Goal: Task Accomplishment & Management: Complete application form

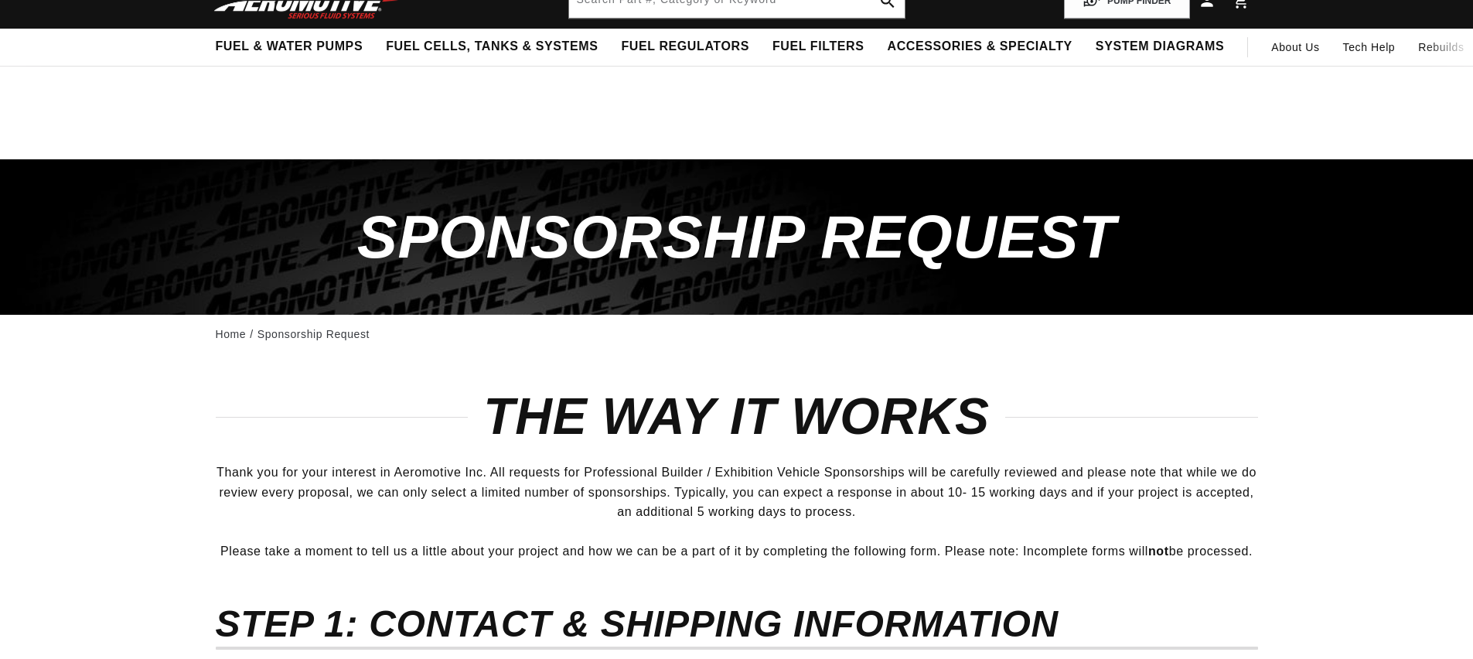
scroll to position [1005, 0]
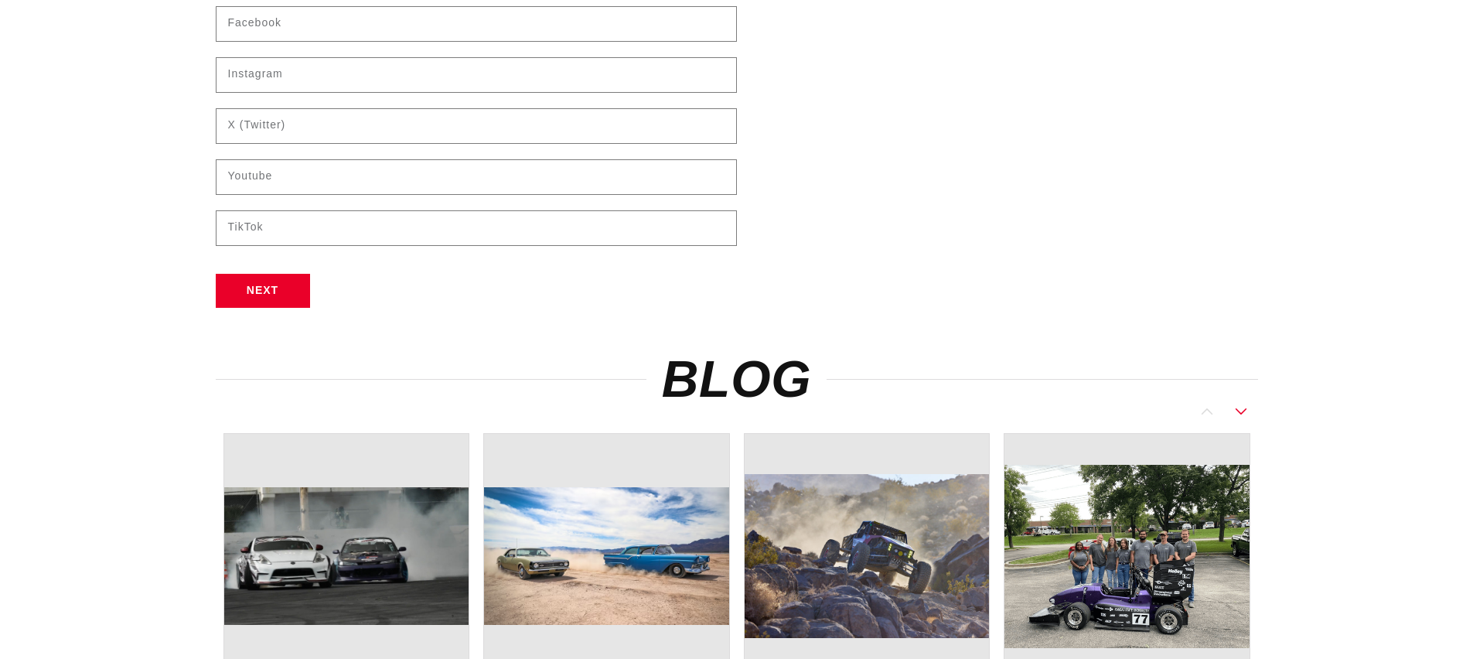
click at [381, 401] on h2 "Blog" at bounding box center [737, 379] width 1043 height 45
click at [296, 399] on h2 "Blog" at bounding box center [737, 379] width 1043 height 45
click at [288, 408] on div at bounding box center [737, 411] width 1043 height 19
click at [287, 389] on h2 "Blog" at bounding box center [737, 379] width 1043 height 45
click at [282, 418] on div at bounding box center [737, 411] width 1043 height 19
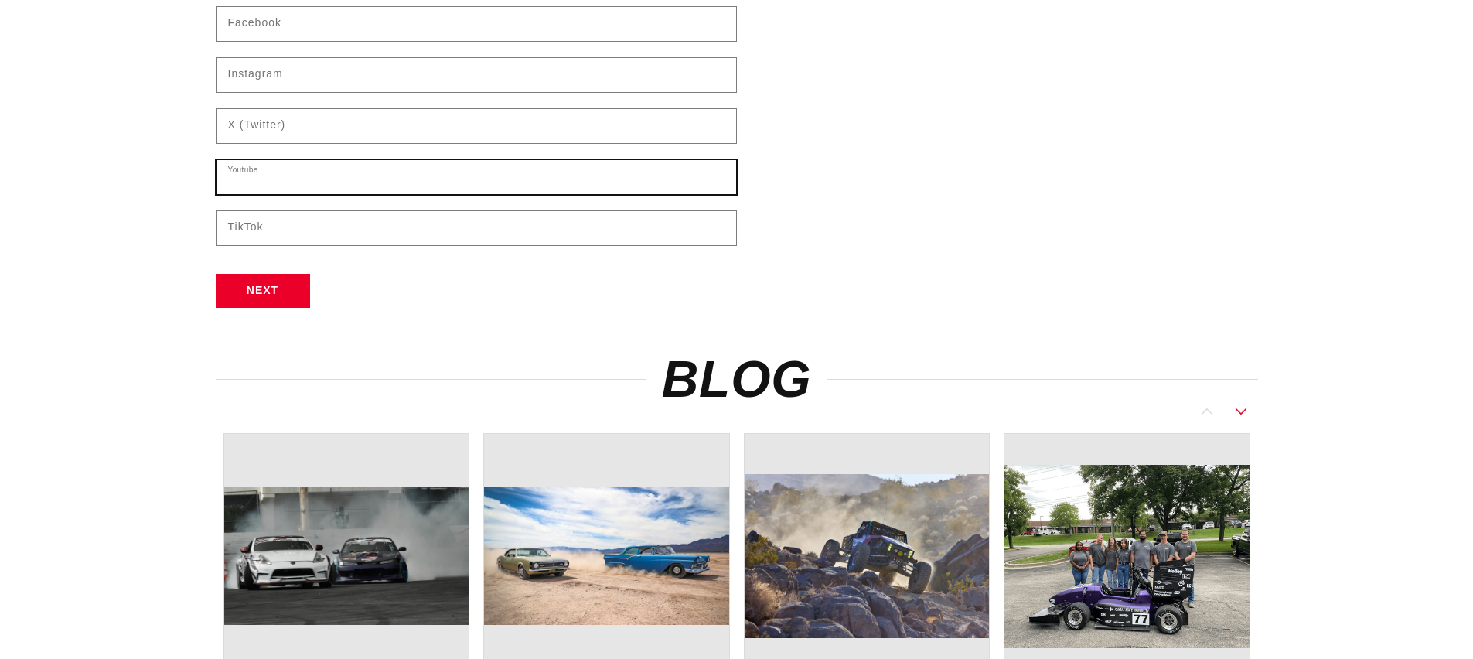
click at [285, 169] on input "text" at bounding box center [477, 177] width 520 height 34
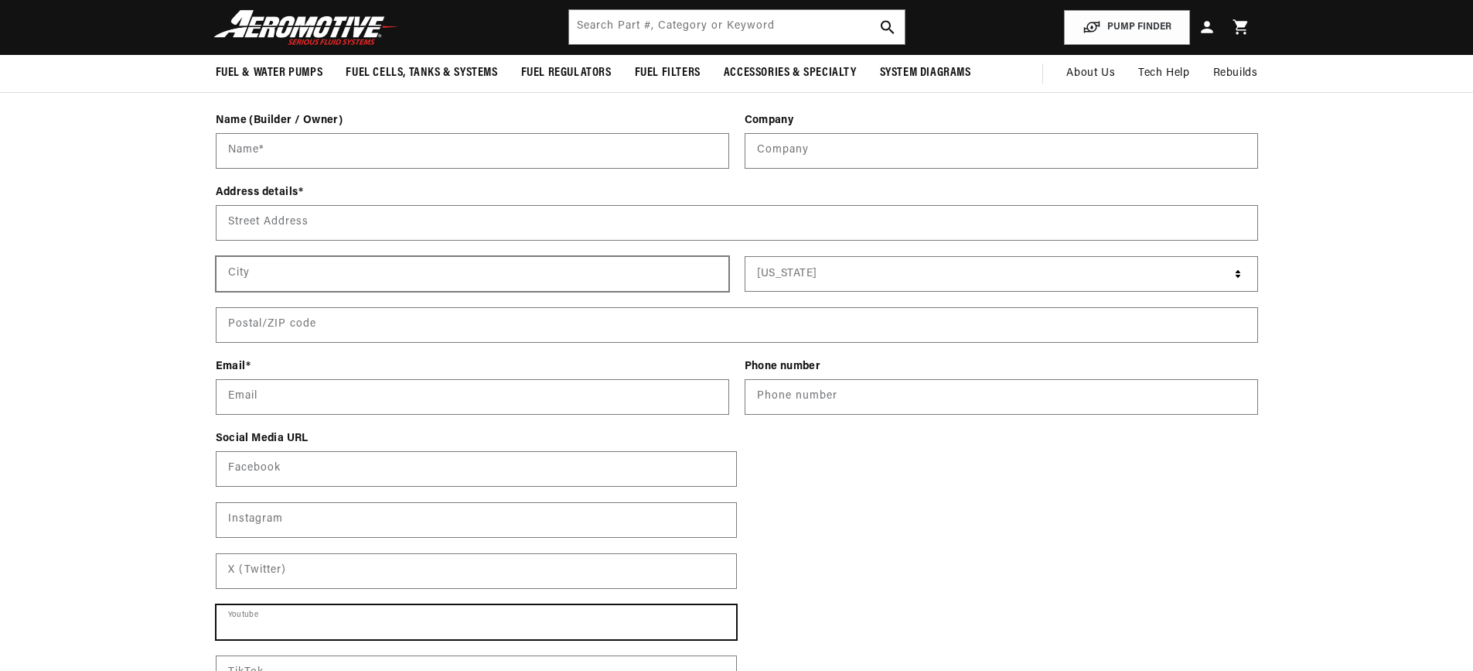
scroll to position [541, 0]
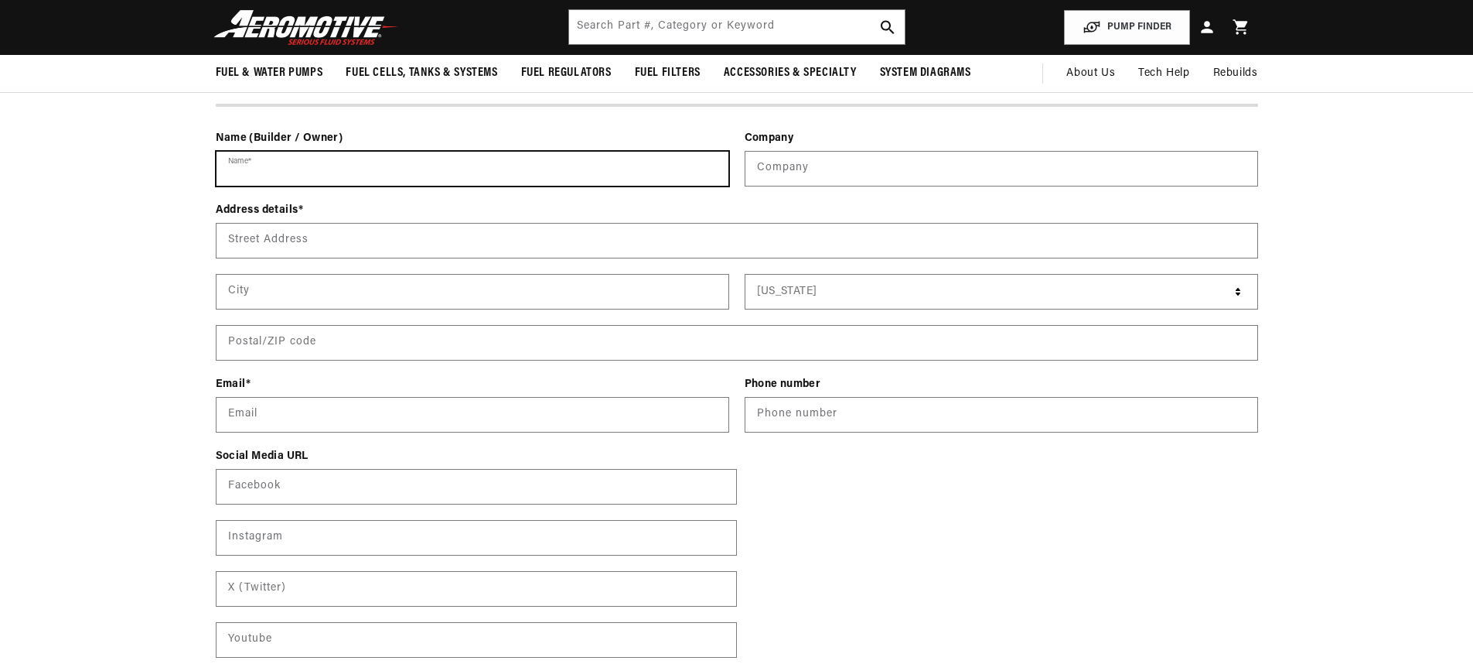
click at [288, 169] on input "Name *" at bounding box center [473, 169] width 512 height 34
click at [288, 168] on input "Name *" at bounding box center [473, 169] width 512 height 34
type input "Eddie Luckiewicz"
type input "34 McGregor Court"
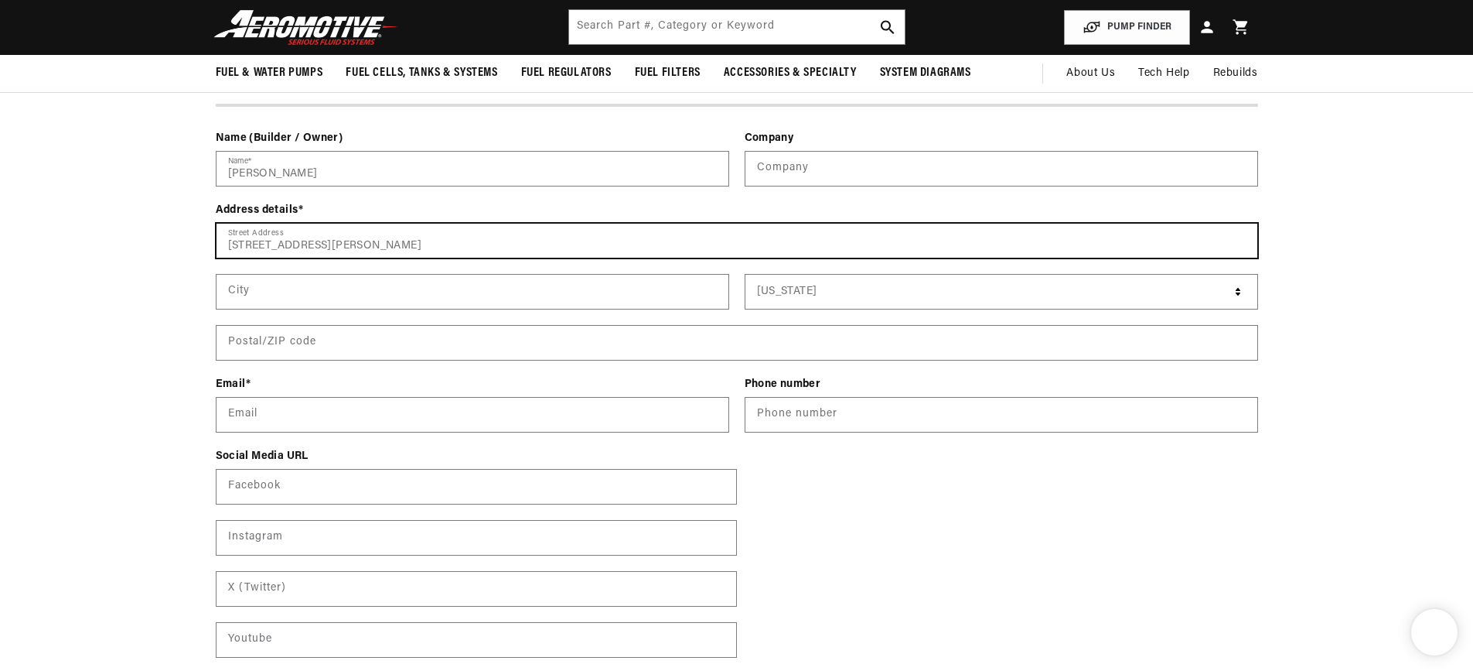
type input "Turnersville"
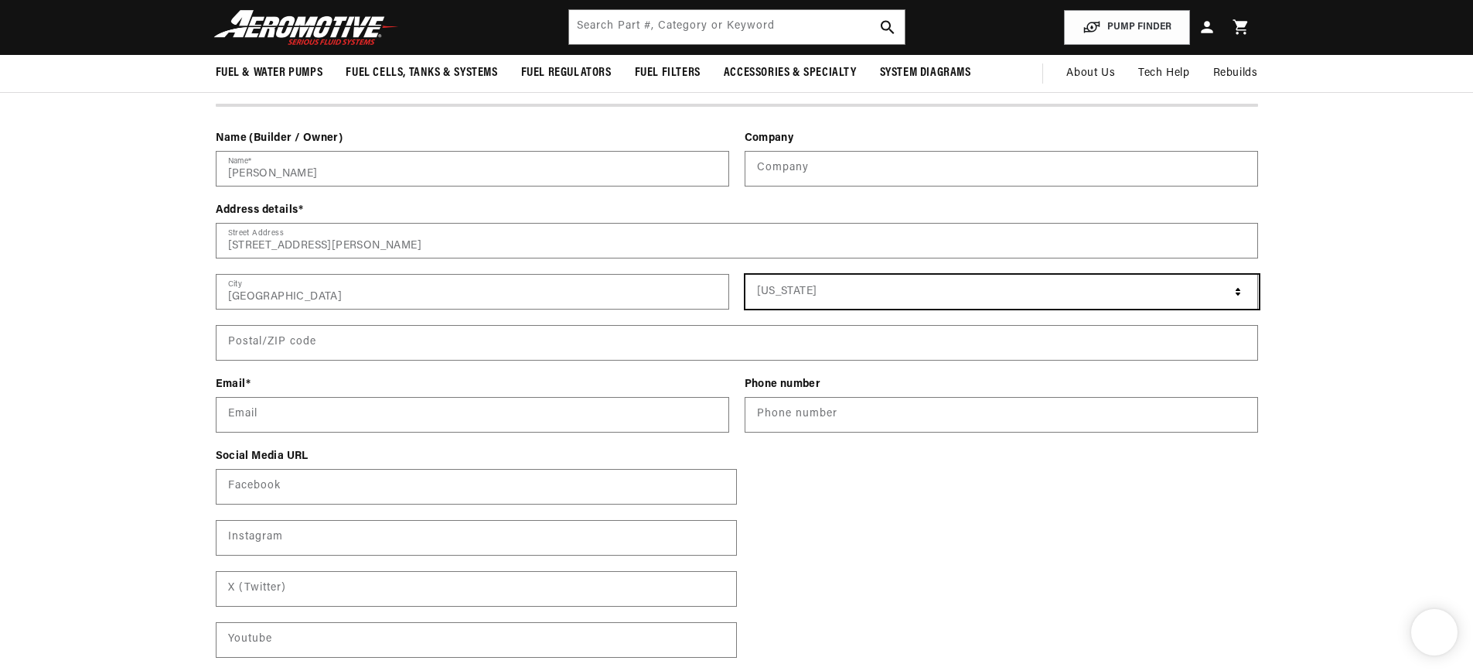
select select "New Jersey"
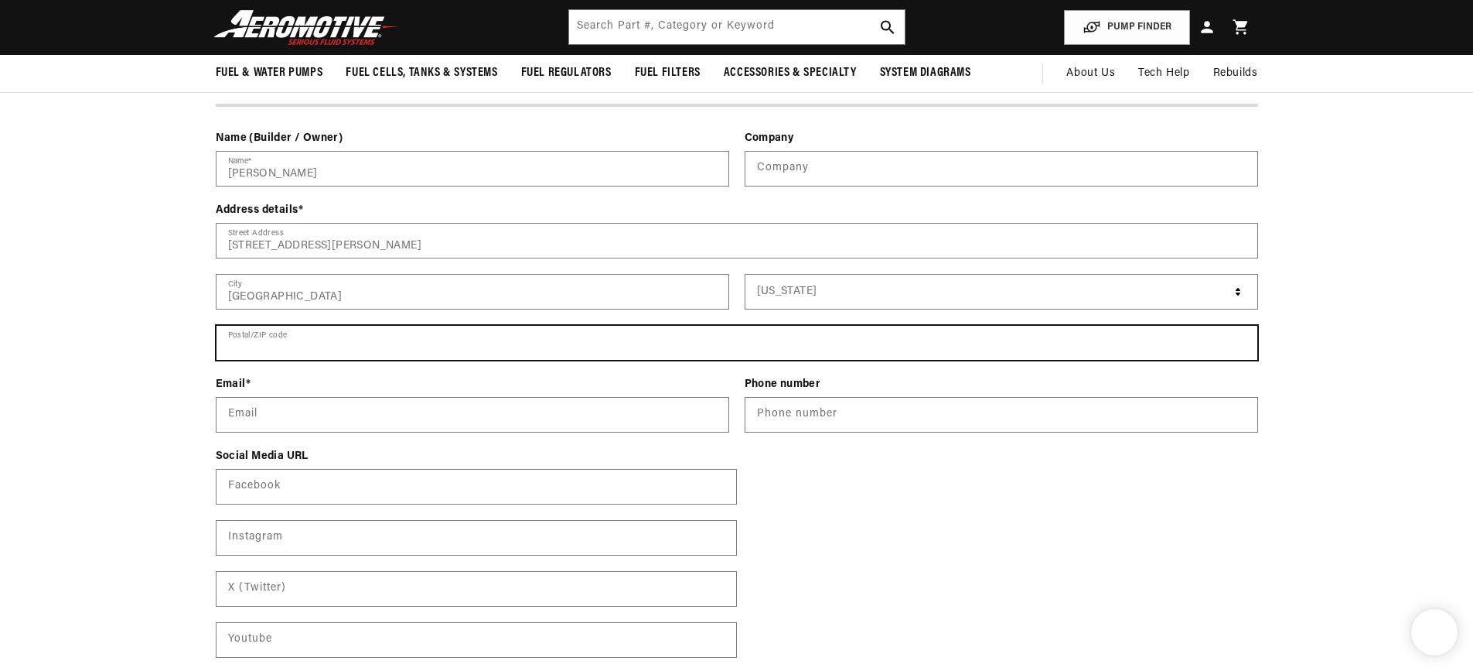
type input "08012"
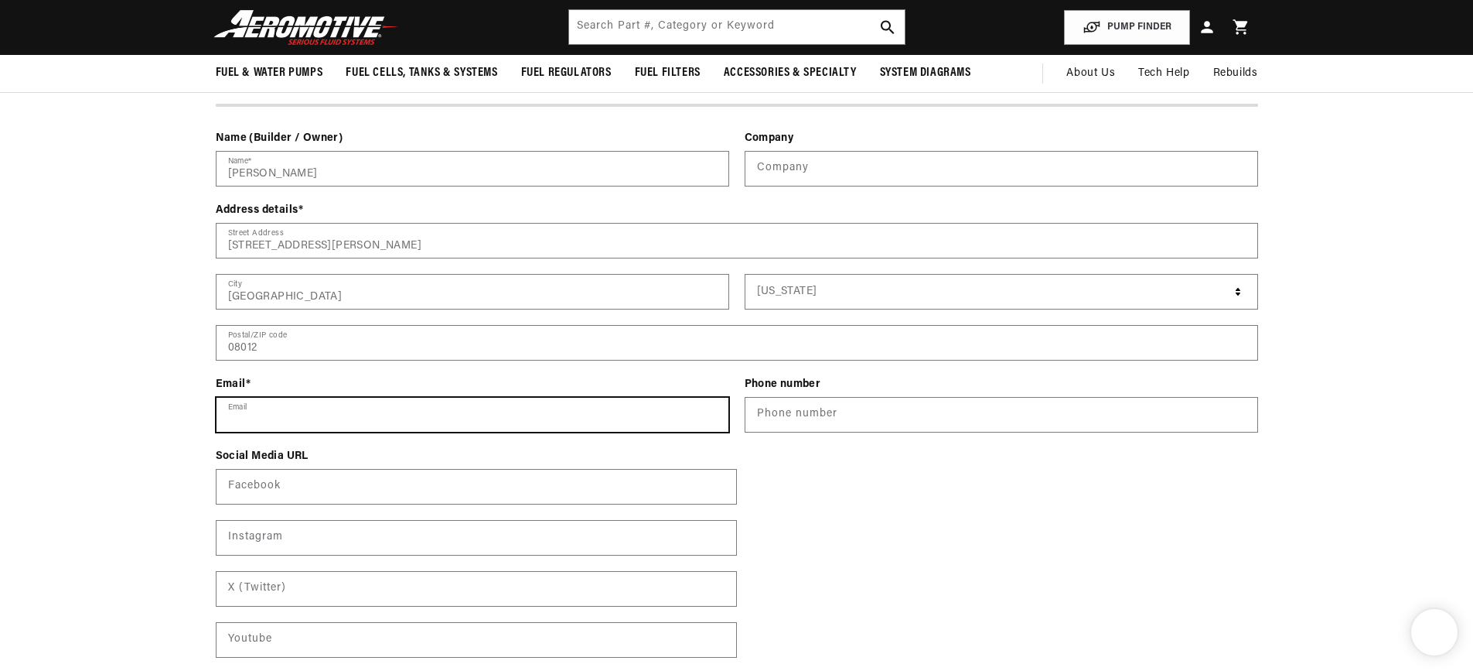
type input "edward.luckiewicz@gmail.com"
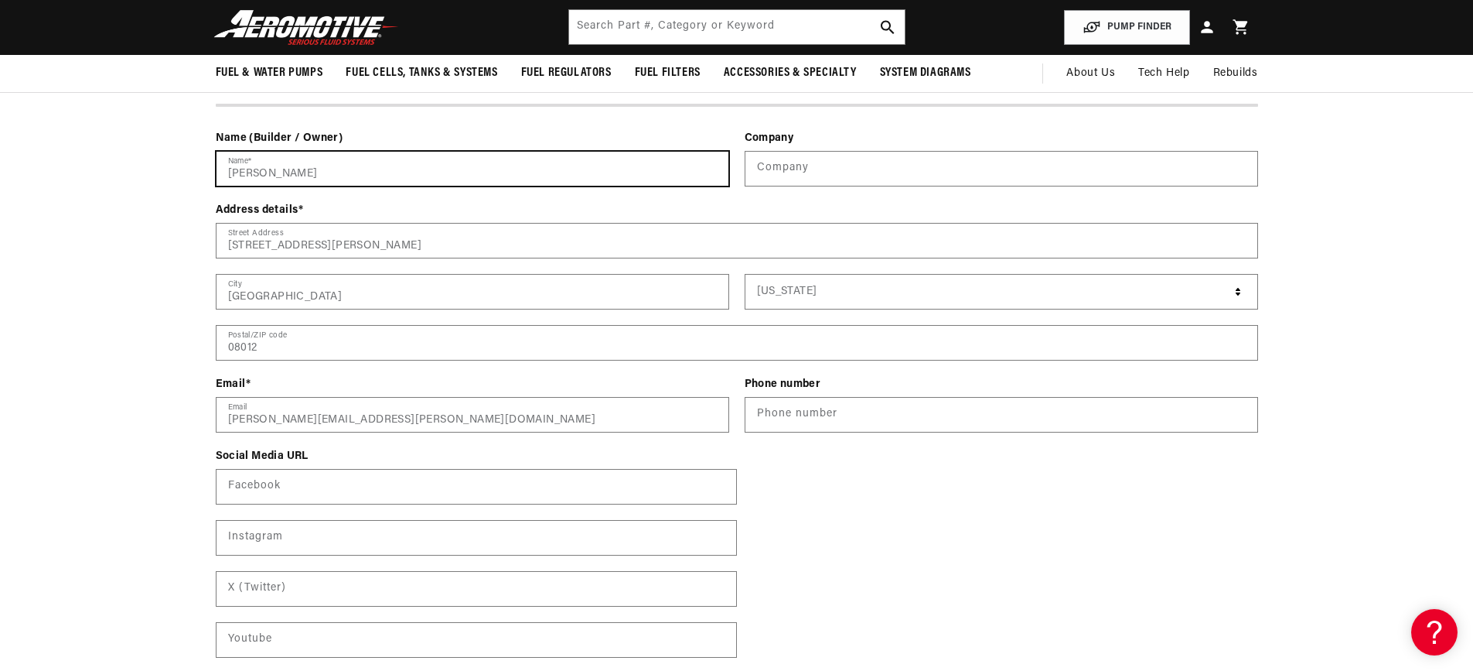
scroll to position [0, 0]
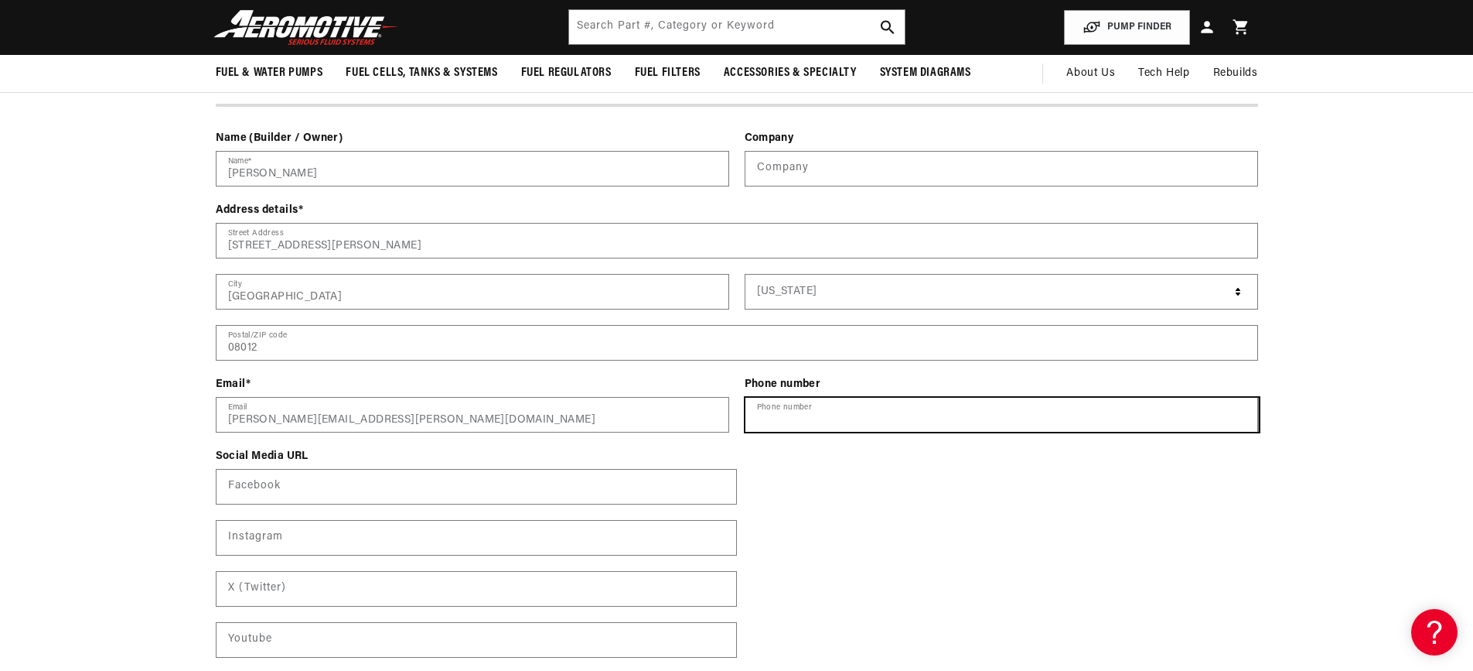
click at [876, 405] on input "Phone number" at bounding box center [1003, 415] width 514 height 34
type input "8566563700"
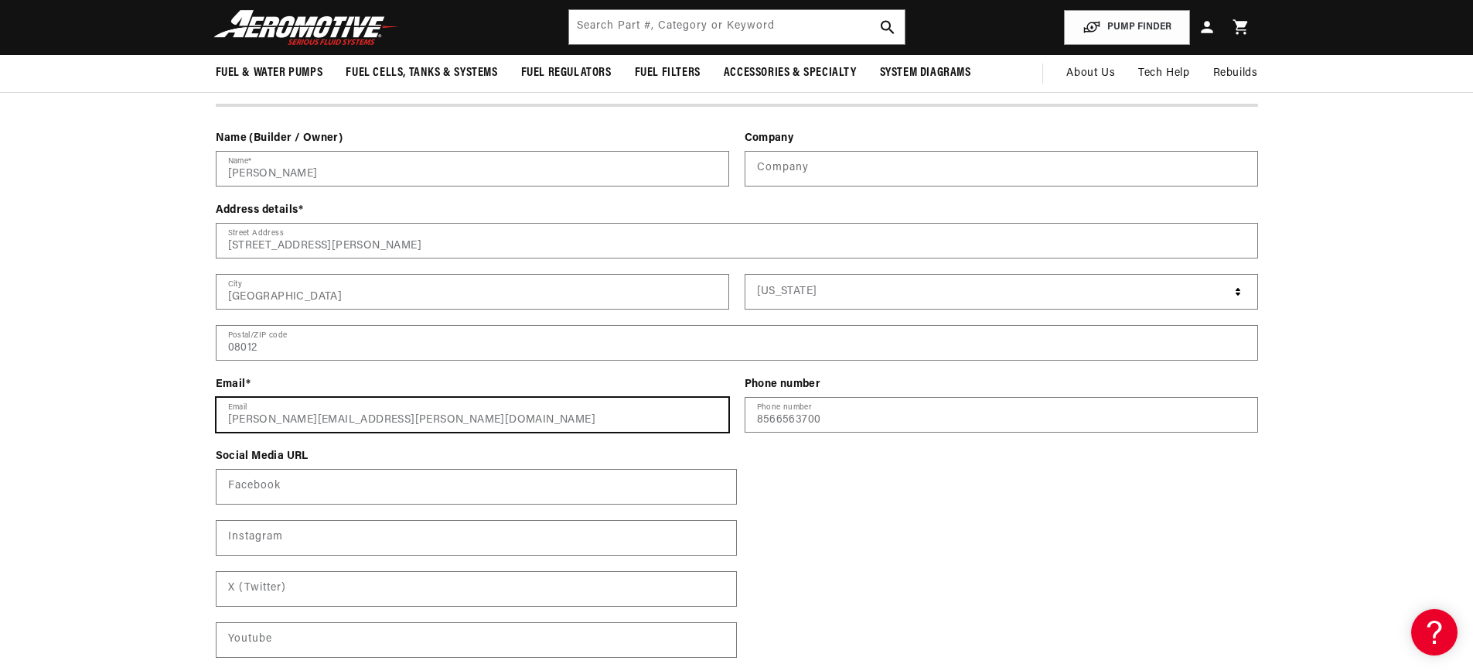
click at [270, 422] on input "edward.luckiewicz@gmail.com" at bounding box center [473, 415] width 512 height 34
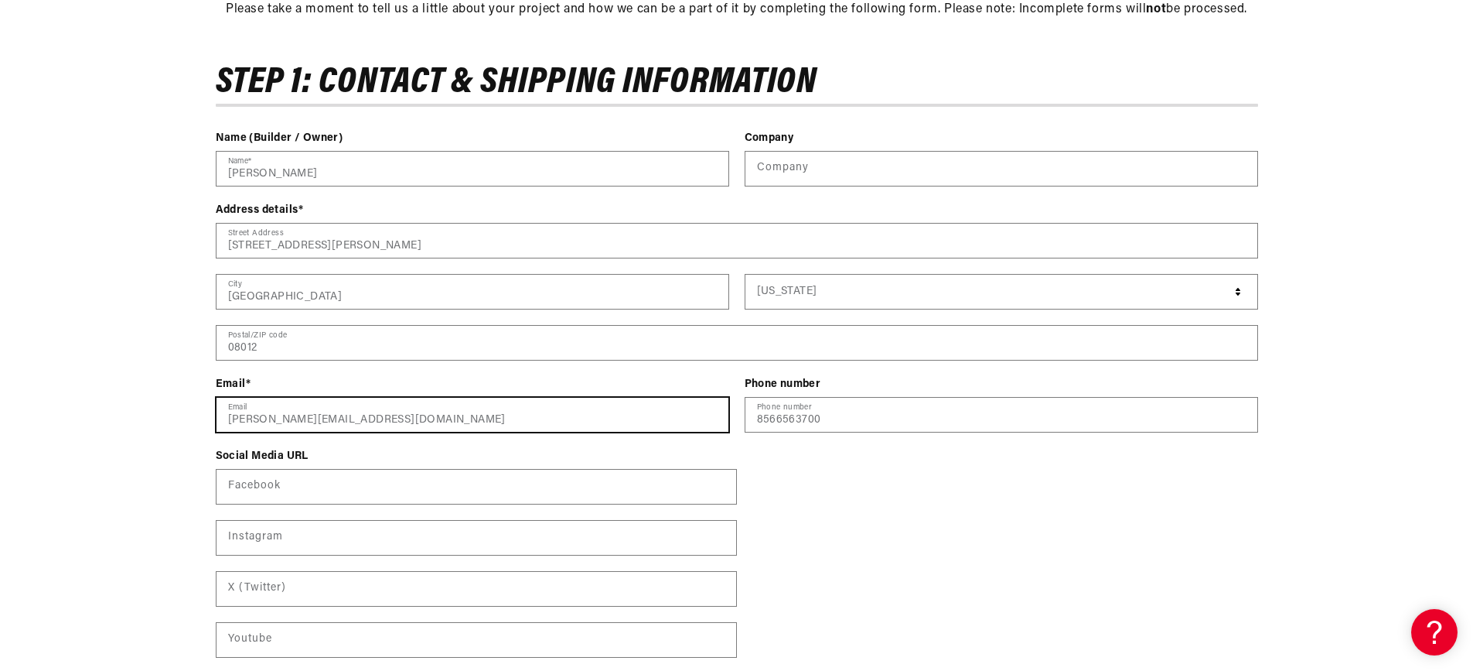
scroll to position [619, 0]
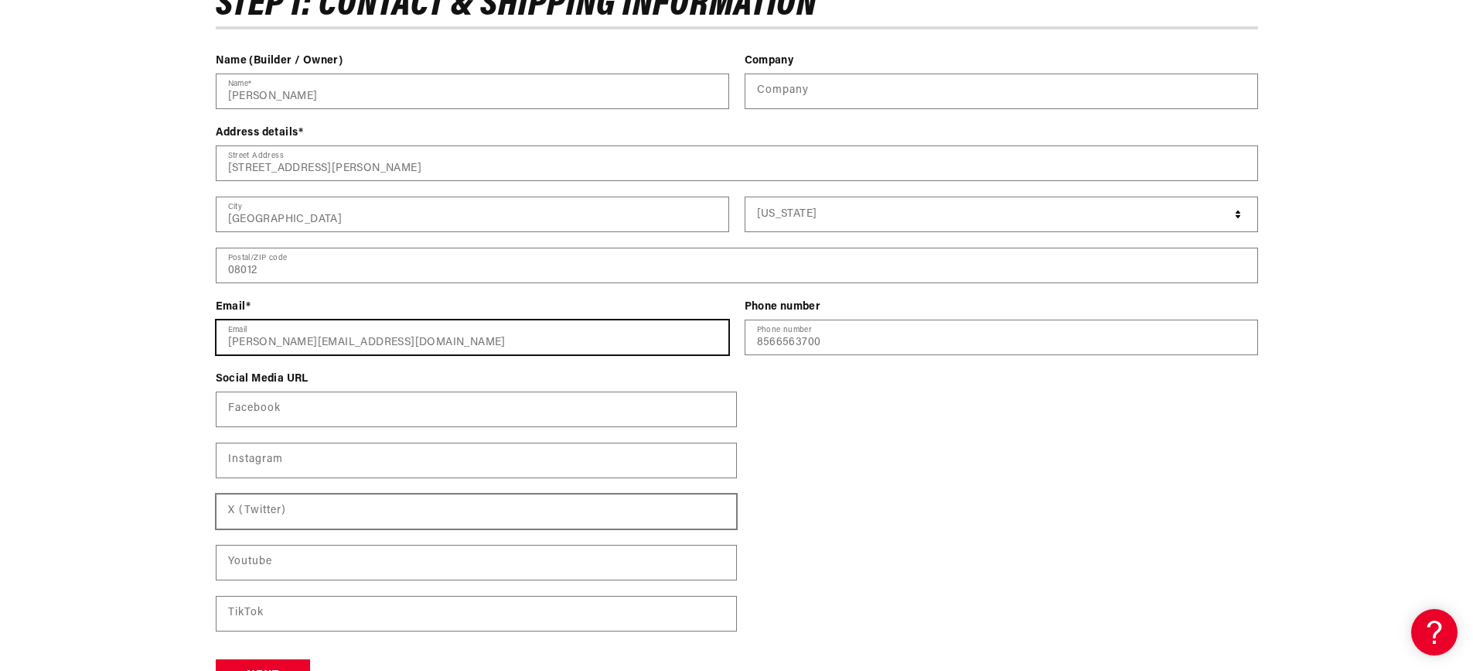
type input "eddiejluckiewicz@gmail.com"
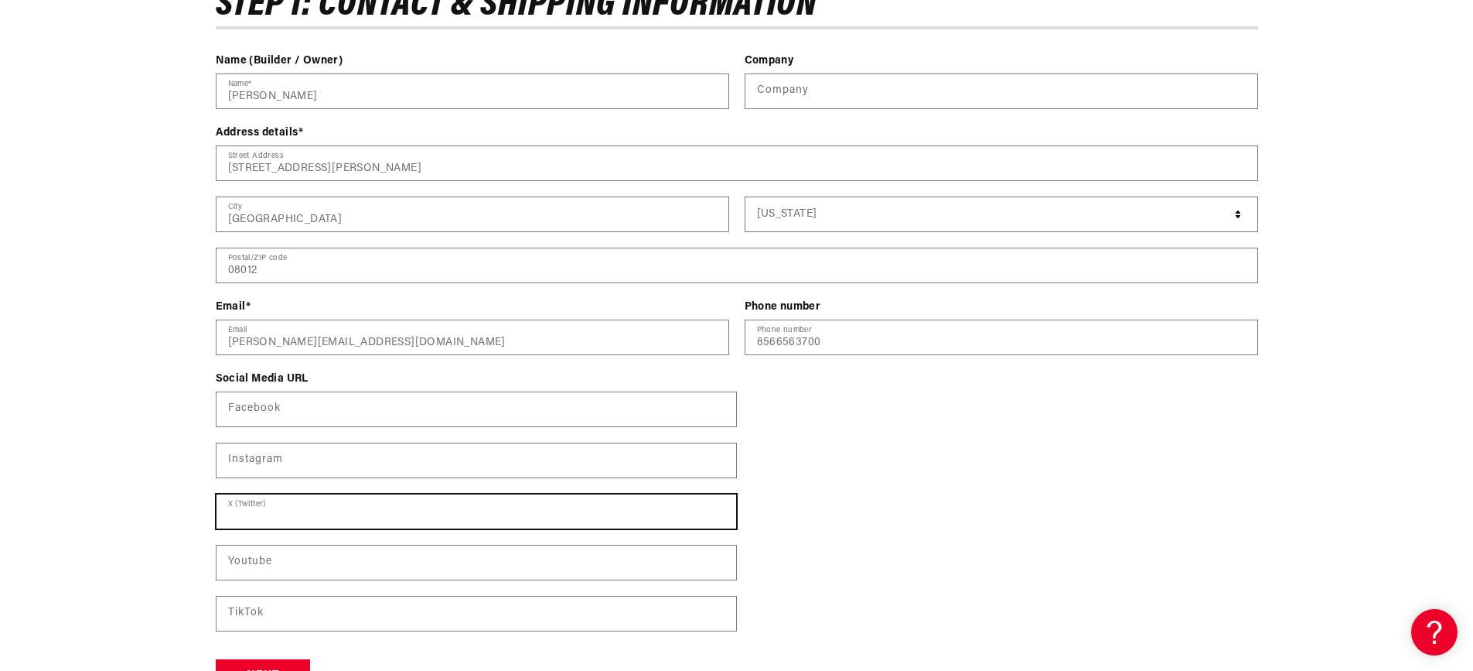
click at [343, 514] on input "text" at bounding box center [477, 511] width 520 height 34
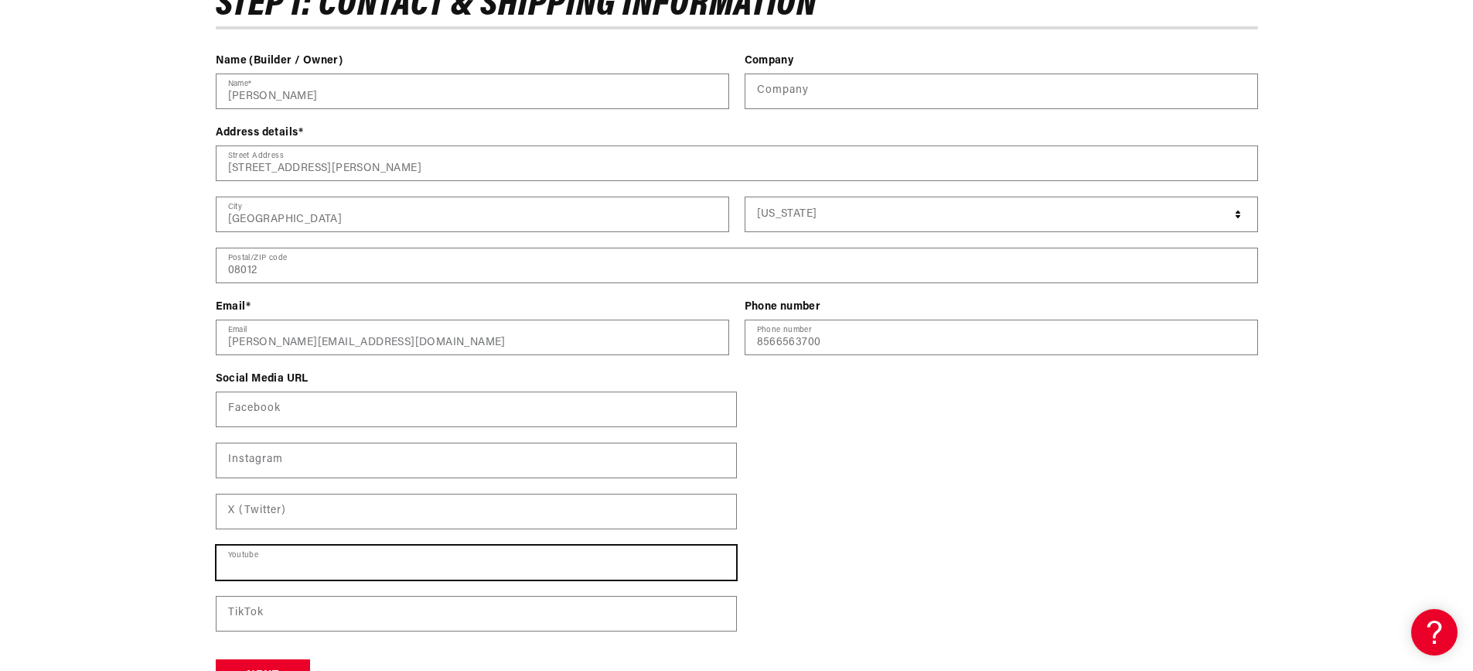
click at [349, 554] on input "text" at bounding box center [477, 562] width 520 height 34
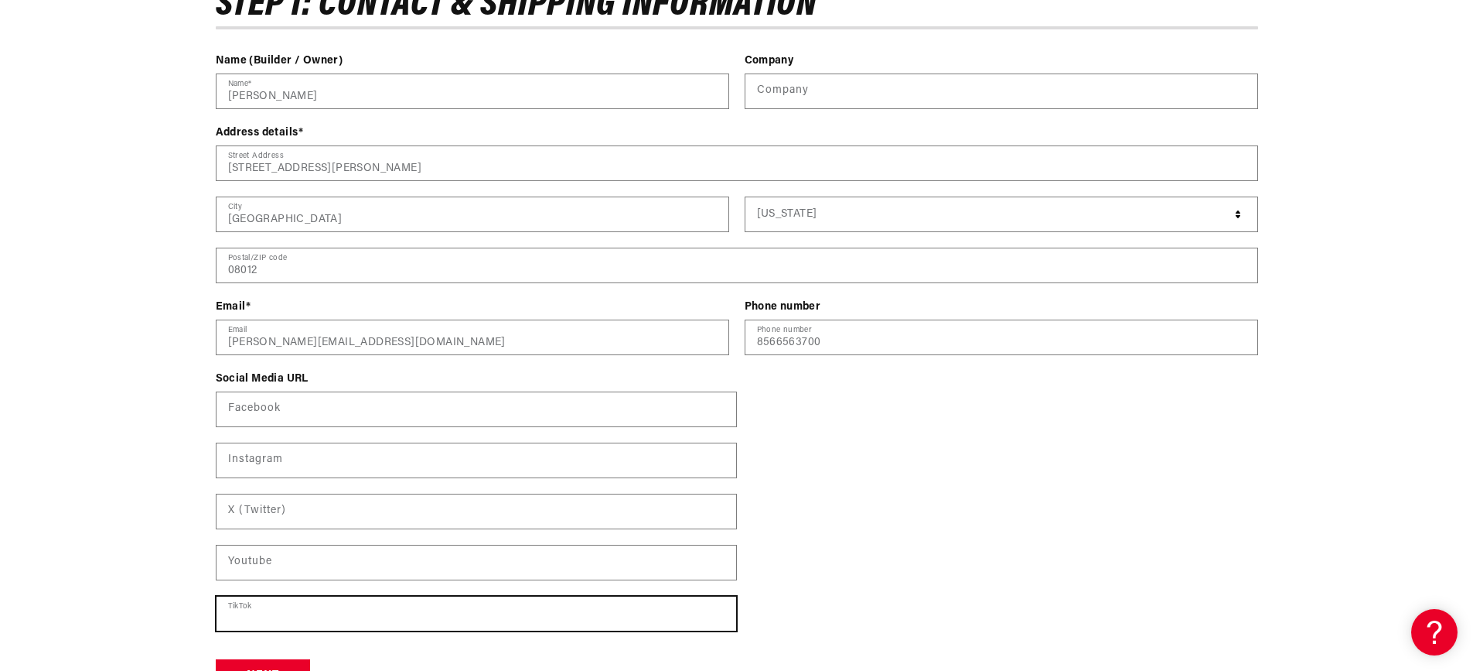
click at [339, 620] on input "text" at bounding box center [477, 613] width 520 height 34
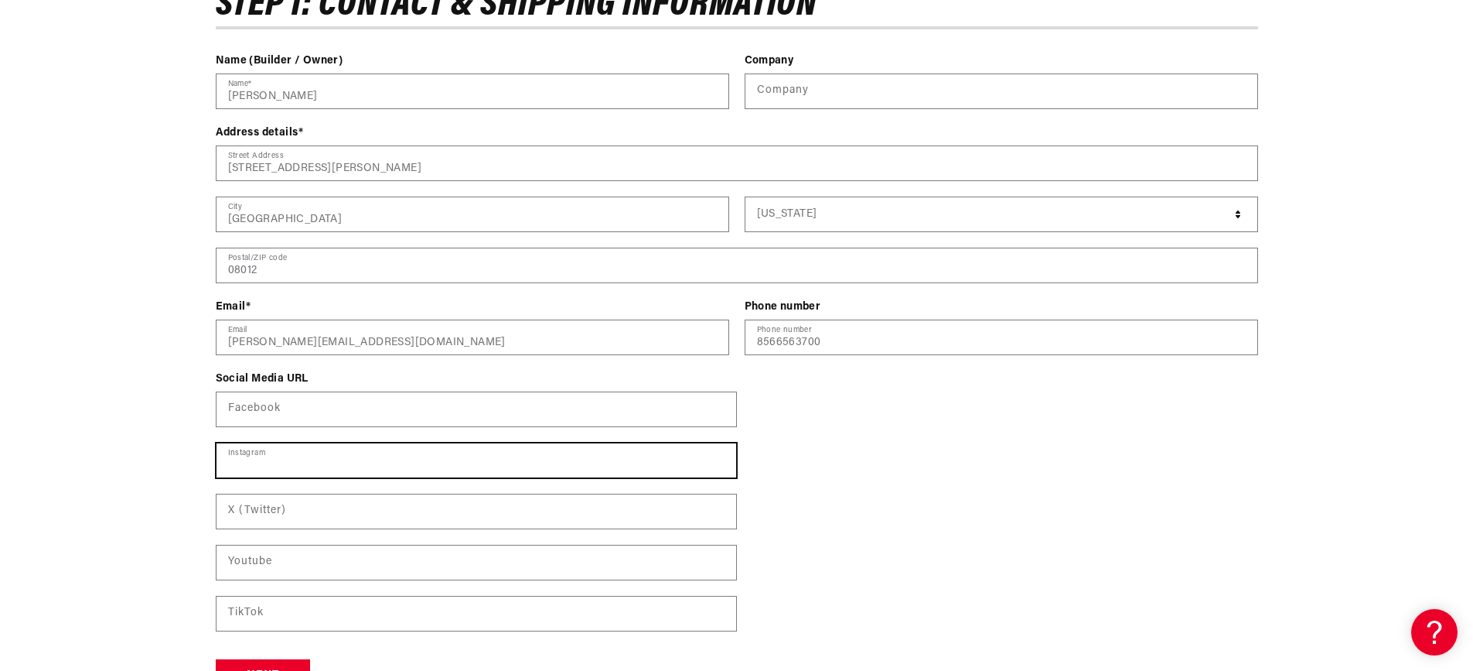
click at [344, 475] on input "text" at bounding box center [477, 460] width 520 height 34
paste input "https://www.instagram.com/eddieluckiewiczz/"
type input "https://www.instagram.com/eddieluckiewiczz/"
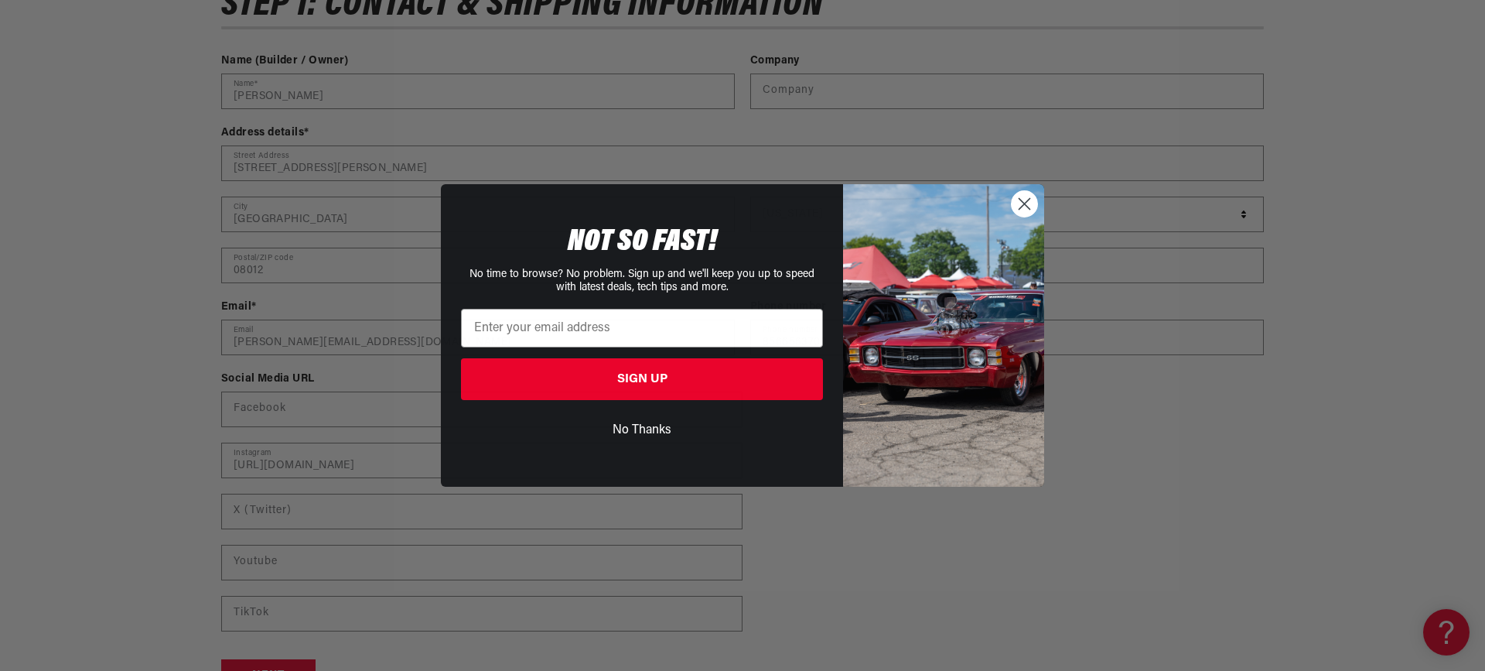
click at [664, 422] on button "No Thanks" at bounding box center [642, 429] width 362 height 29
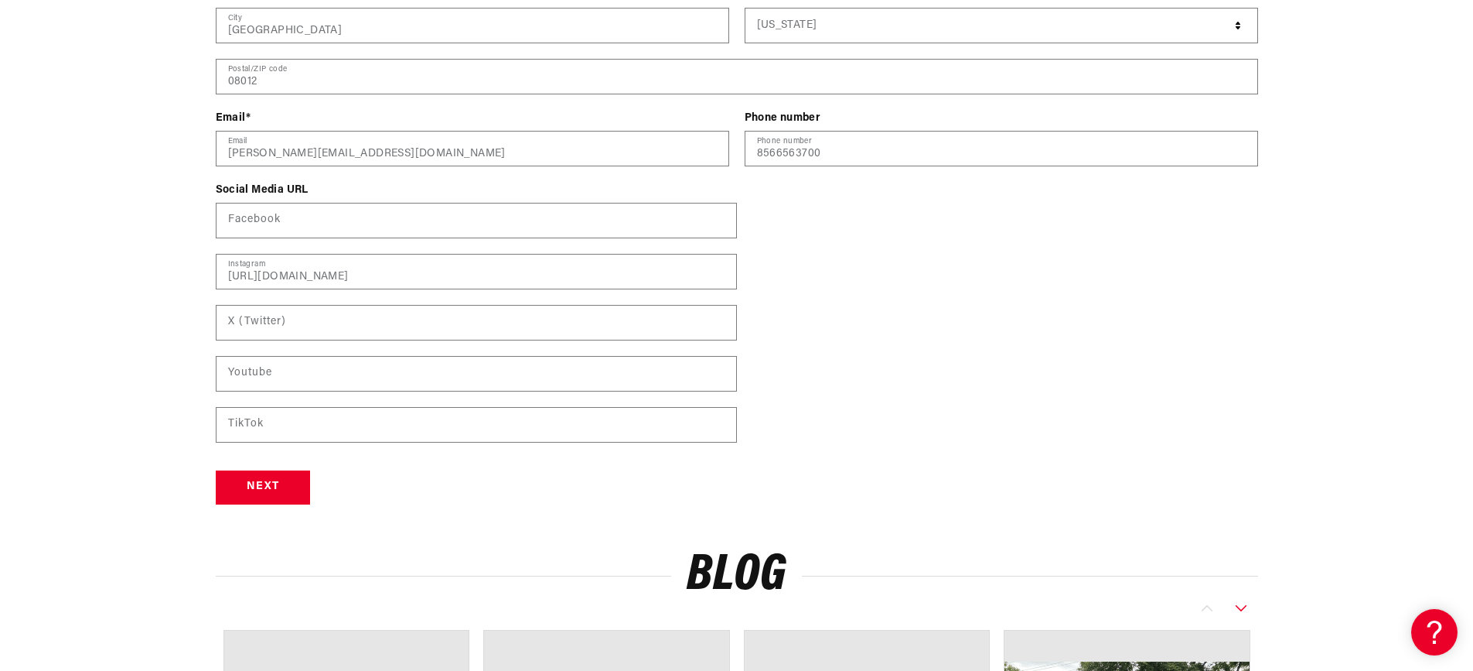
scroll to position [773, 0]
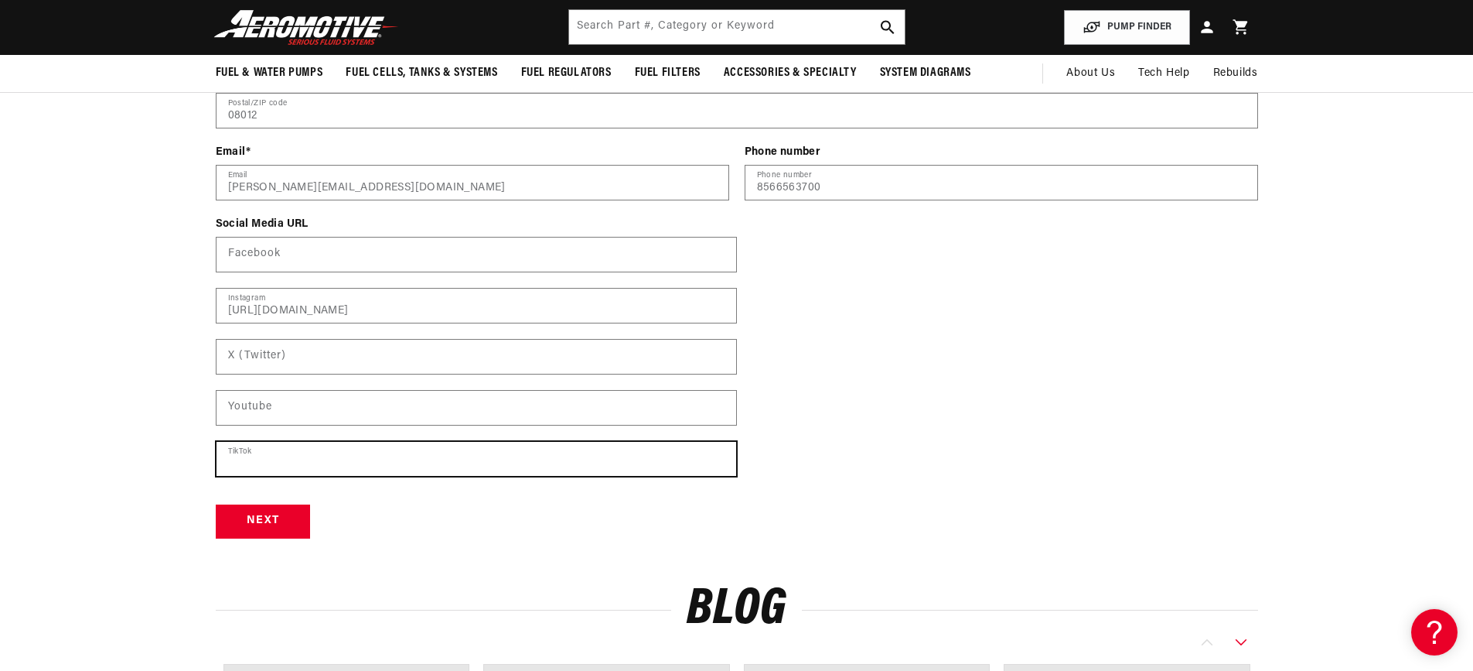
click at [314, 457] on input "text" at bounding box center [477, 459] width 520 height 34
click at [313, 457] on input "text" at bounding box center [477, 459] width 520 height 34
paste input "https://www.tiktok.com/@eddieluckk?_t=ZT-90OTT038Hnx&_r=1"
type input "https://www.tiktok.com/@eddieluckk?_t=ZT-90OTT038Hnx&_r=1"
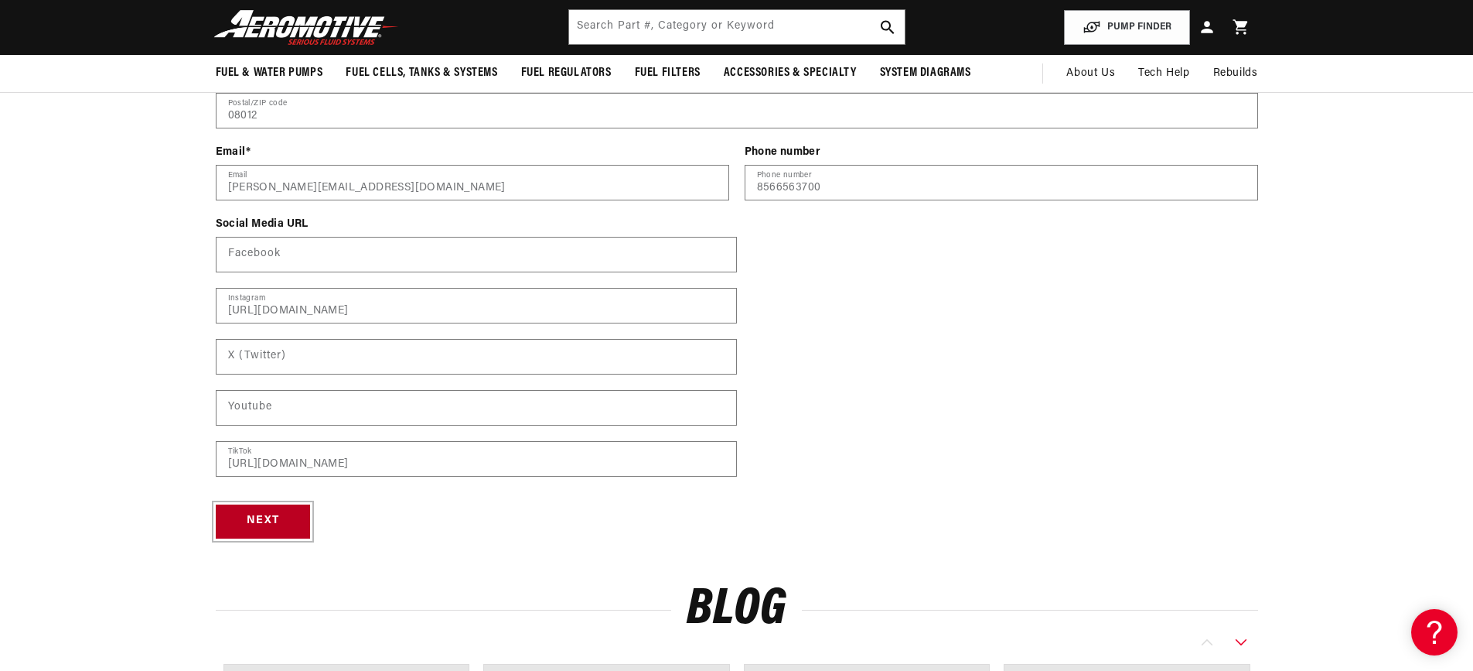
click at [278, 517] on button "Next" at bounding box center [263, 521] width 94 height 35
click at [0, 0] on div "Power Adders" at bounding box center [0, 0] width 0 height 0
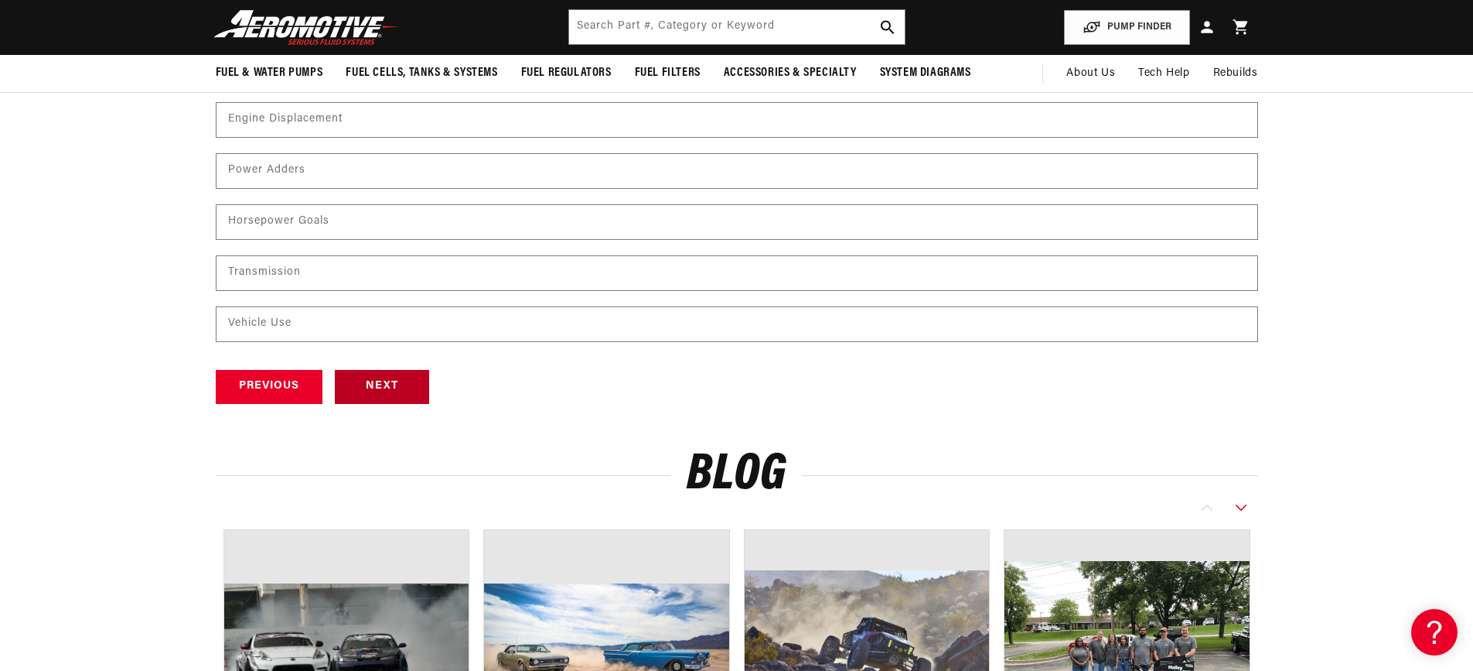
scroll to position [453, 0]
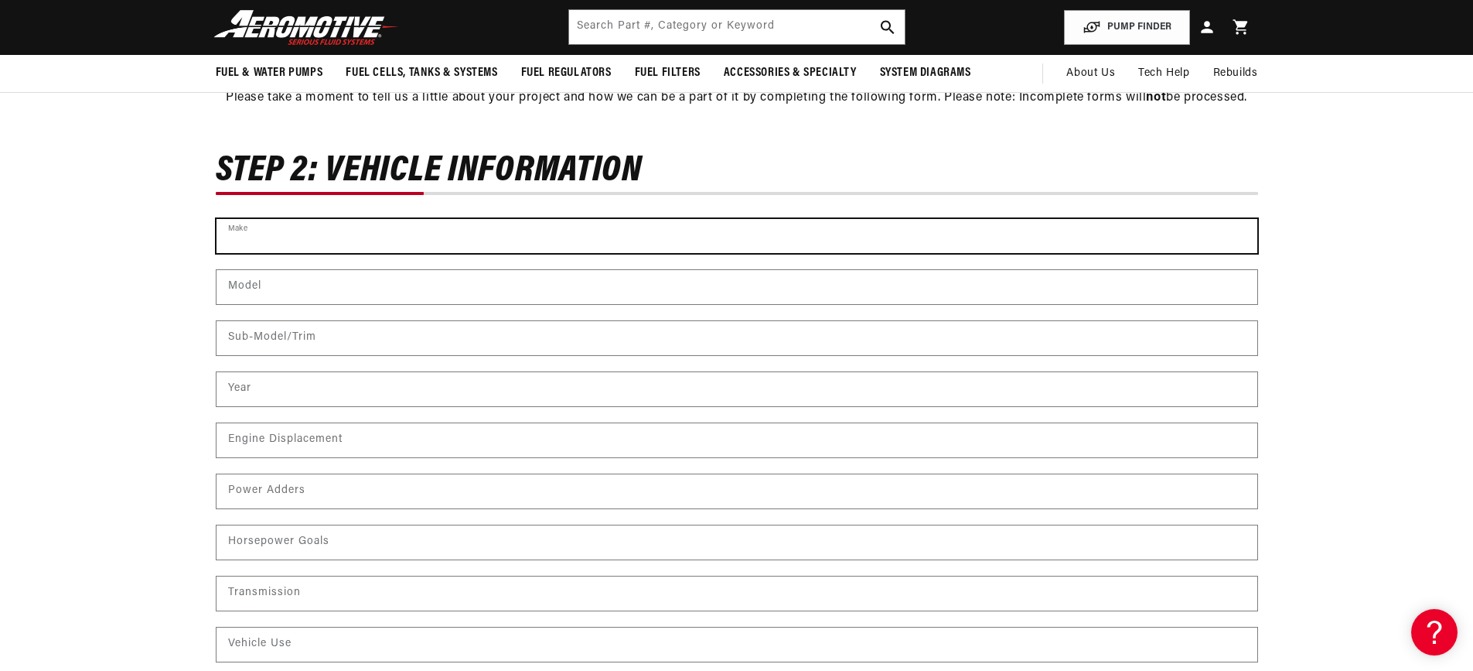
click at [257, 244] on input "text" at bounding box center [737, 236] width 1041 height 34
click at [258, 244] on input "text" at bounding box center [737, 236] width 1041 height 34
type input "2007"
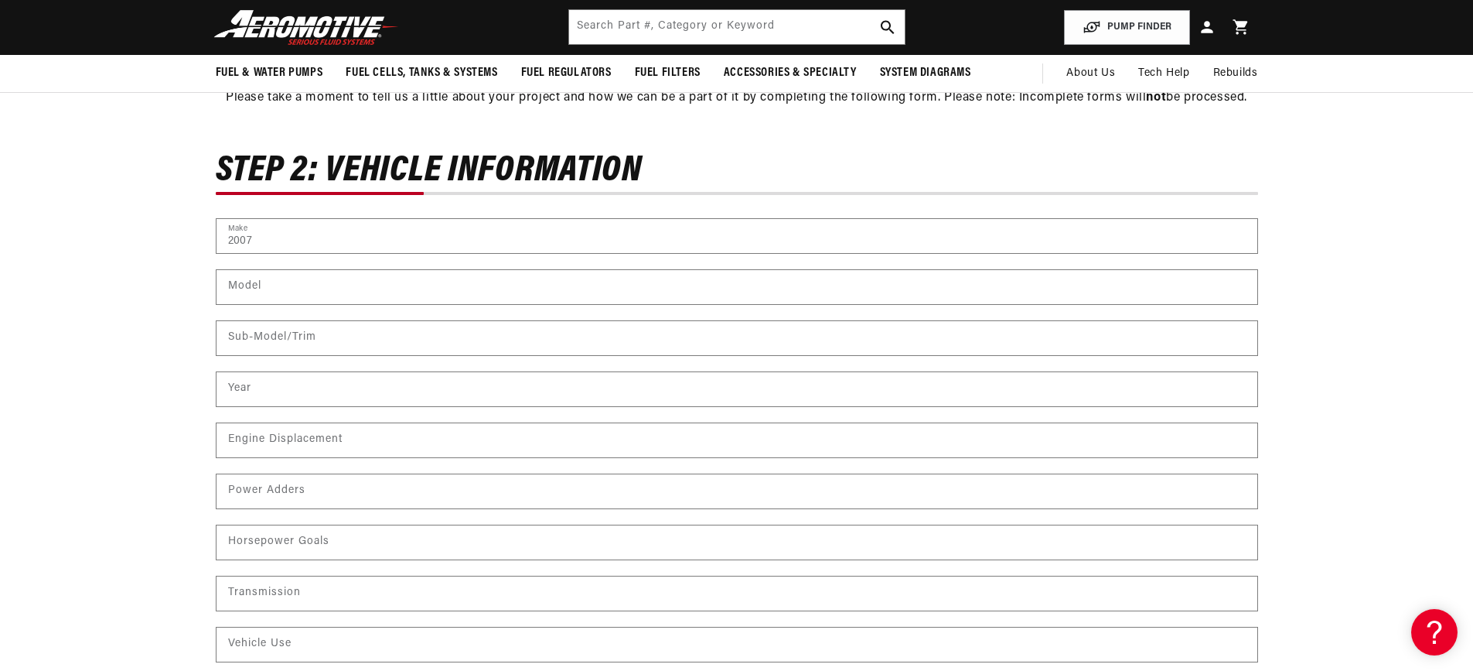
click at [246, 306] on div "Model" at bounding box center [737, 294] width 1043 height 51
drag, startPoint x: 246, startPoint y: 306, endPoint x: 254, endPoint y: 299, distance: 11.0
click at [246, 305] on div "Model" at bounding box center [737, 294] width 1043 height 51
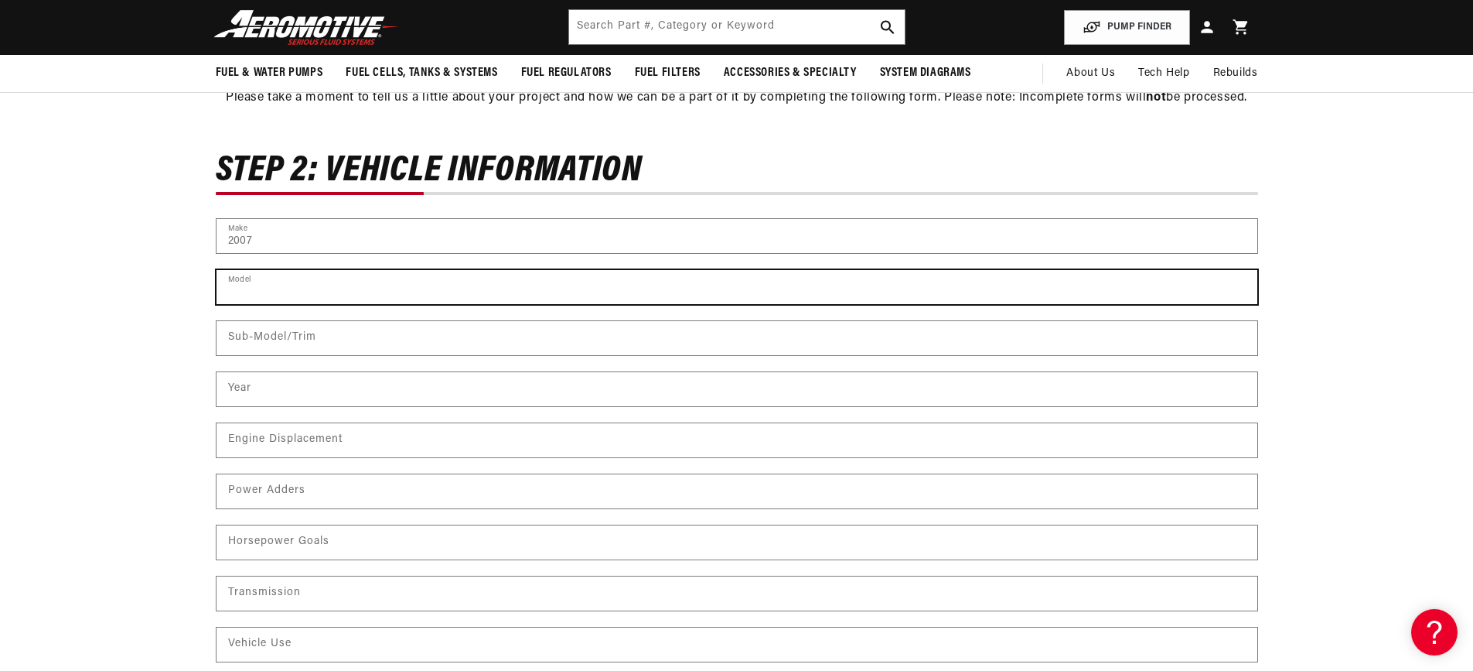
click at [268, 288] on input "text" at bounding box center [737, 287] width 1041 height 34
type input "Mustang"
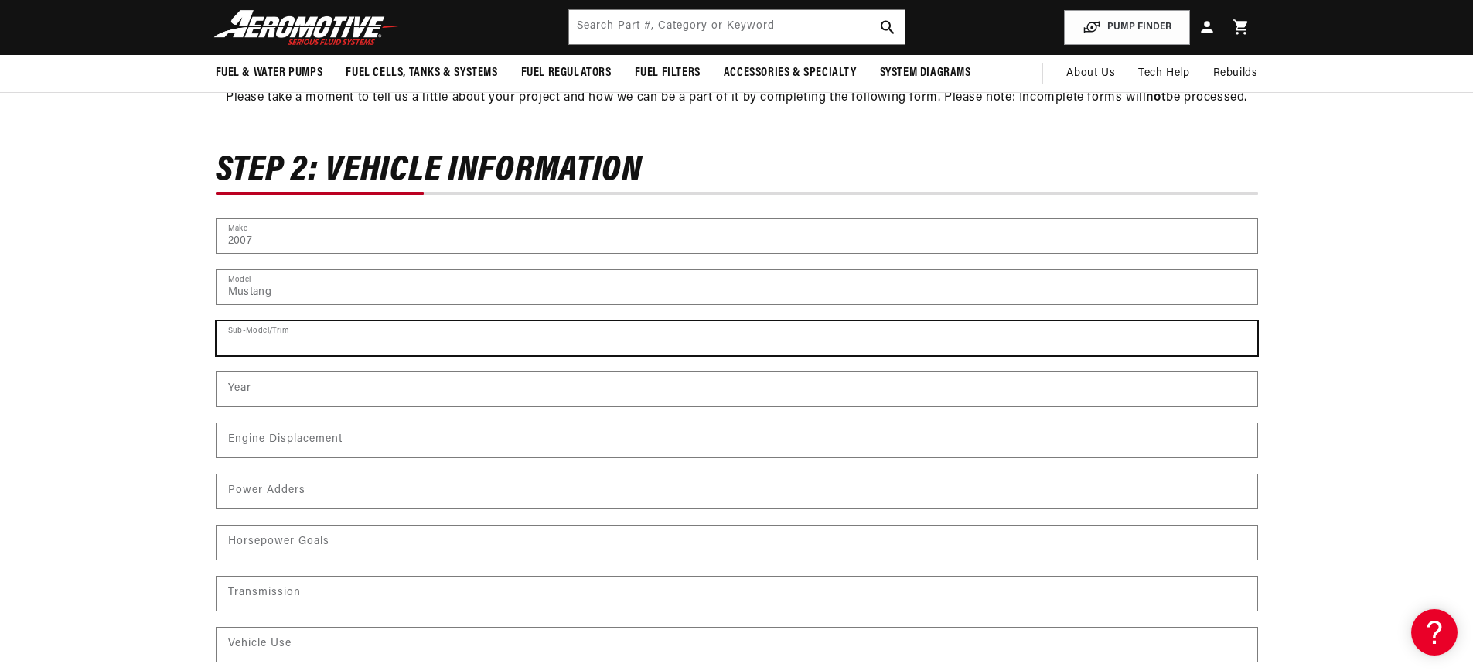
click at [307, 347] on input "text" at bounding box center [737, 338] width 1041 height 34
type input "GT"
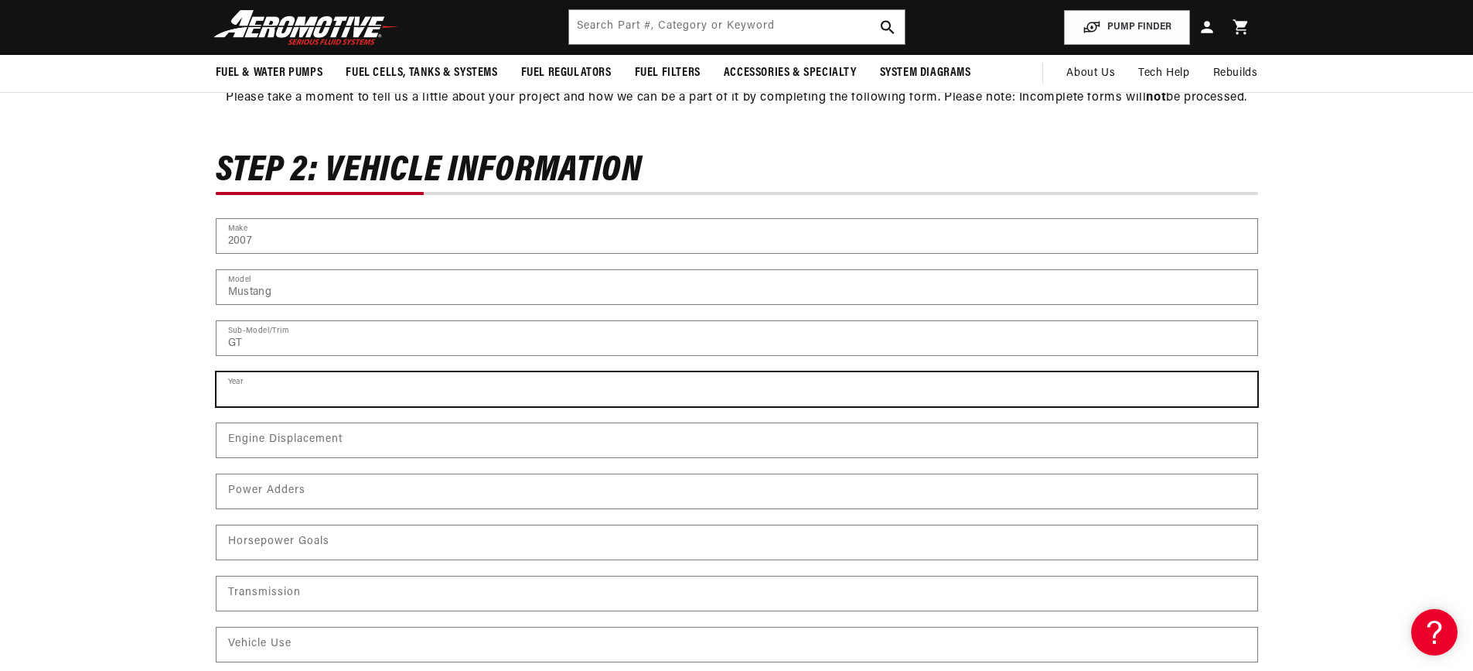
click at [295, 394] on input "number" at bounding box center [737, 389] width 1041 height 34
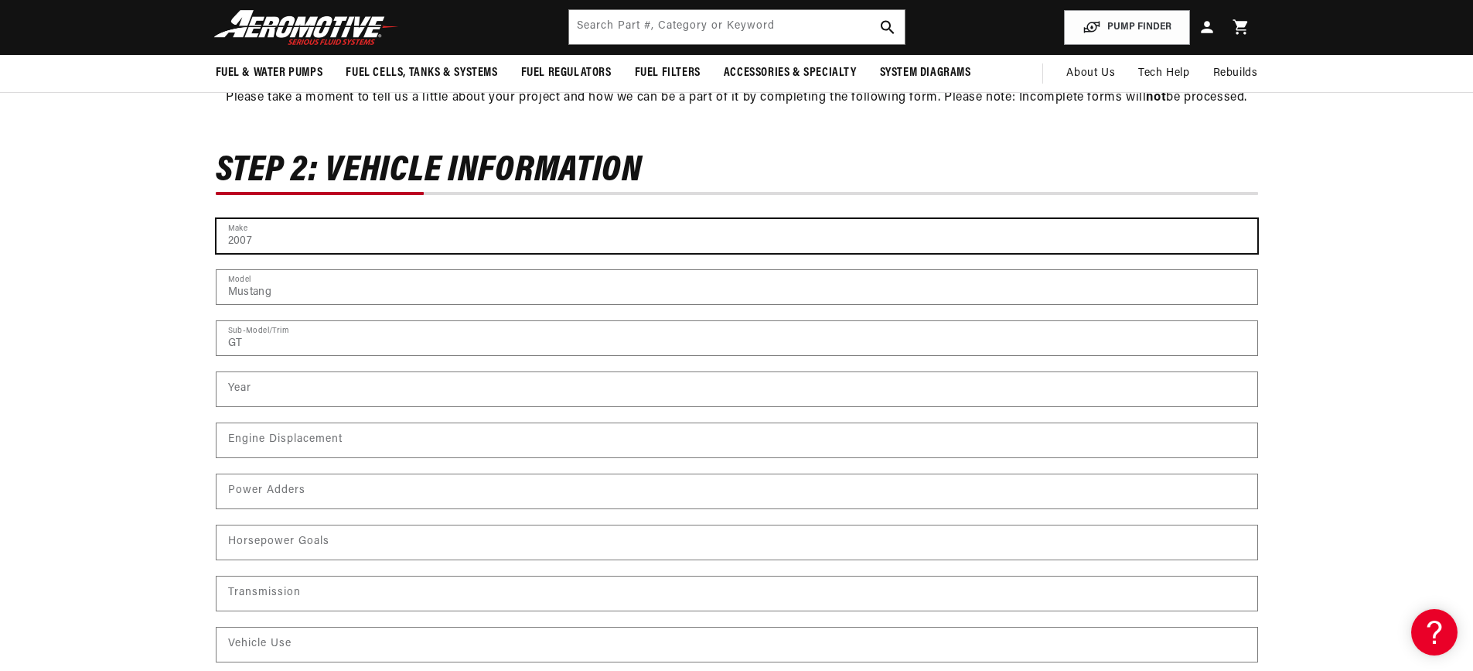
click at [298, 240] on input "2007" at bounding box center [737, 236] width 1041 height 34
drag, startPoint x: 298, startPoint y: 240, endPoint x: 166, endPoint y: 278, distance: 136.8
click at [155, 281] on div "Contact form Step 2: Vehicle Information 20% Name (Builder / Owner) Eddie Lucki…" at bounding box center [736, 439] width 1473 height 569
type input "Mustang"
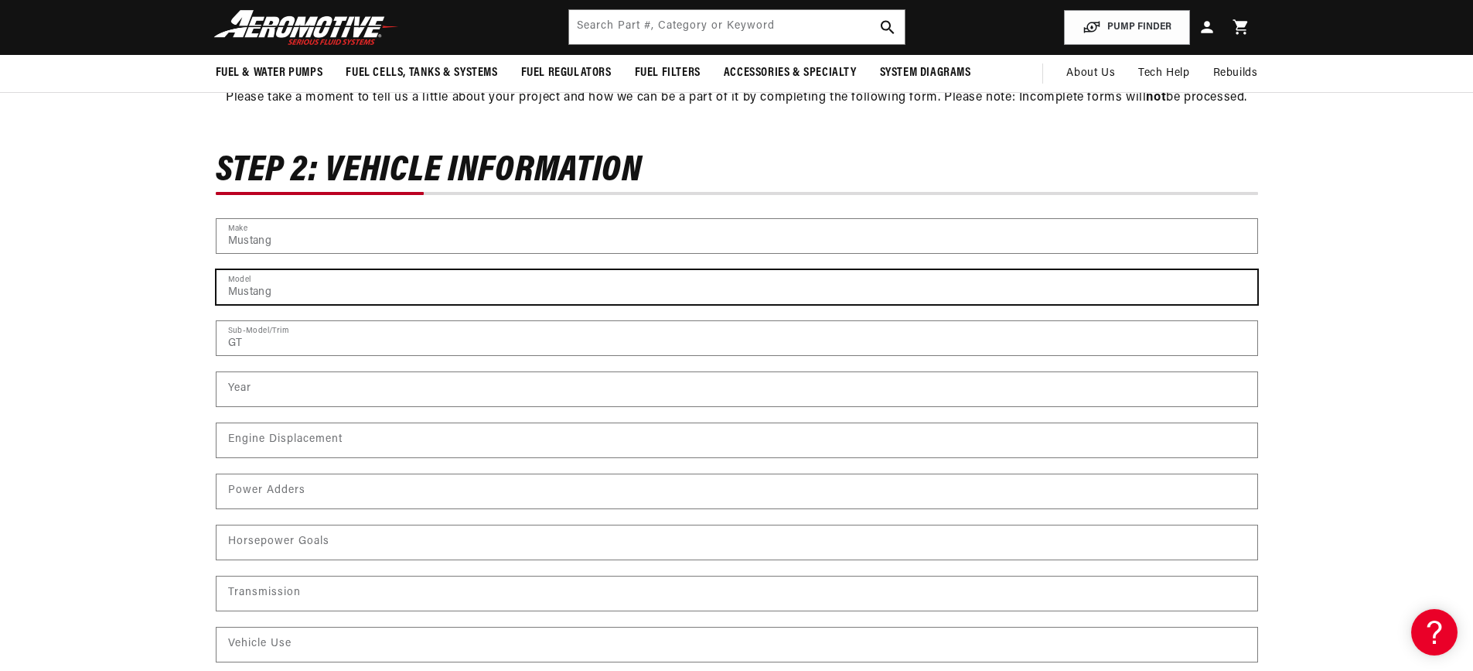
click at [390, 292] on input "Mustang" at bounding box center [737, 287] width 1041 height 34
drag, startPoint x: 284, startPoint y: 299, endPoint x: 101, endPoint y: 310, distance: 183.6
click at [101, 310] on div "Contact form Step 2: Vehicle Information 20% Name (Builder / Owner) Eddie Lucki…" at bounding box center [736, 439] width 1473 height 569
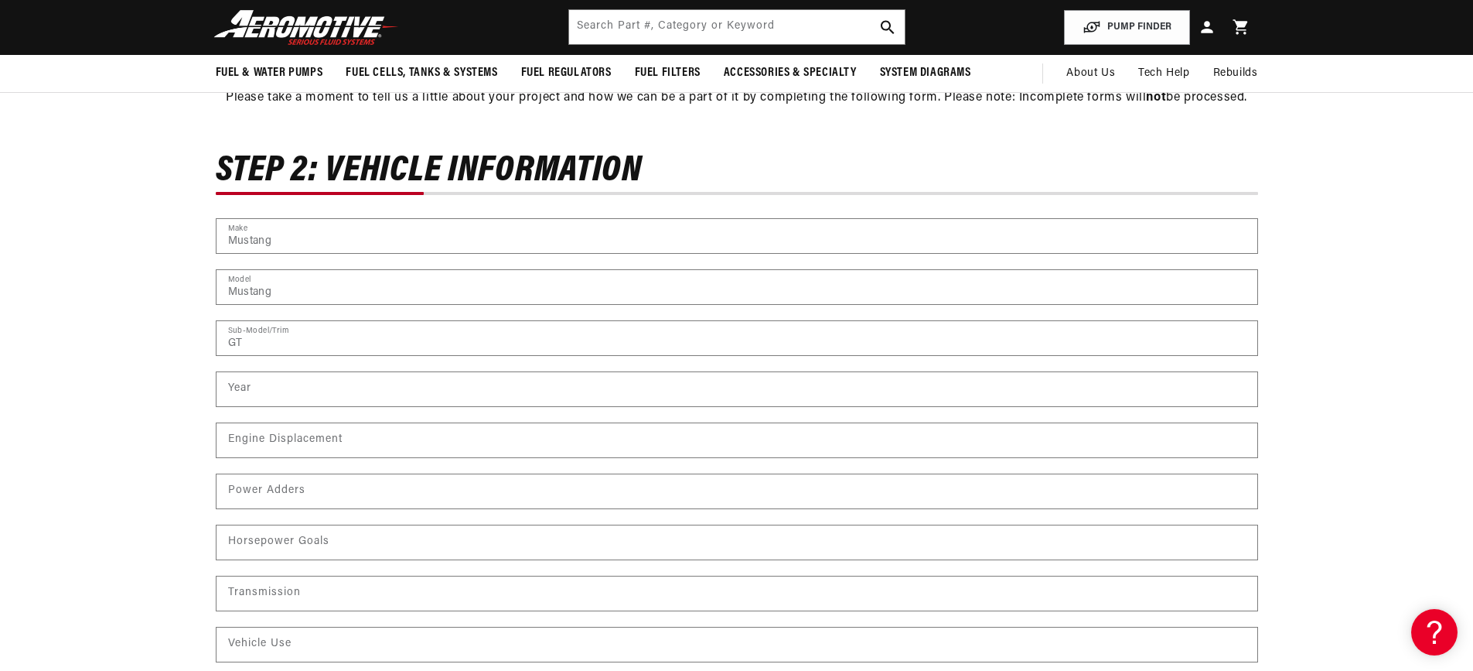
click at [104, 312] on div "Contact form Step 2: Vehicle Information 20% Name (Builder / Owner) Eddie Lucki…" at bounding box center [736, 439] width 1473 height 569
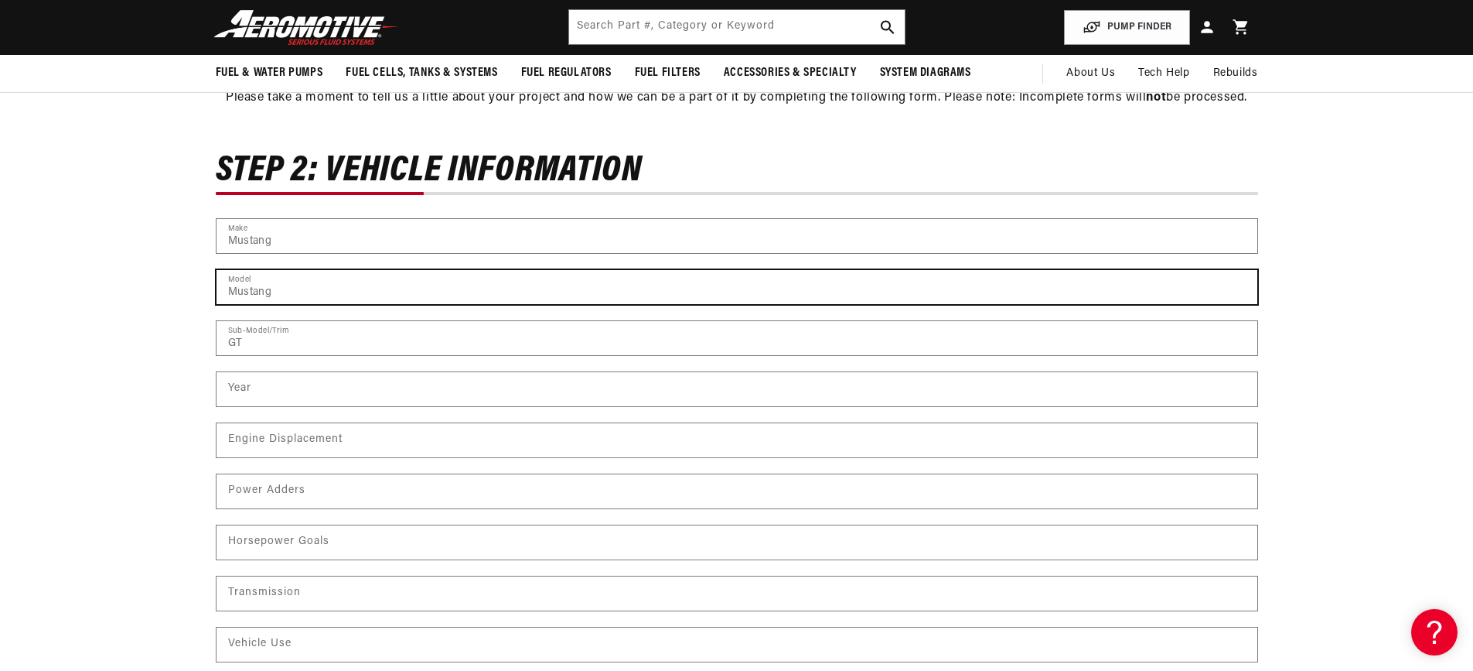
drag, startPoint x: 309, startPoint y: 289, endPoint x: 104, endPoint y: 295, distance: 205.0
click at [127, 291] on div "Contact form Step 2: Vehicle Information 20% Name (Builder / Owner) Eddie Lucki…" at bounding box center [736, 439] width 1473 height 569
type input "g"
type input "GT"
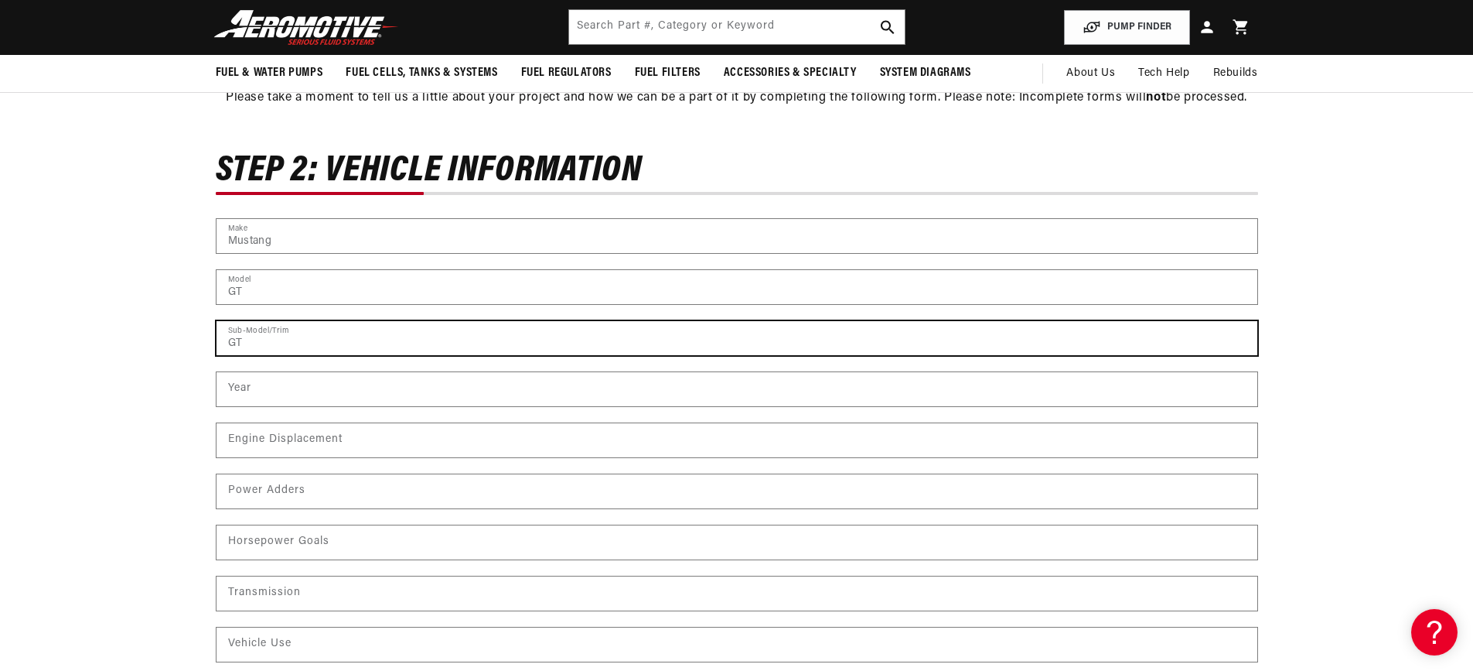
click at [319, 343] on input "GT" at bounding box center [737, 338] width 1041 height 34
drag, startPoint x: 223, startPoint y: 346, endPoint x: 138, endPoint y: 366, distance: 87.4
click at [135, 365] on div "Contact form Step 2: Vehicle Information 20% Name (Builder / Owner) Eddie Lucki…" at bounding box center [736, 439] width 1473 height 569
type input "C"
type input "Premium"
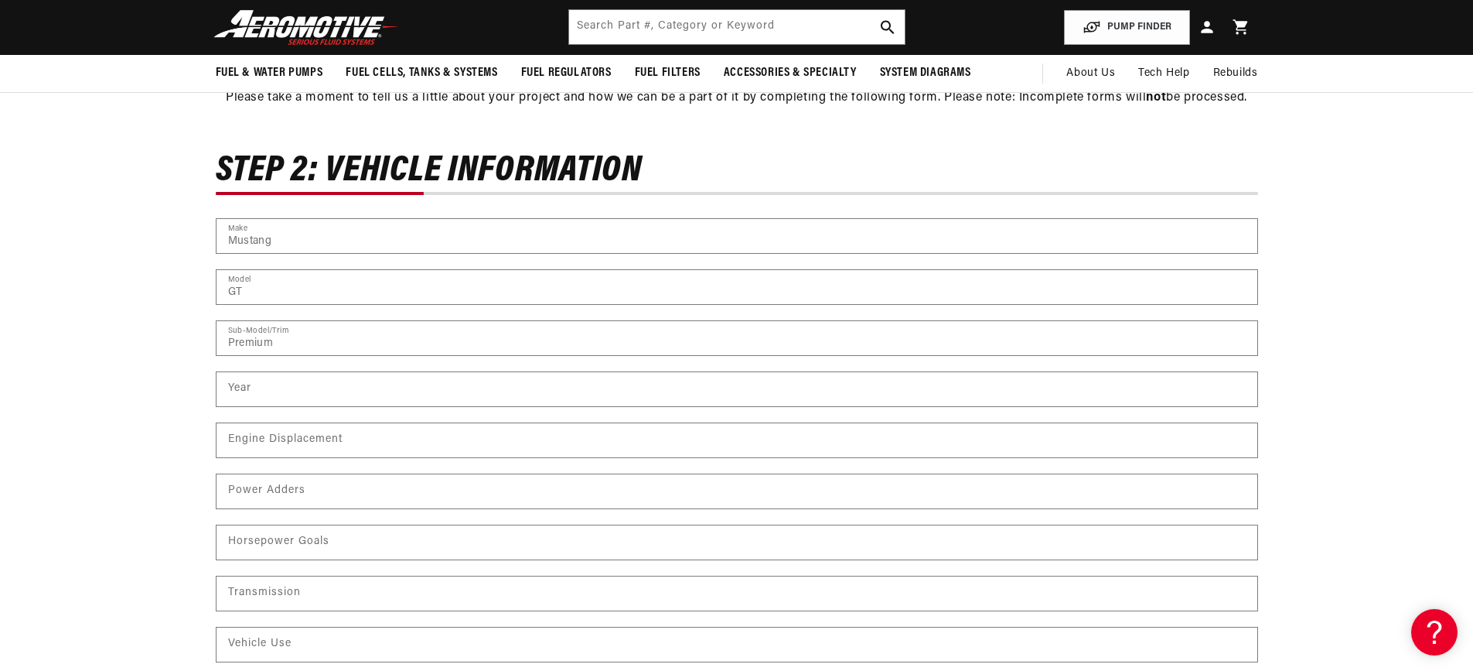
click at [260, 415] on div "Year" at bounding box center [737, 396] width 1043 height 51
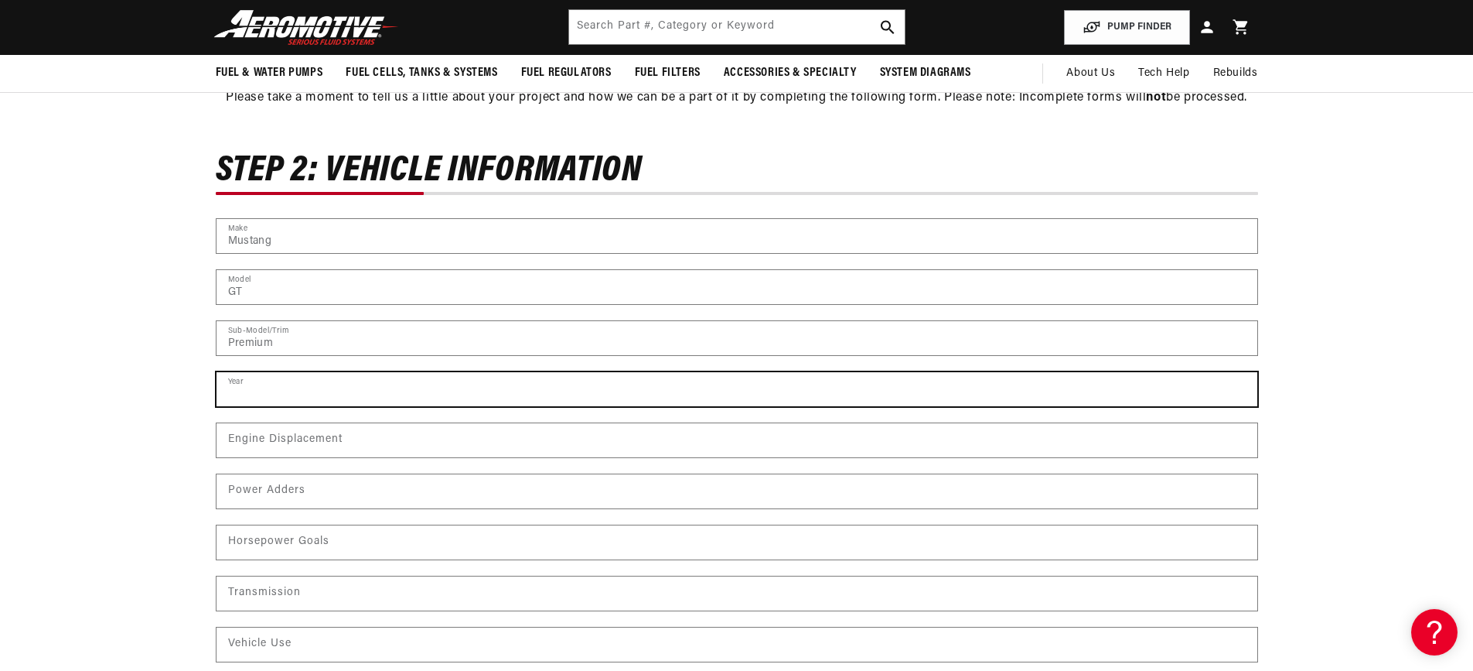
click at [268, 401] on input "number" at bounding box center [737, 389] width 1041 height 34
type input "2007"
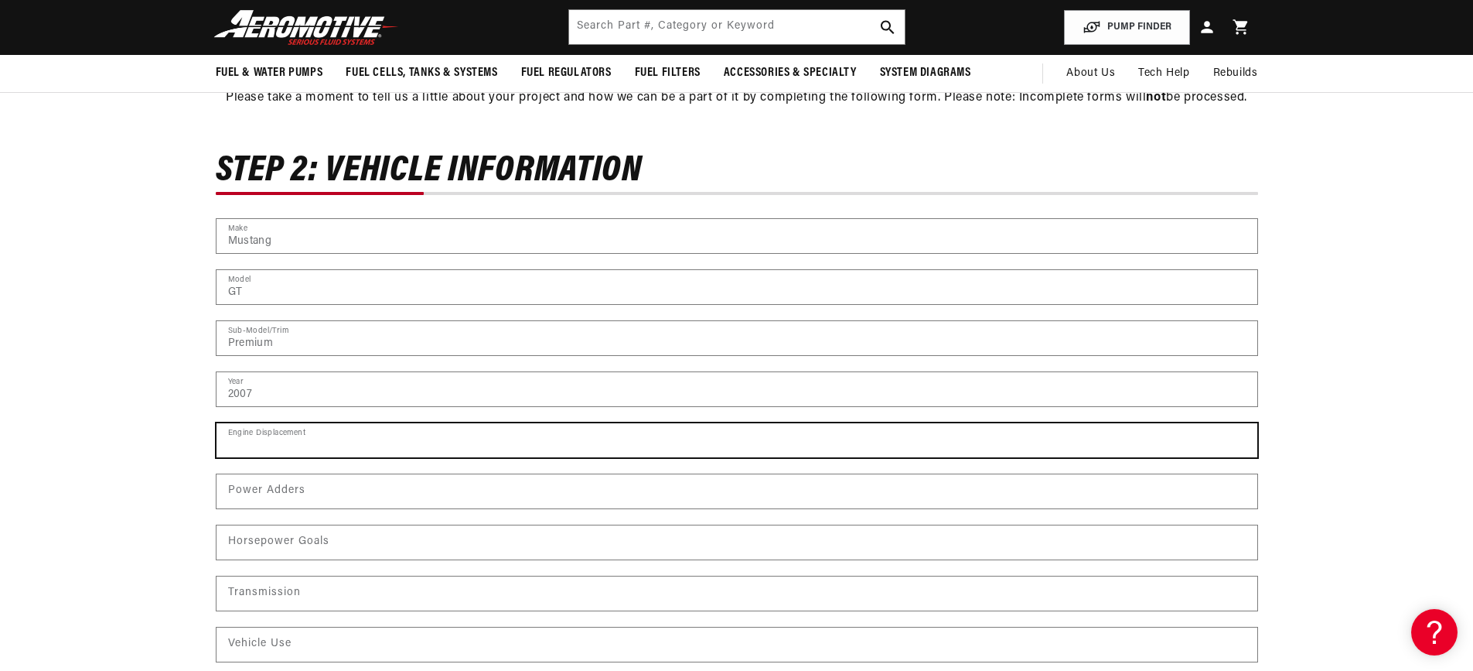
click at [278, 444] on input "text" at bounding box center [737, 440] width 1041 height 34
type input "4.6"
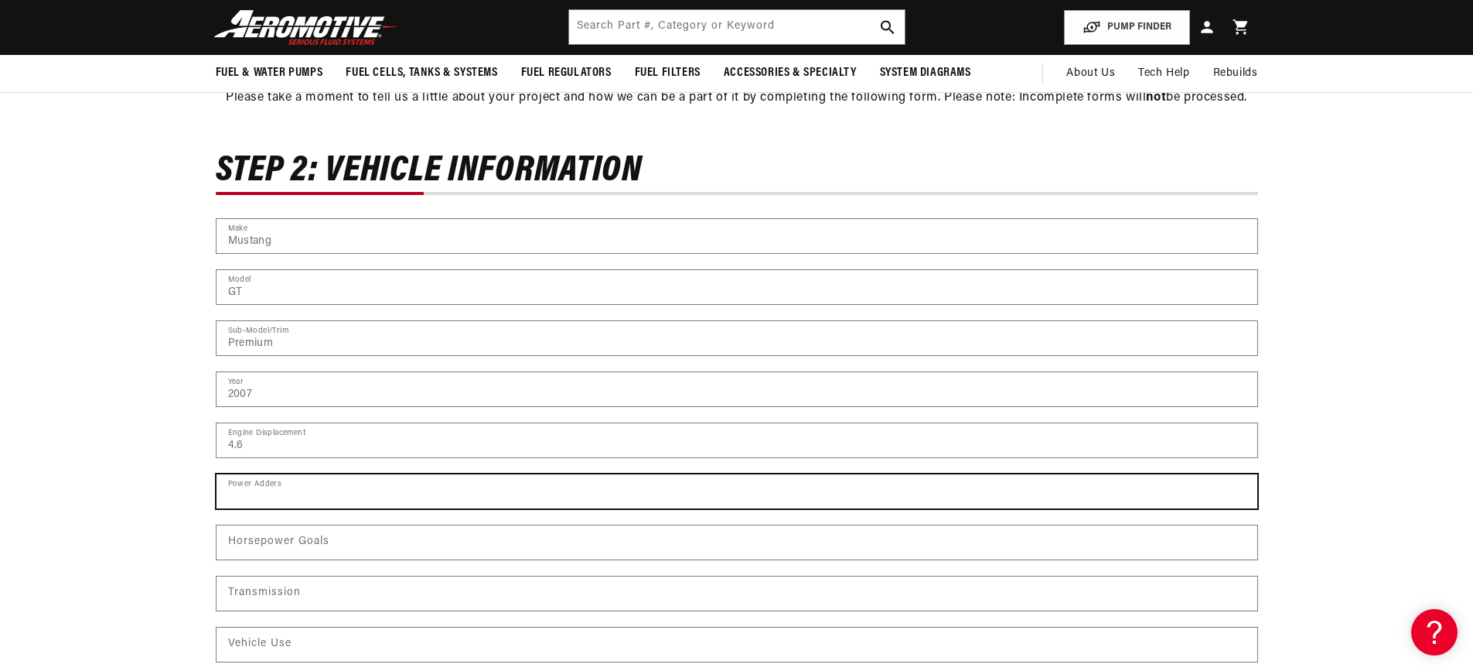
click at [304, 489] on input "text" at bounding box center [737, 491] width 1041 height 34
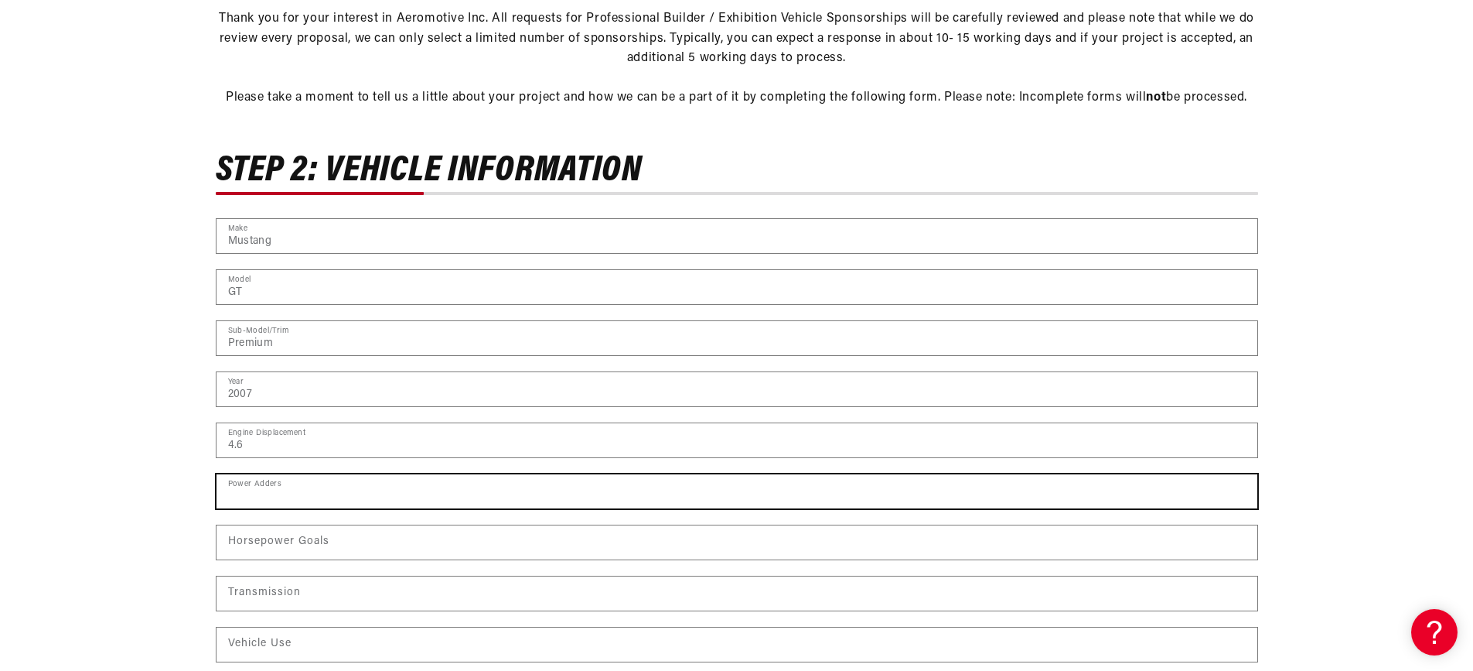
scroll to position [531, 0]
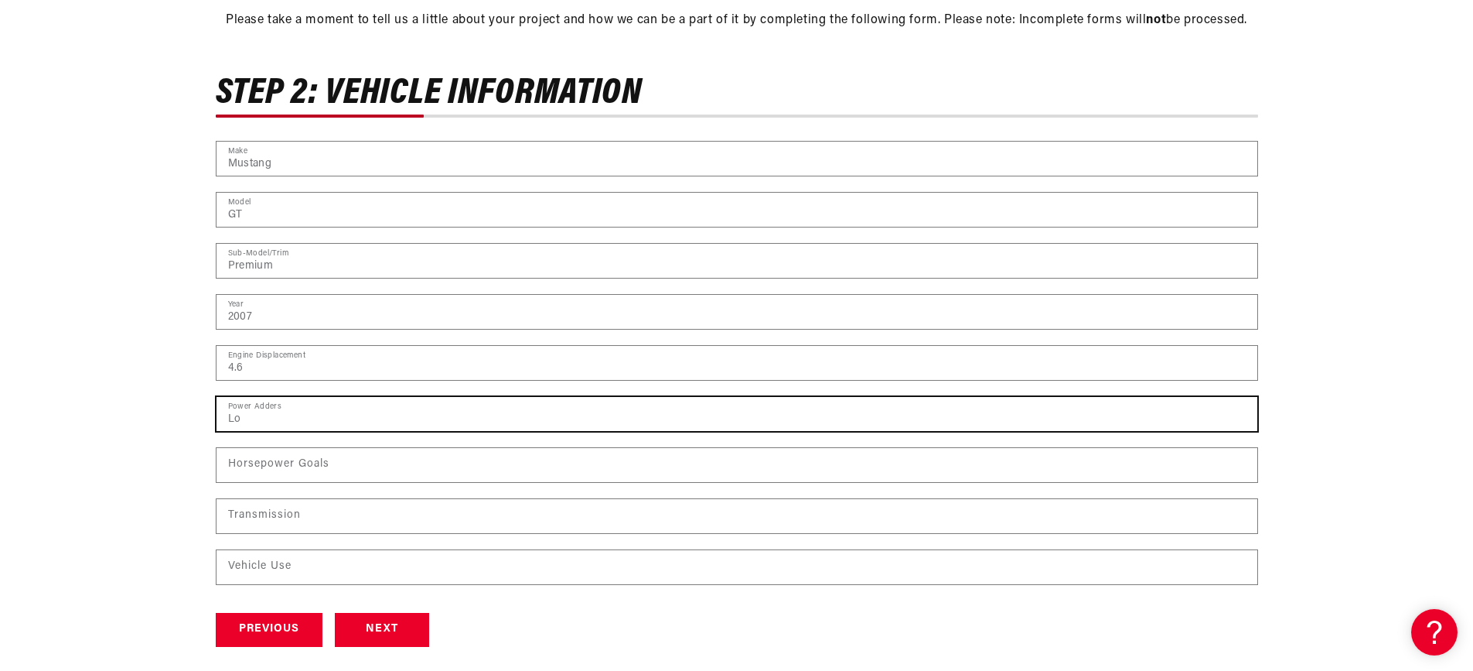
type input "L"
type input "LT Headers | FRP Manifold | Howard Rattler Cams | Pulleys | Nitrous System | 4:…"
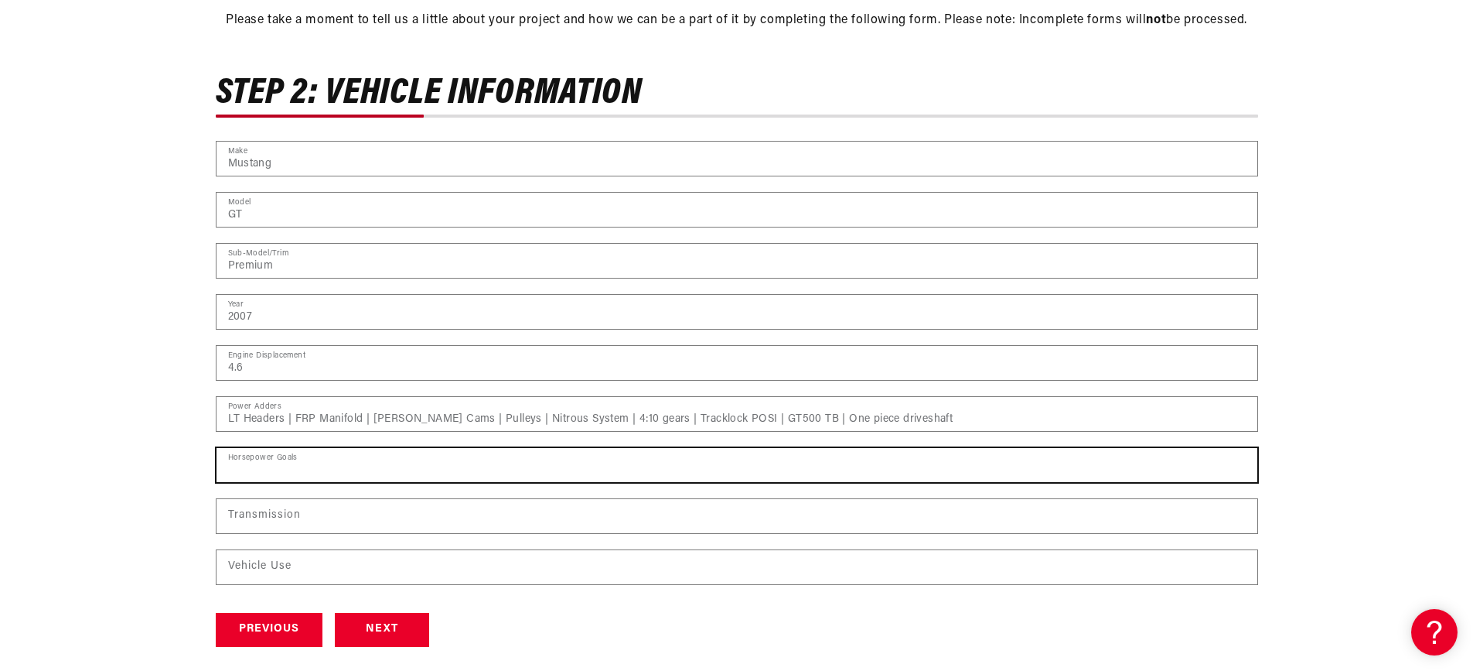
click at [316, 473] on input "text" at bounding box center [737, 465] width 1041 height 34
type input "m"
type input "Makes 550 wheel | The goal is 1k+"
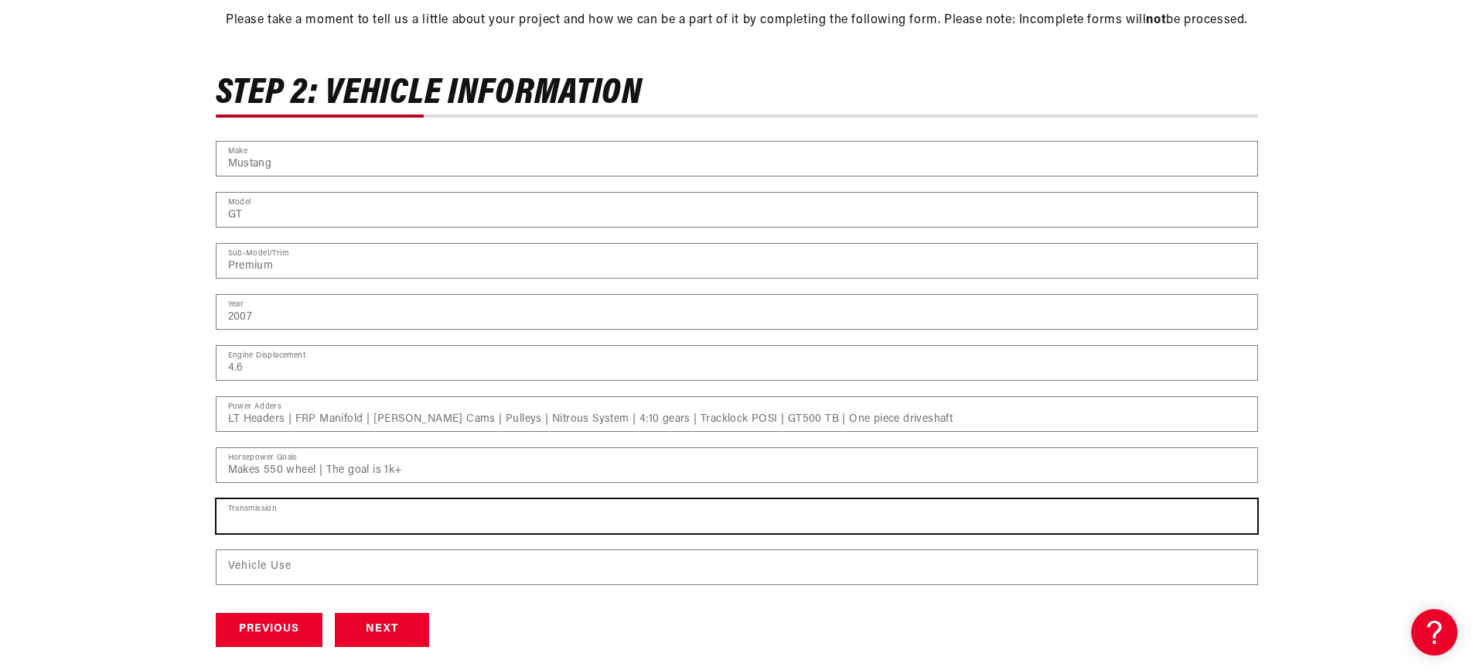
click at [323, 532] on input "text" at bounding box center [737, 516] width 1041 height 34
type input "5r55s"
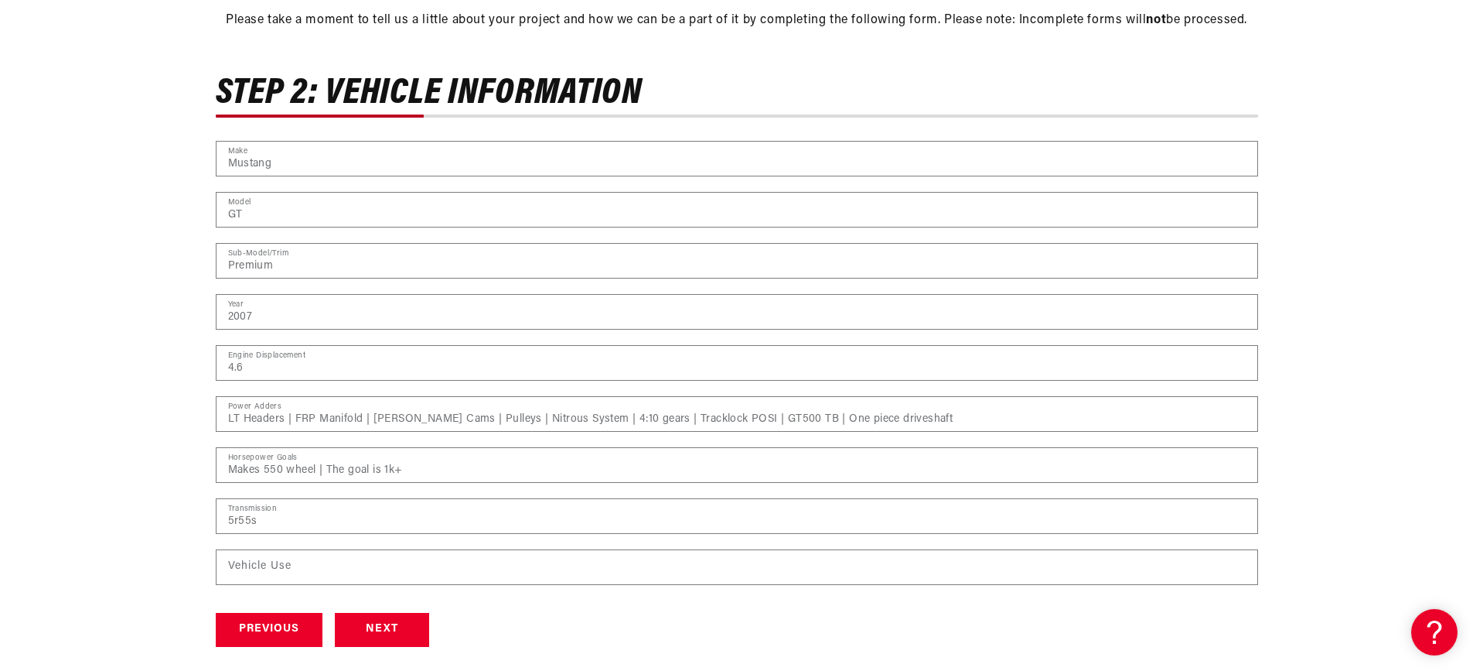
click at [326, 599] on div "Vehicle Use" at bounding box center [737, 574] width 1043 height 51
click at [326, 598] on div "Vehicle Use" at bounding box center [737, 574] width 1043 height 51
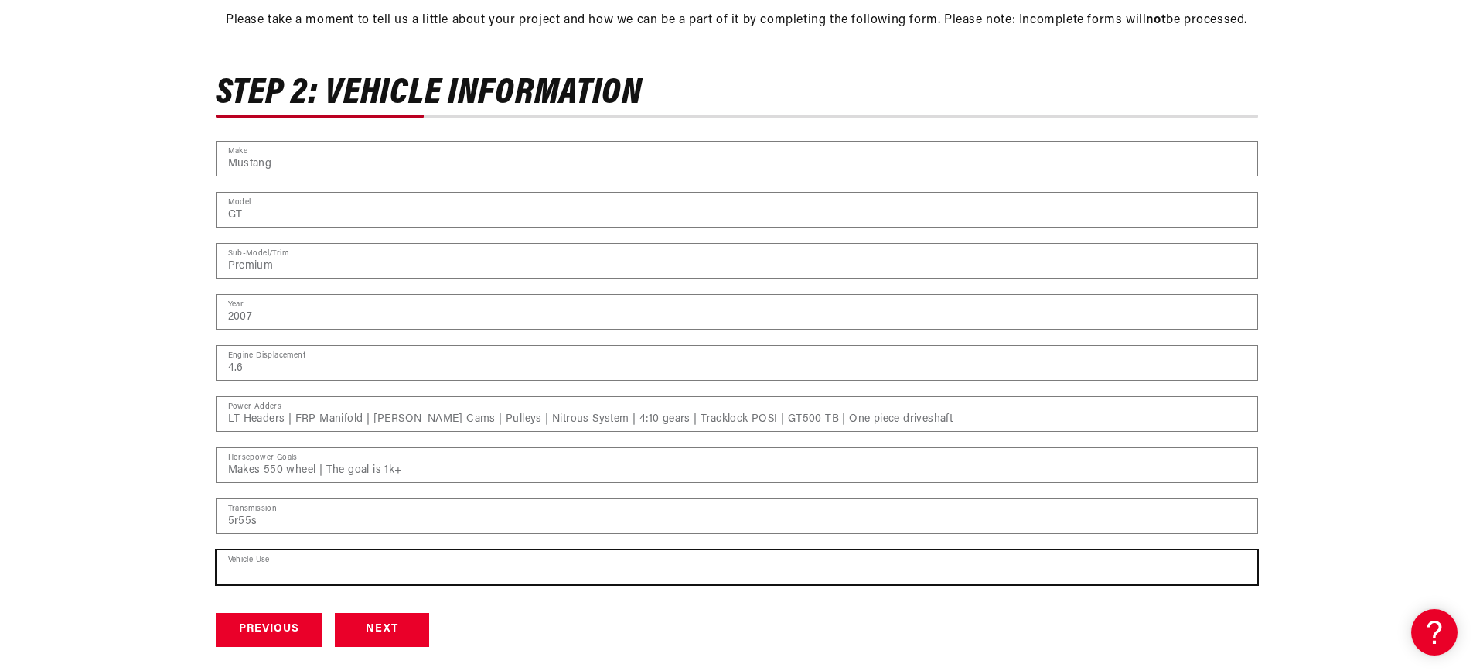
click at [328, 579] on input "text" at bounding box center [737, 567] width 1041 height 34
type input "Track"
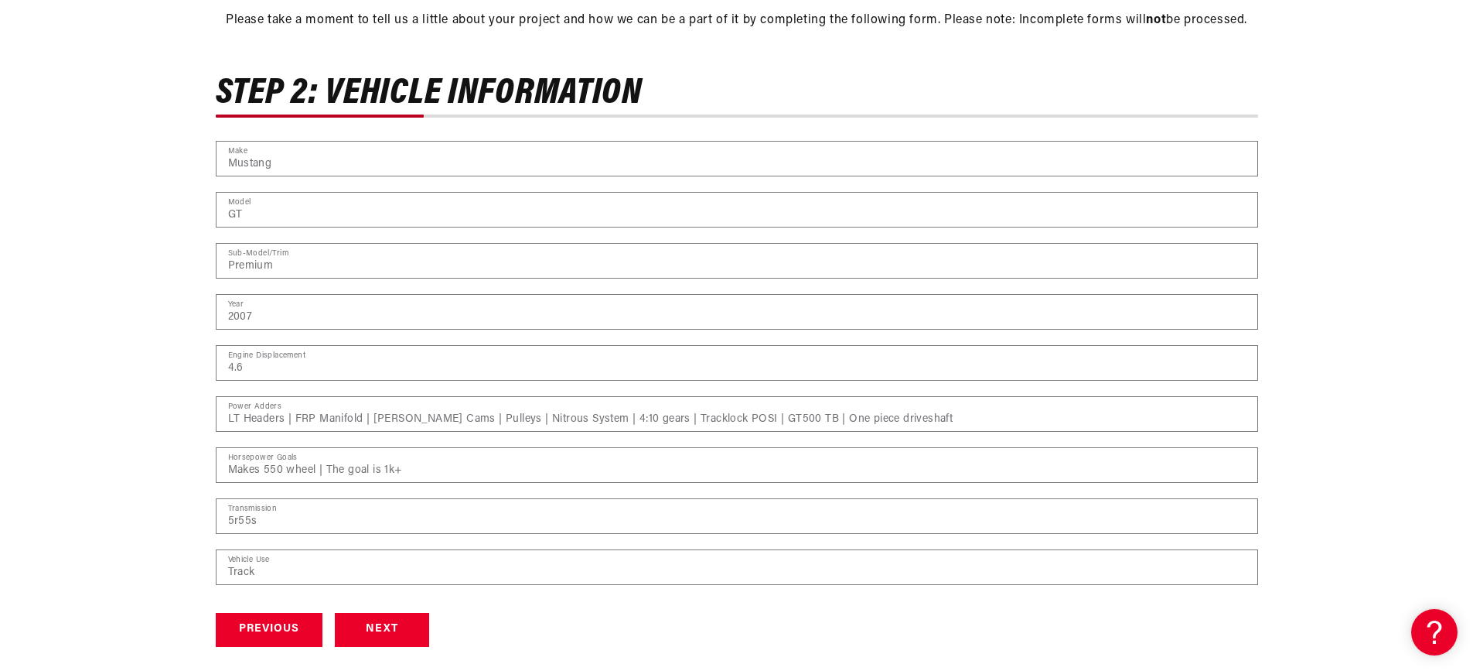
click at [440, 613] on div "Previous Next Submit" at bounding box center [737, 630] width 1043 height 35
click at [388, 620] on button "Next" at bounding box center [382, 630] width 94 height 35
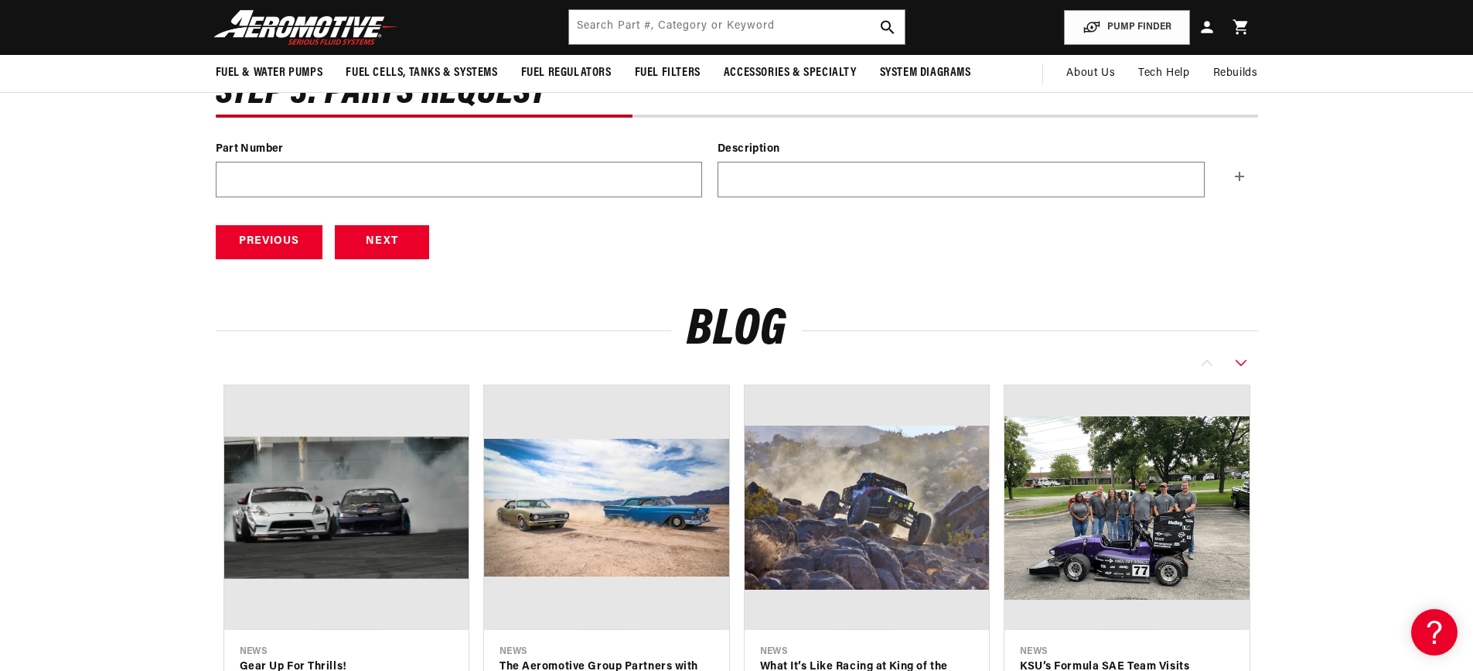
scroll to position [453, 0]
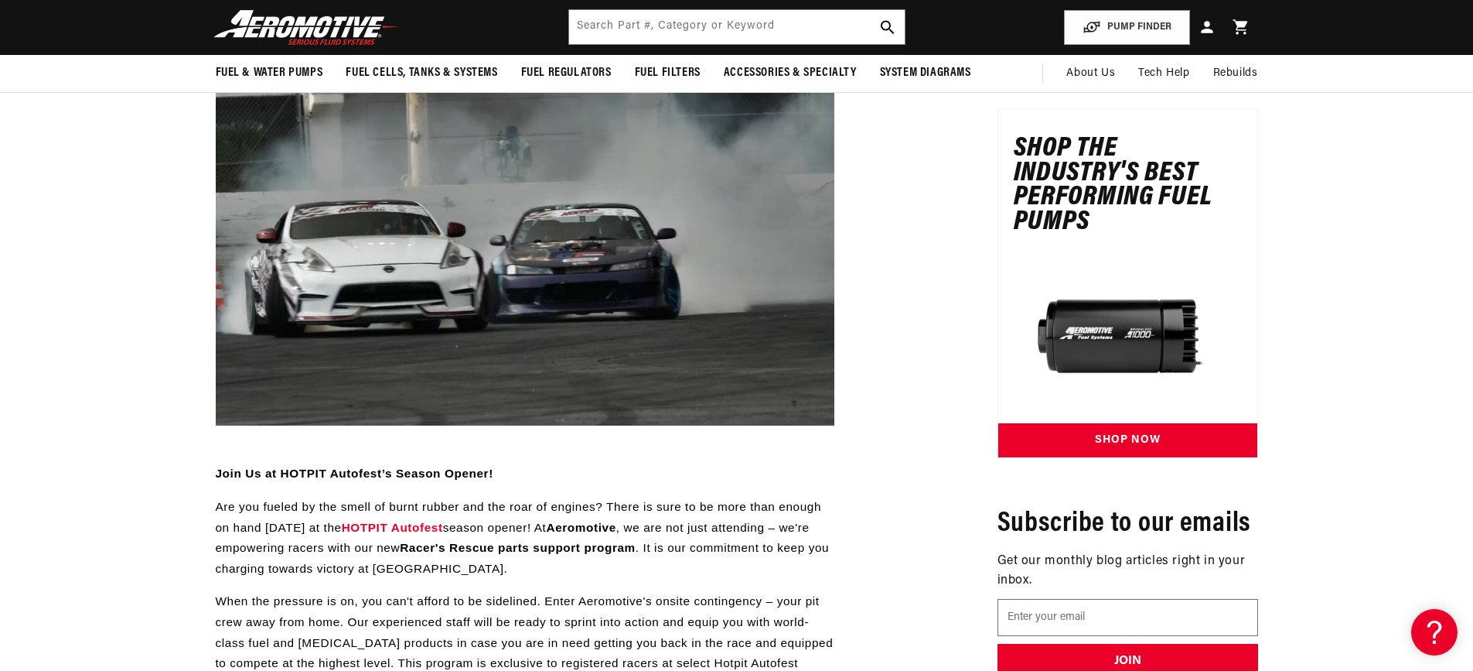
scroll to position [232, 0]
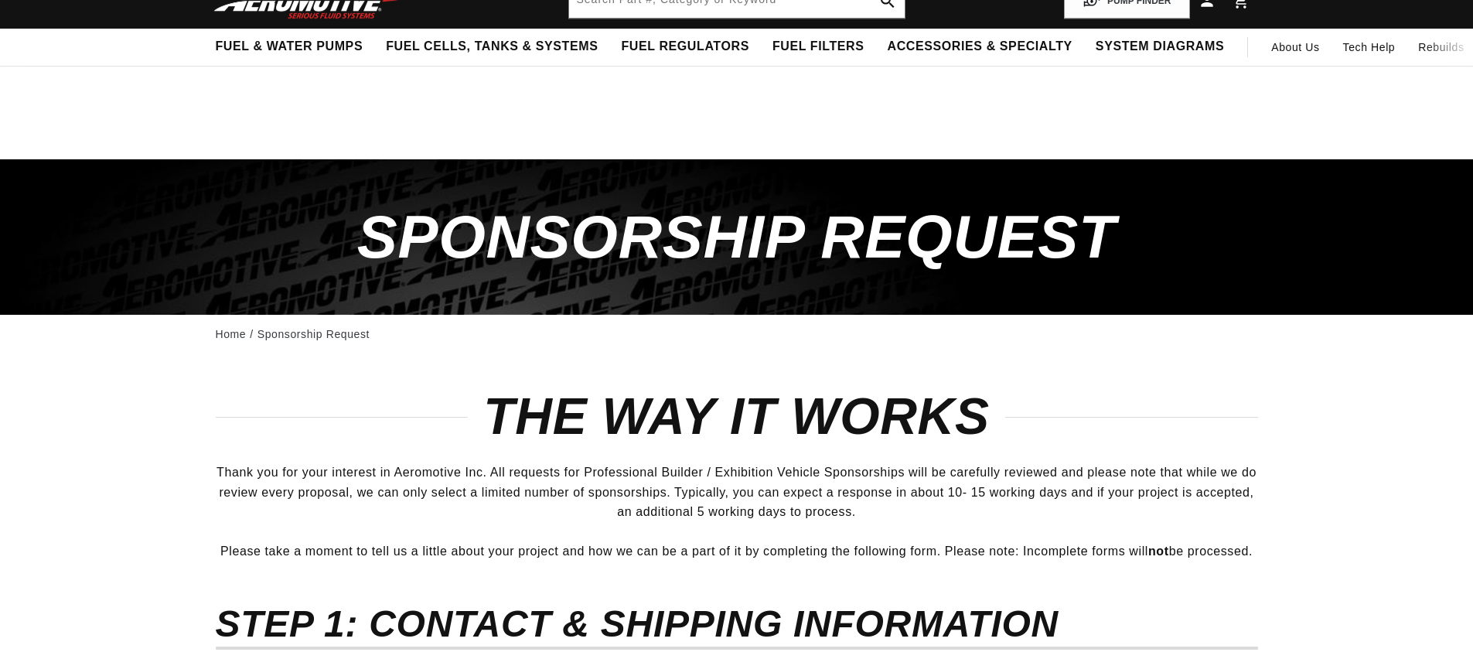
select select "New Jersey"
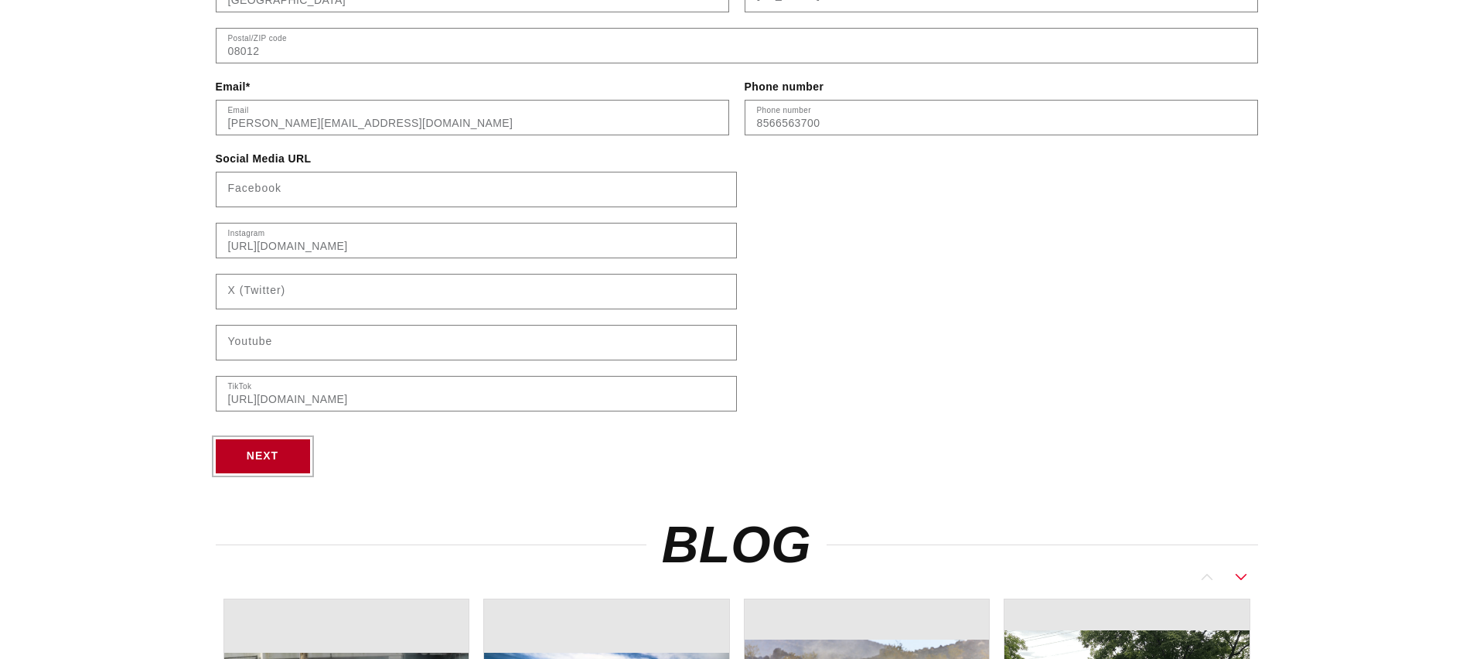
click at [267, 460] on button "Next" at bounding box center [263, 456] width 94 height 35
click at [0, 0] on input "4.6" at bounding box center [0, 0] width 0 height 0
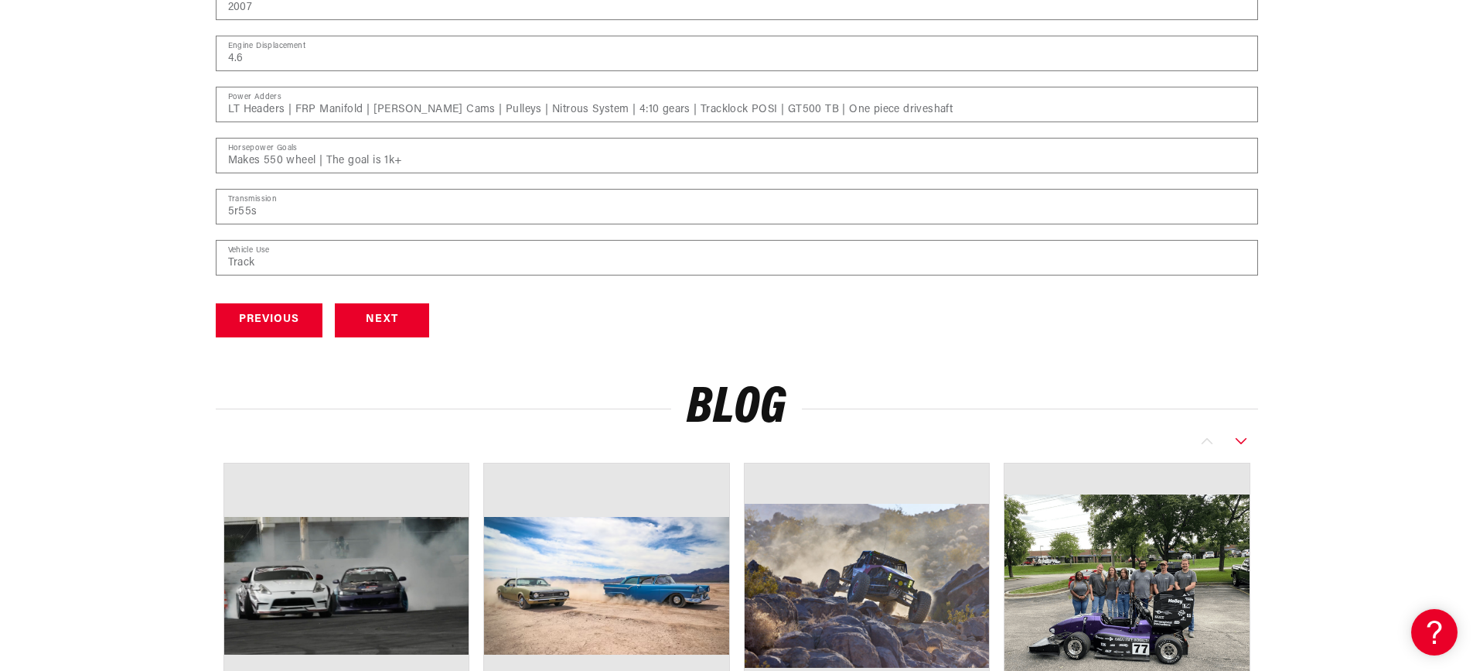
drag, startPoint x: 266, startPoint y: 369, endPoint x: 380, endPoint y: 342, distance: 116.9
click at [268, 368] on div "Blog news Gear Up For Thrills! Read More news" at bounding box center [737, 614] width 1043 height 504
click at [401, 326] on button "Next" at bounding box center [382, 320] width 94 height 35
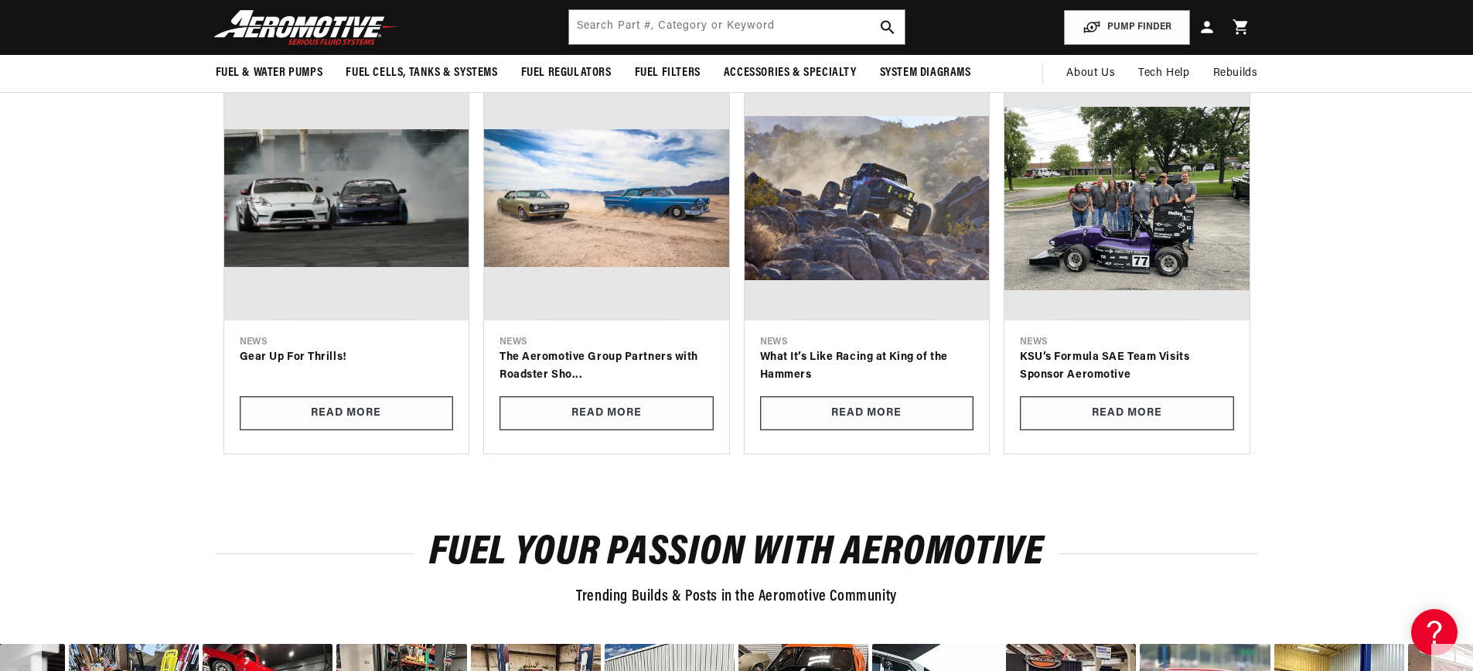
scroll to position [453, 0]
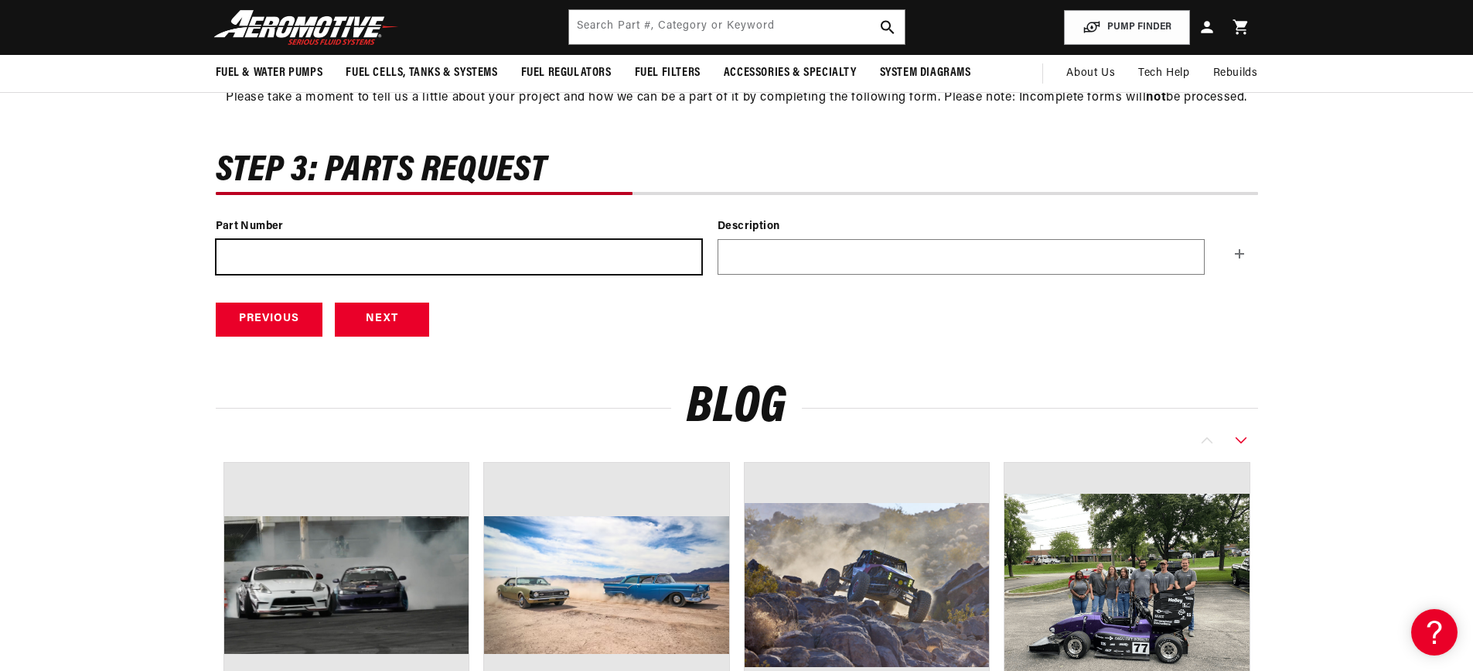
click at [370, 265] on input "text" at bounding box center [460, 257] width 486 height 34
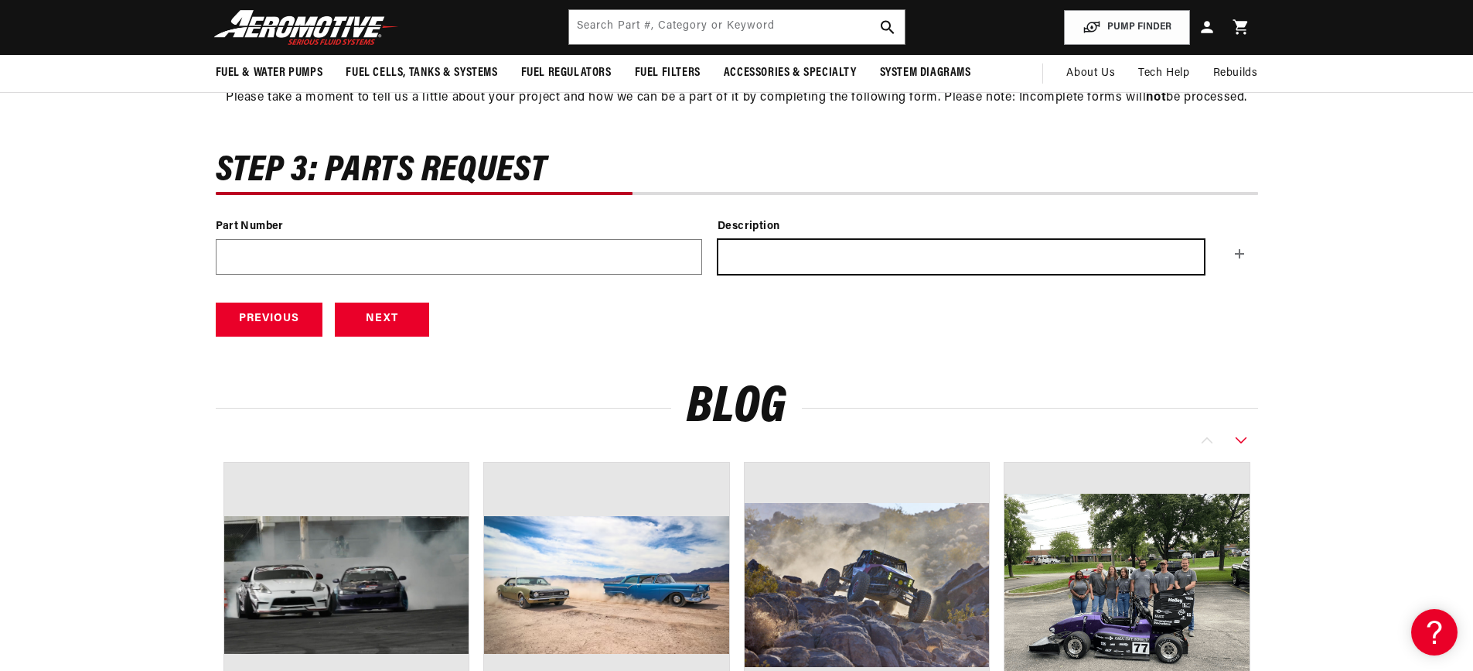
click at [824, 259] on input "text" at bounding box center [962, 257] width 486 height 34
click at [816, 268] on input "text" at bounding box center [962, 257] width 486 height 34
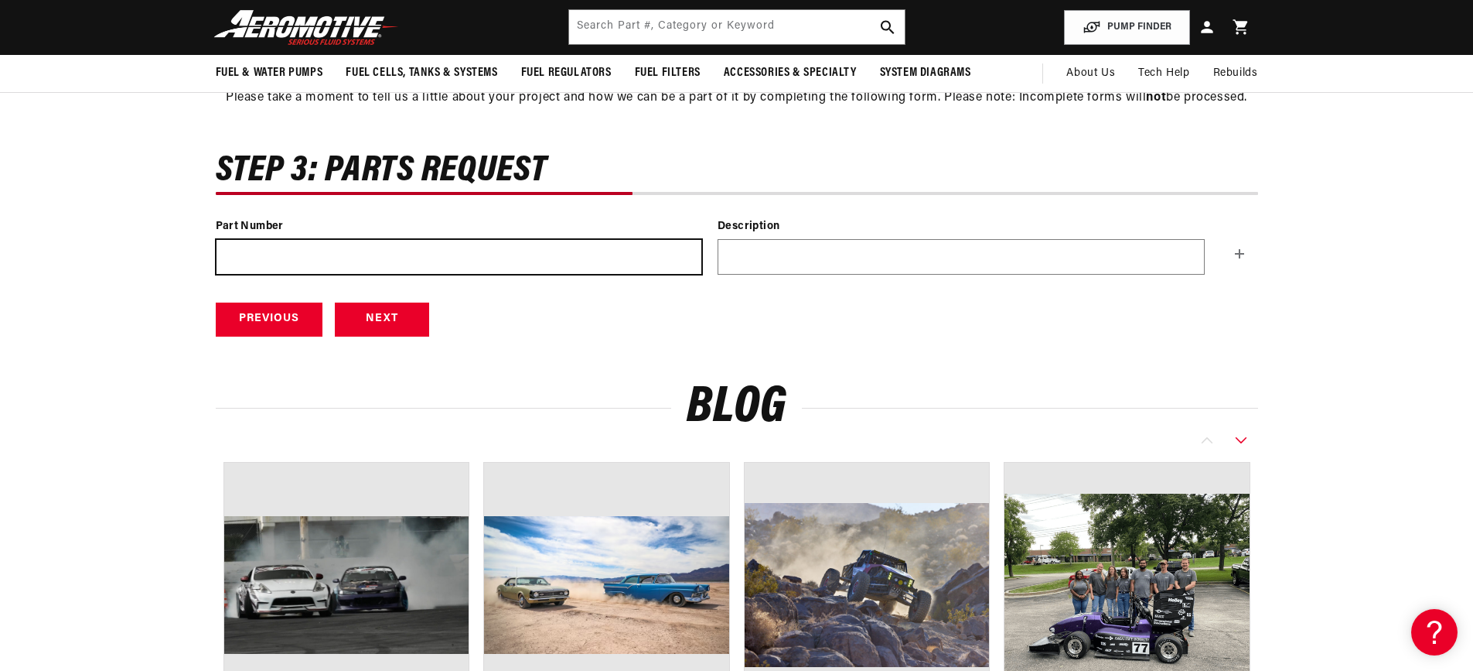
click at [525, 248] on input "text" at bounding box center [460, 257] width 486 height 34
paste input "18676"
type input "18676"
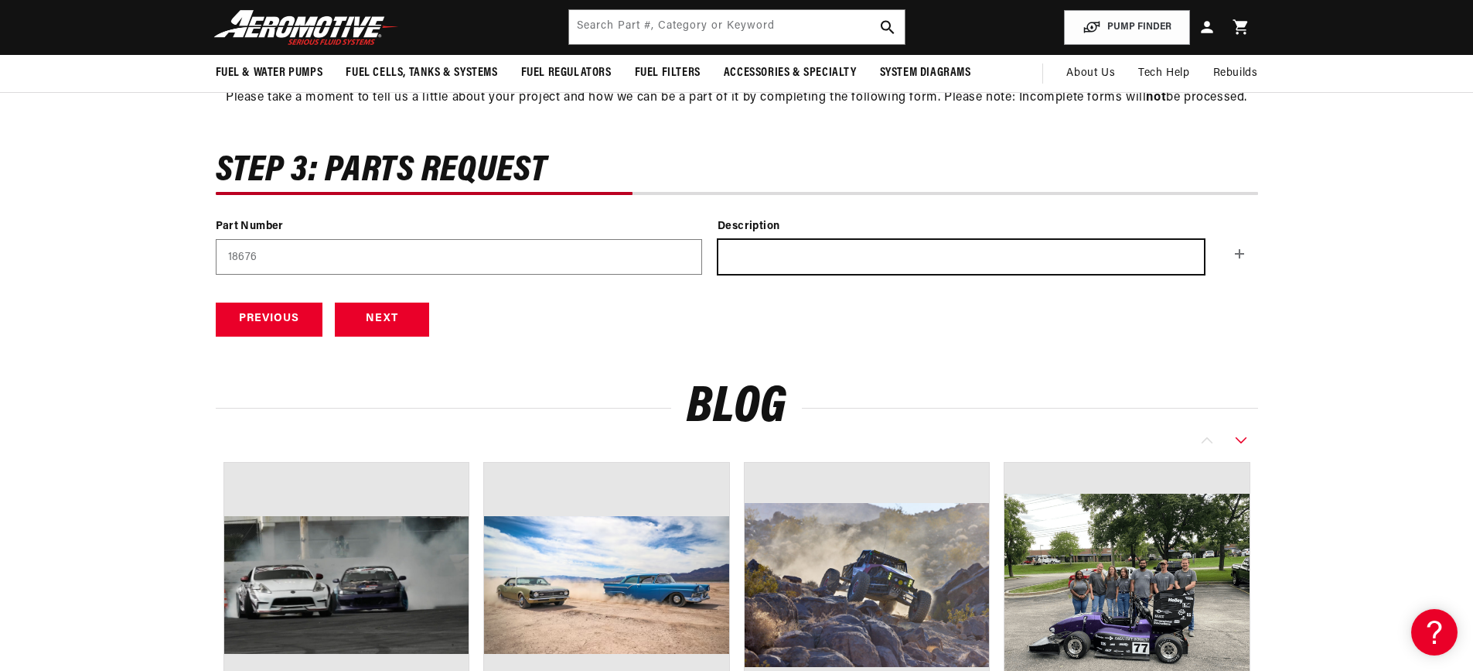
click at [785, 269] on input "text" at bounding box center [962, 257] width 486 height 34
click at [856, 265] on input "text" at bounding box center [962, 257] width 486 height 34
paste input "A1000 In-Tank Fuel Pump, 05-09 Mustang GT"
type input "A1000 In-Tank Fuel Pump, 05-09 Mustang GT"
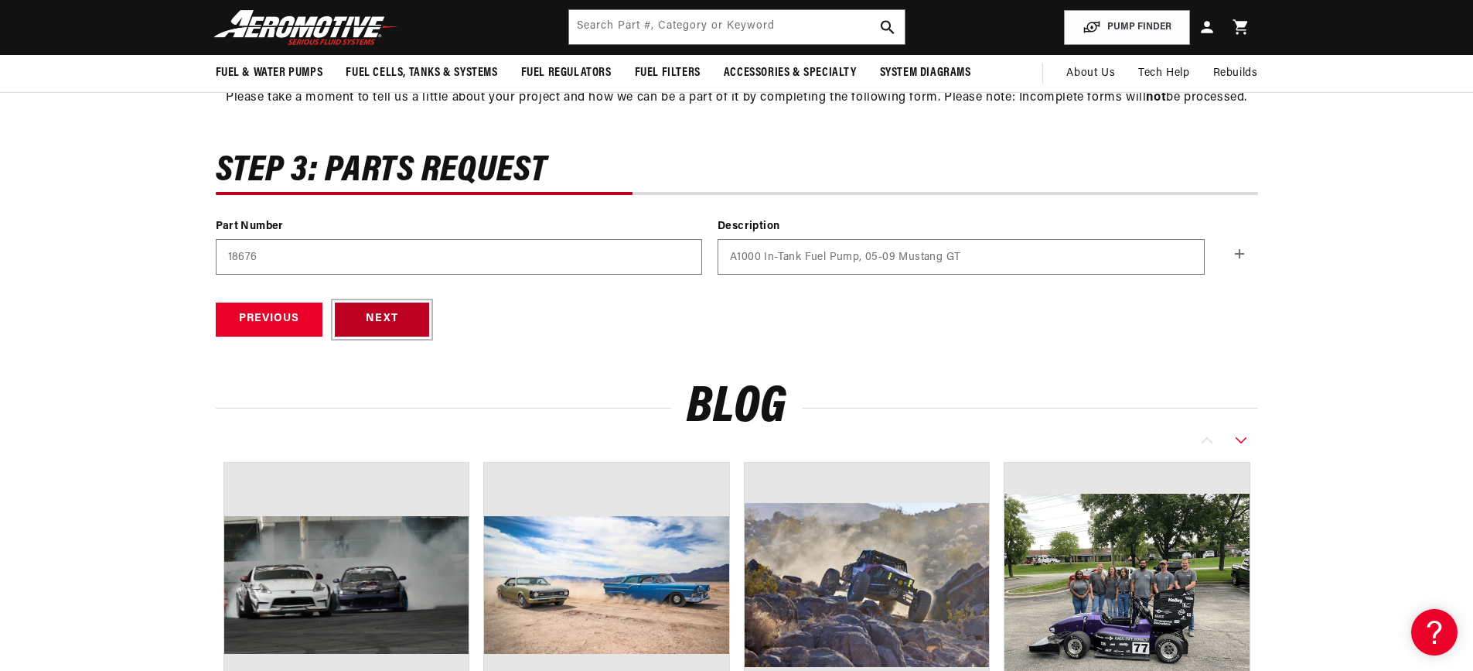
click at [356, 322] on button "Next" at bounding box center [382, 319] width 94 height 35
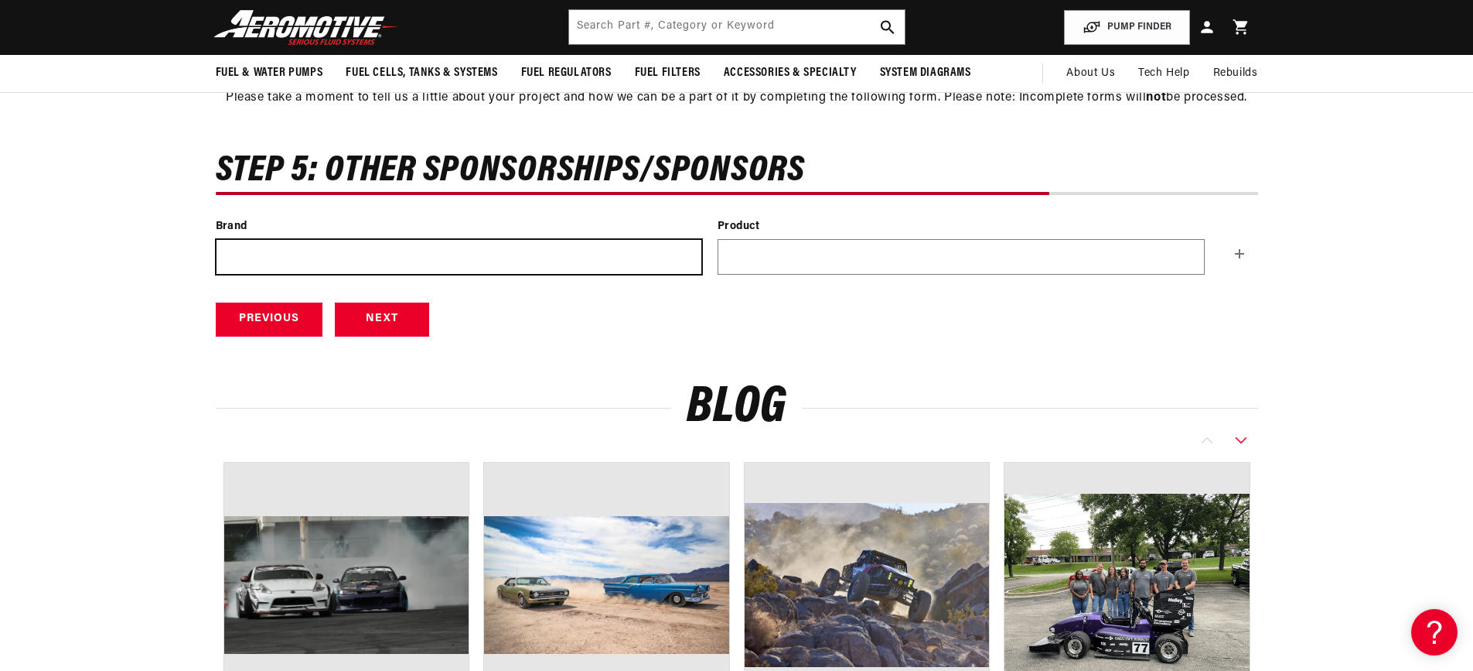
click at [423, 259] on input "text" at bounding box center [460, 257] width 486 height 34
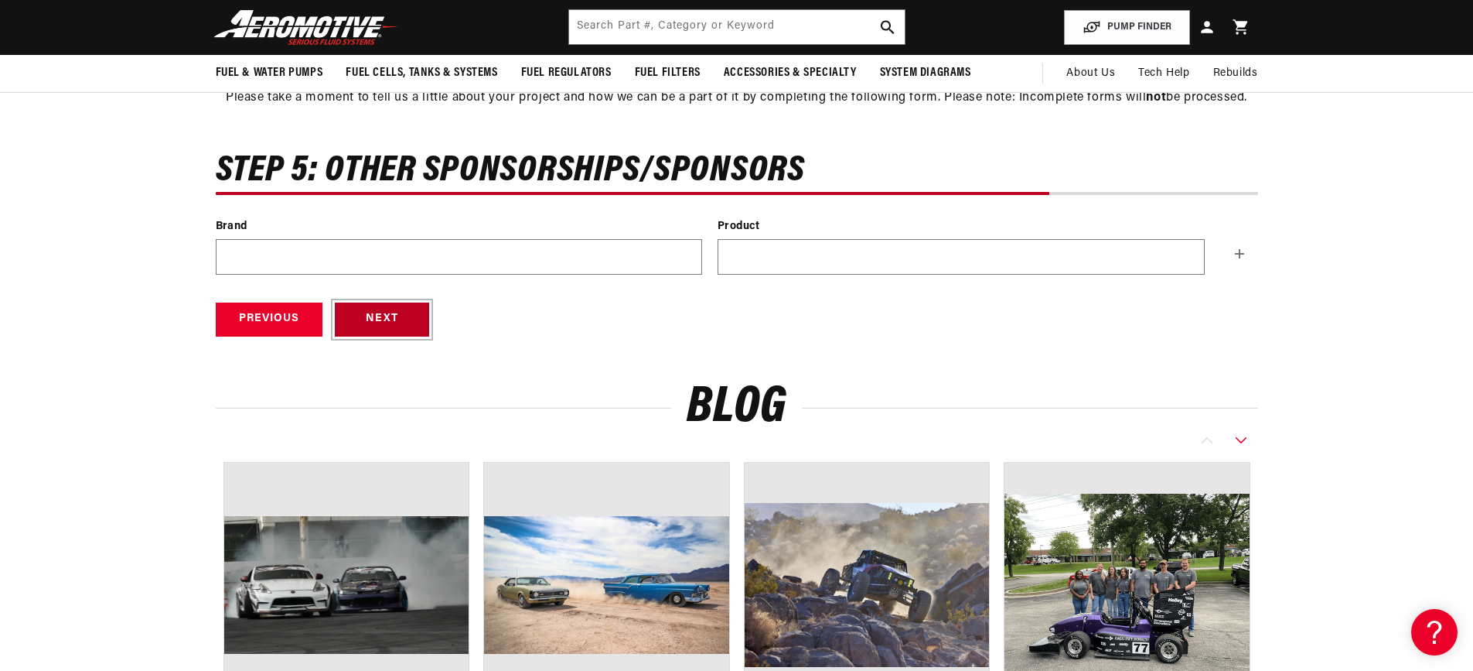
click at [428, 317] on button "Next" at bounding box center [382, 319] width 94 height 35
click at [0, 0] on div "To properly evaluate your sponsorship proposal please describe the theme and mo…" at bounding box center [0, 0] width 0 height 0
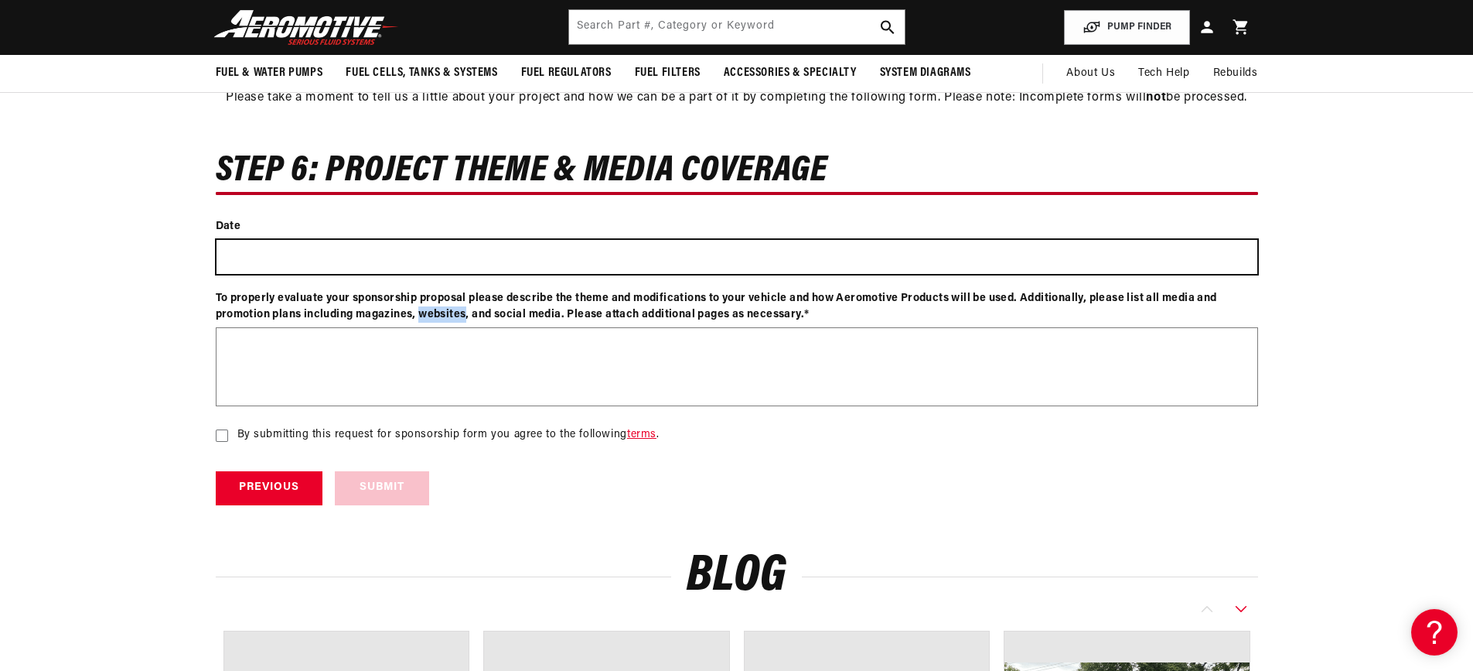
click at [357, 250] on input "text" at bounding box center [737, 257] width 1041 height 34
drag, startPoint x: 357, startPoint y: 250, endPoint x: 409, endPoint y: 252, distance: 52.6
click at [357, 250] on input "text" at bounding box center [737, 257] width 1041 height 34
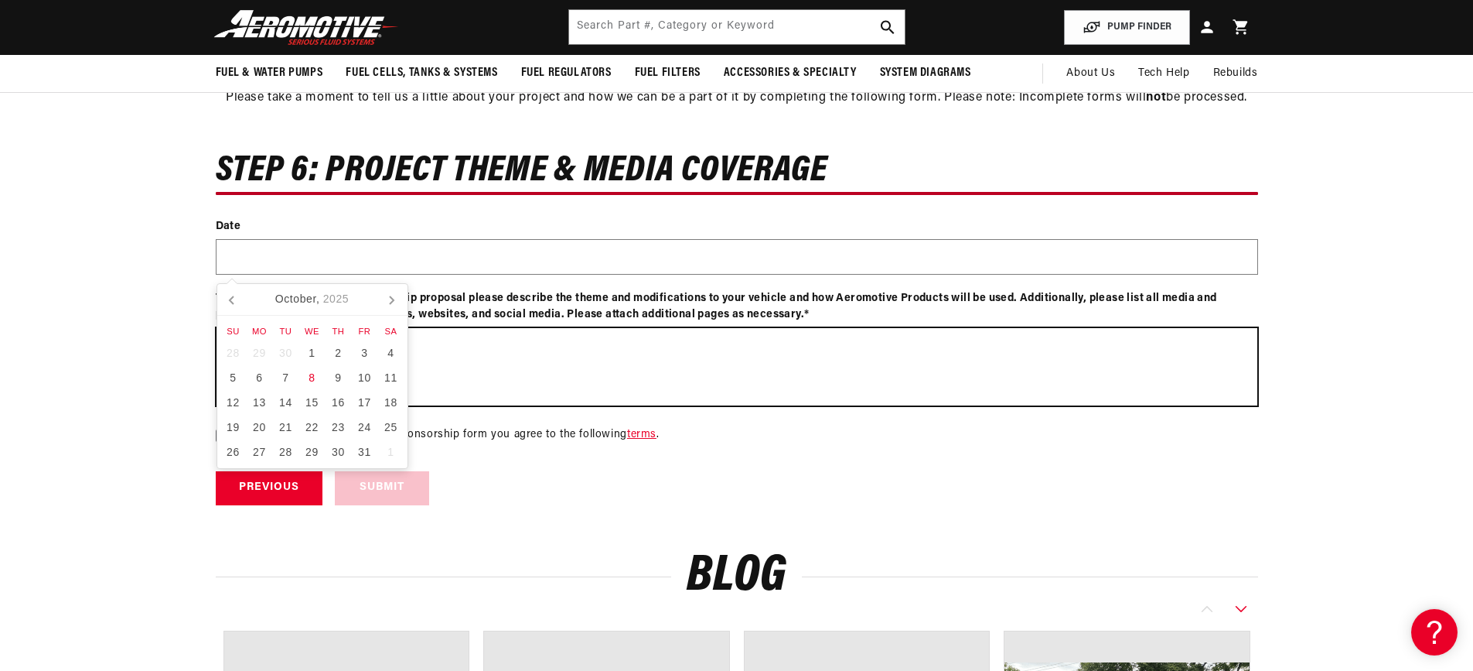
click at [617, 345] on textarea at bounding box center [737, 366] width 1041 height 77
click at [617, 343] on textarea at bounding box center [737, 366] width 1041 height 77
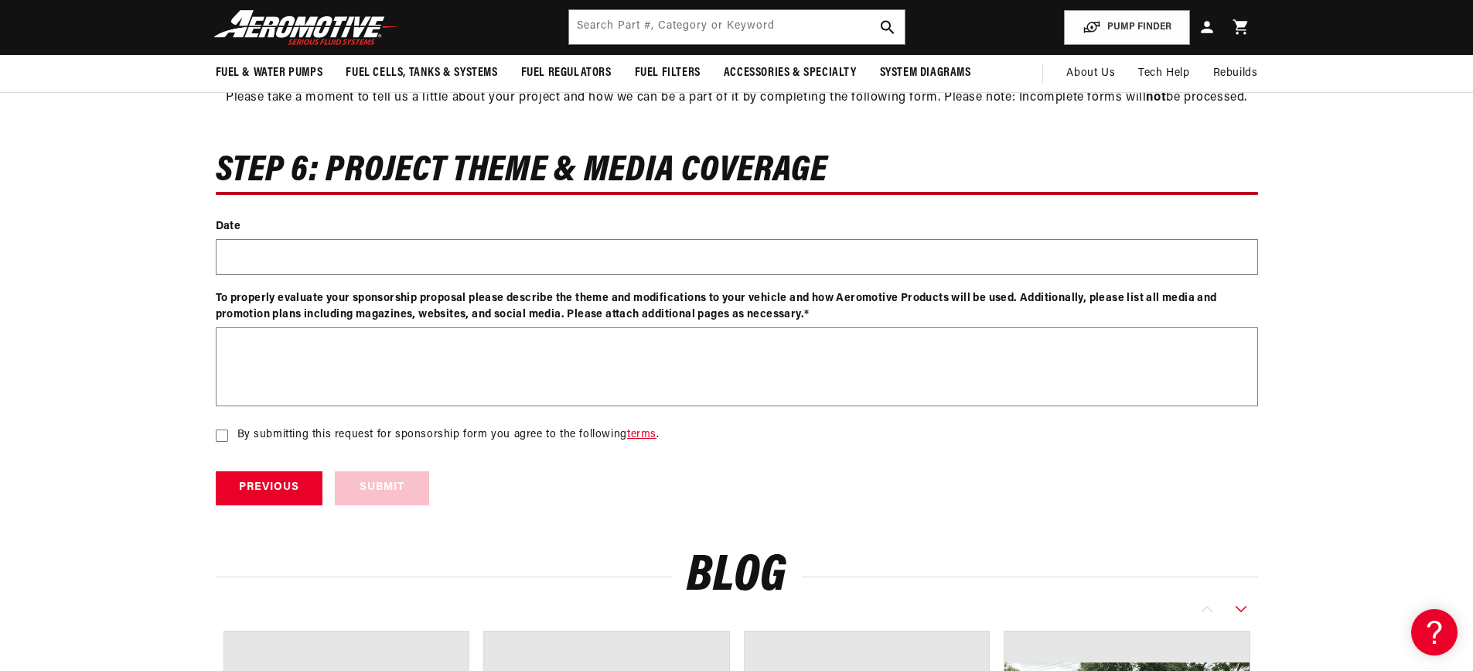
click at [514, 306] on div "To properly evaluate your sponsorship proposal please describe the theme and mo…" at bounding box center [737, 306] width 1043 height 32
click at [513, 306] on div "To properly evaluate your sponsorship proposal please describe the theme and mo…" at bounding box center [737, 306] width 1043 height 32
click at [207, 435] on div "Contact form Step 6: Project Theme & Media Coverage 100% Name (Builder / Owner)…" at bounding box center [737, 330] width 1120 height 350
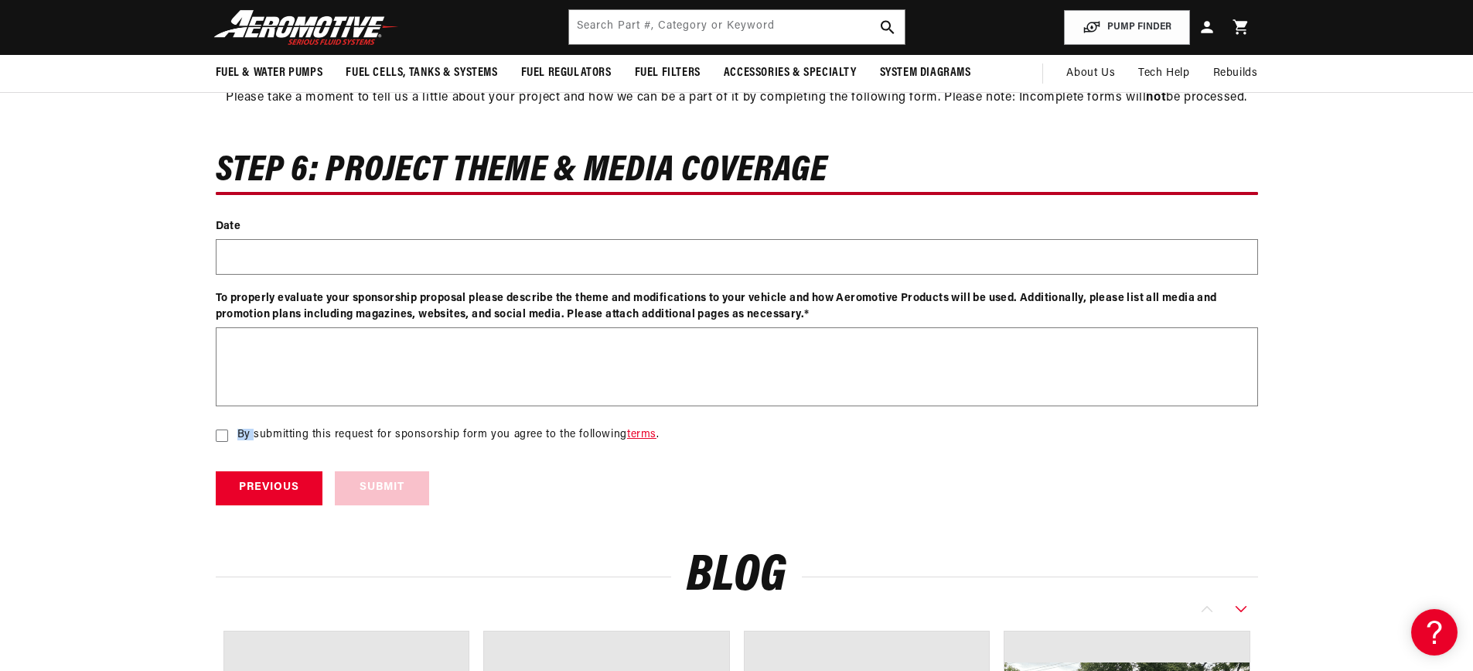
click at [227, 436] on rect at bounding box center [222, 435] width 12 height 12
click at [227, 436] on input "By submitting this request for sponsorship form you agree to the following term…" at bounding box center [222, 435] width 12 height 12
click at [227, 436] on rect at bounding box center [222, 435] width 12 height 12
click at [227, 436] on input "By submitting this request for sponsorship form you agree to the following term…" at bounding box center [222, 435] width 12 height 12
click at [227, 449] on label "By submitting this request for sponsorship form you agree to the following term…" at bounding box center [737, 440] width 1043 height 37
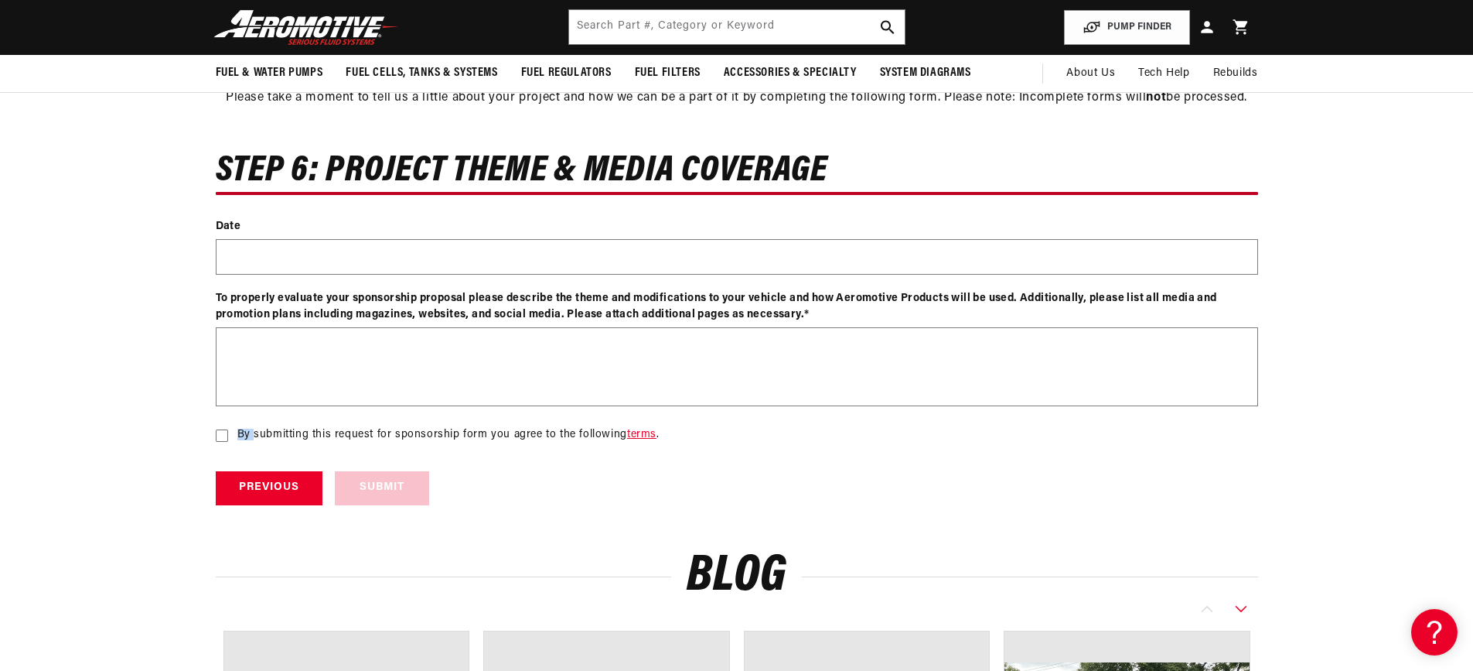
click at [227, 442] on input "By submitting this request for sponsorship form you agree to the following term…" at bounding box center [222, 435] width 12 height 12
drag, startPoint x: 227, startPoint y: 449, endPoint x: 224, endPoint y: 436, distance: 12.8
click at [227, 448] on label "By submitting this request for sponsorship form you agree to the following term…" at bounding box center [737, 440] width 1043 height 37
click at [227, 442] on input "By submitting this request for sponsorship form you agree to the following term…" at bounding box center [222, 435] width 12 height 12
click at [227, 434] on icon at bounding box center [222, 435] width 12 height 12
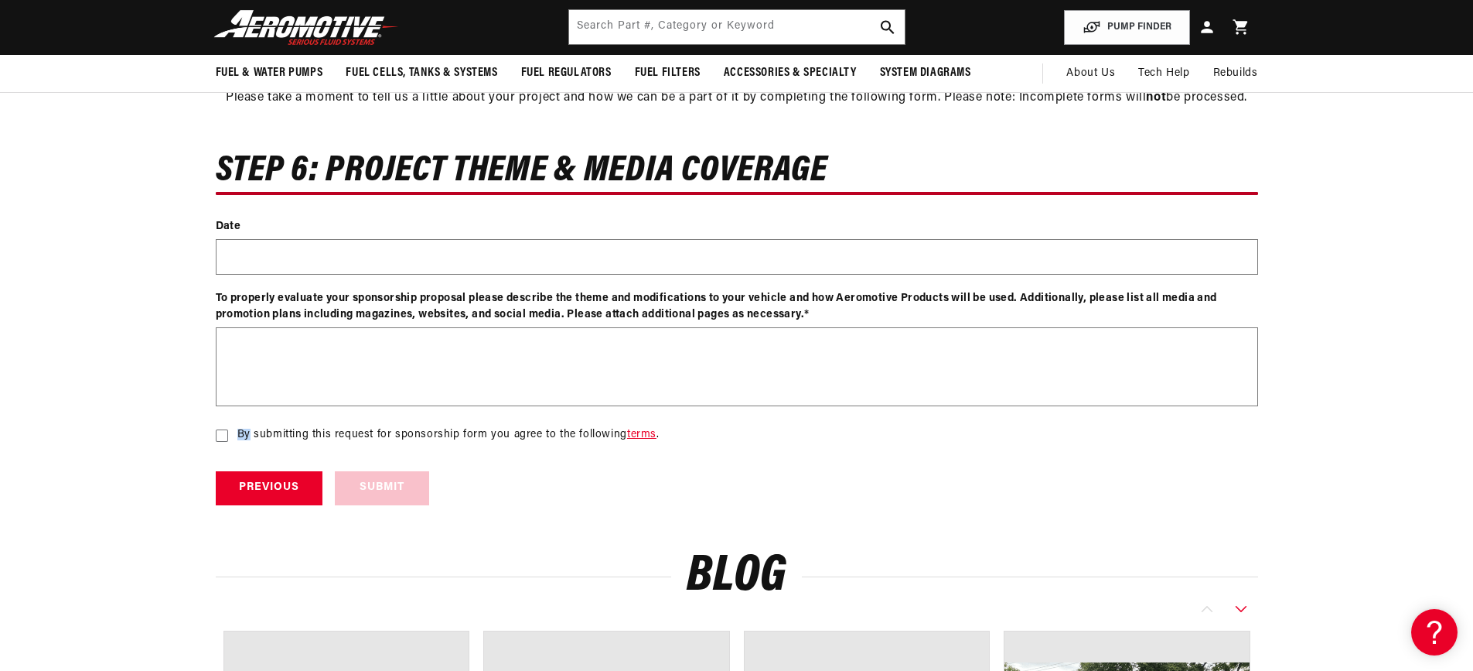
click at [227, 434] on input "By submitting this request for sponsorship form you agree to the following term…" at bounding box center [222, 435] width 12 height 12
click at [227, 434] on rect at bounding box center [222, 435] width 12 height 12
click at [227, 434] on input "By submitting this request for sponsorship form you agree to the following term…" at bounding box center [222, 435] width 12 height 12
click at [227, 430] on icon at bounding box center [222, 435] width 12 height 12
click at [227, 430] on input "By submitting this request for sponsorship form you agree to the following term…" at bounding box center [222, 435] width 12 height 12
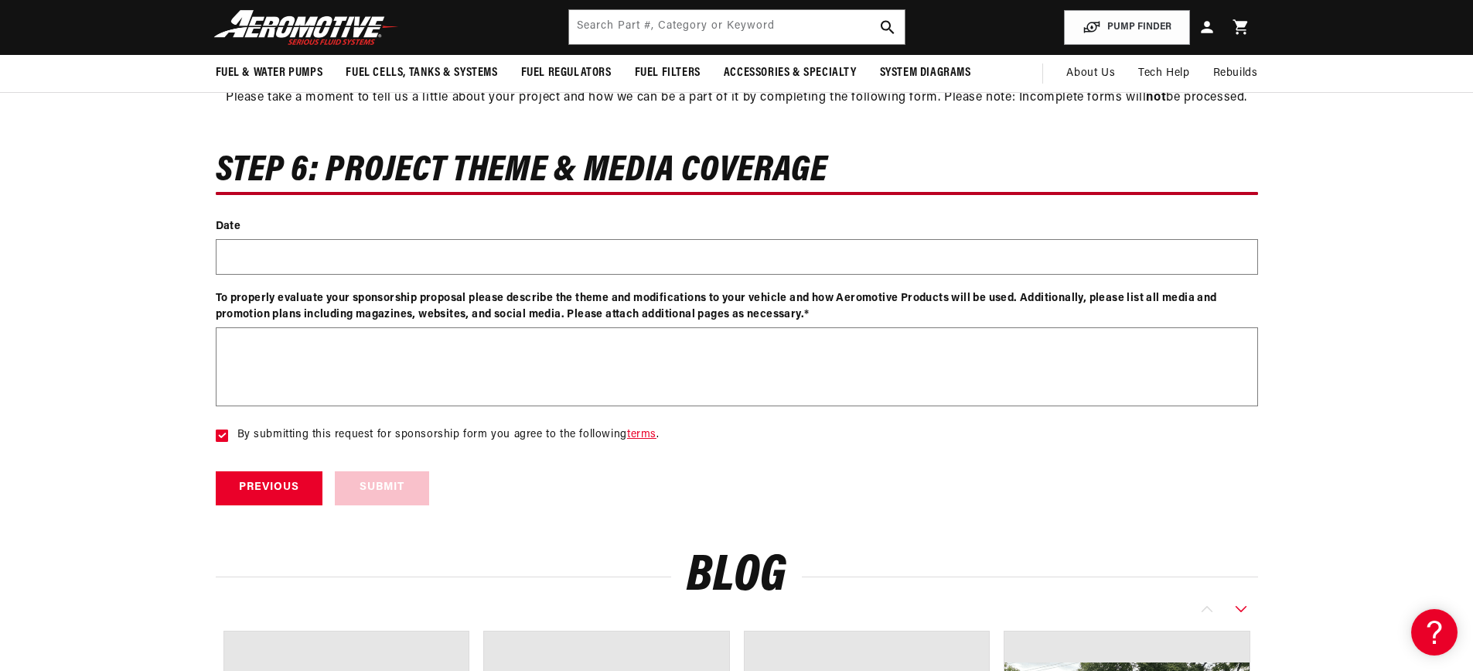
click at [227, 430] on icon at bounding box center [222, 435] width 12 height 12
click at [227, 430] on input "By submitting this request for sponsorship form you agree to the following term…" at bounding box center [222, 435] width 12 height 12
click at [227, 430] on icon at bounding box center [222, 435] width 12 height 12
click at [227, 430] on input "By submitting this request for sponsorship form you agree to the following term…" at bounding box center [222, 435] width 12 height 12
checkbox input "true"
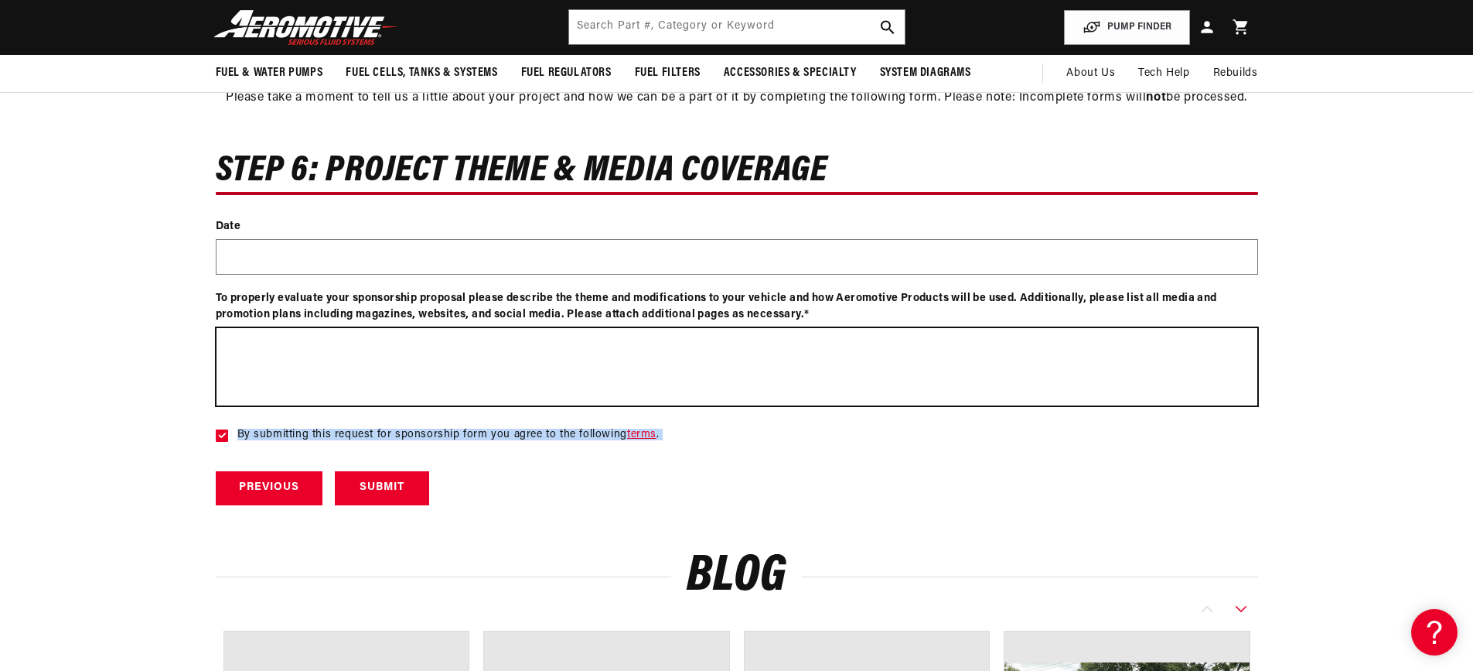
click at [288, 332] on textarea at bounding box center [737, 366] width 1041 height 77
click at [290, 331] on textarea at bounding box center [737, 366] width 1041 height 77
type textarea "h"
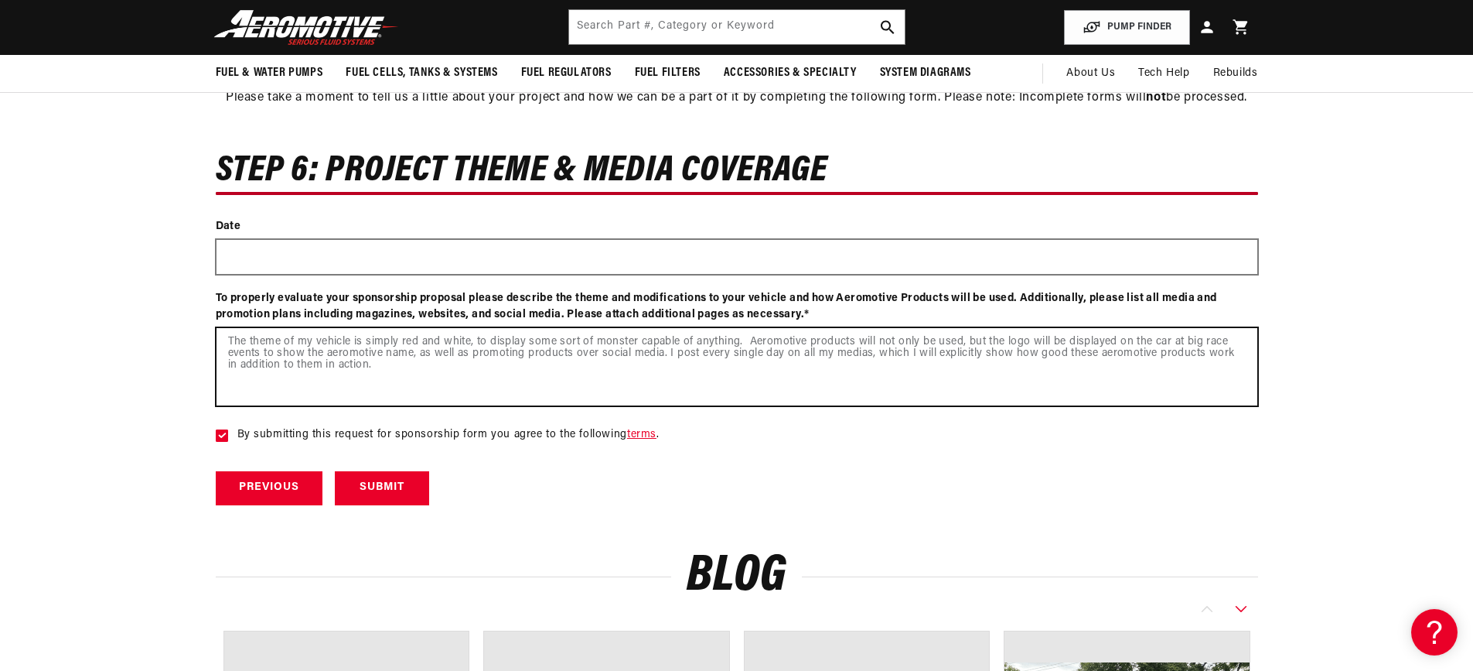
type textarea "The theme of my vehicle is simply red and white, to display some sort of monste…"
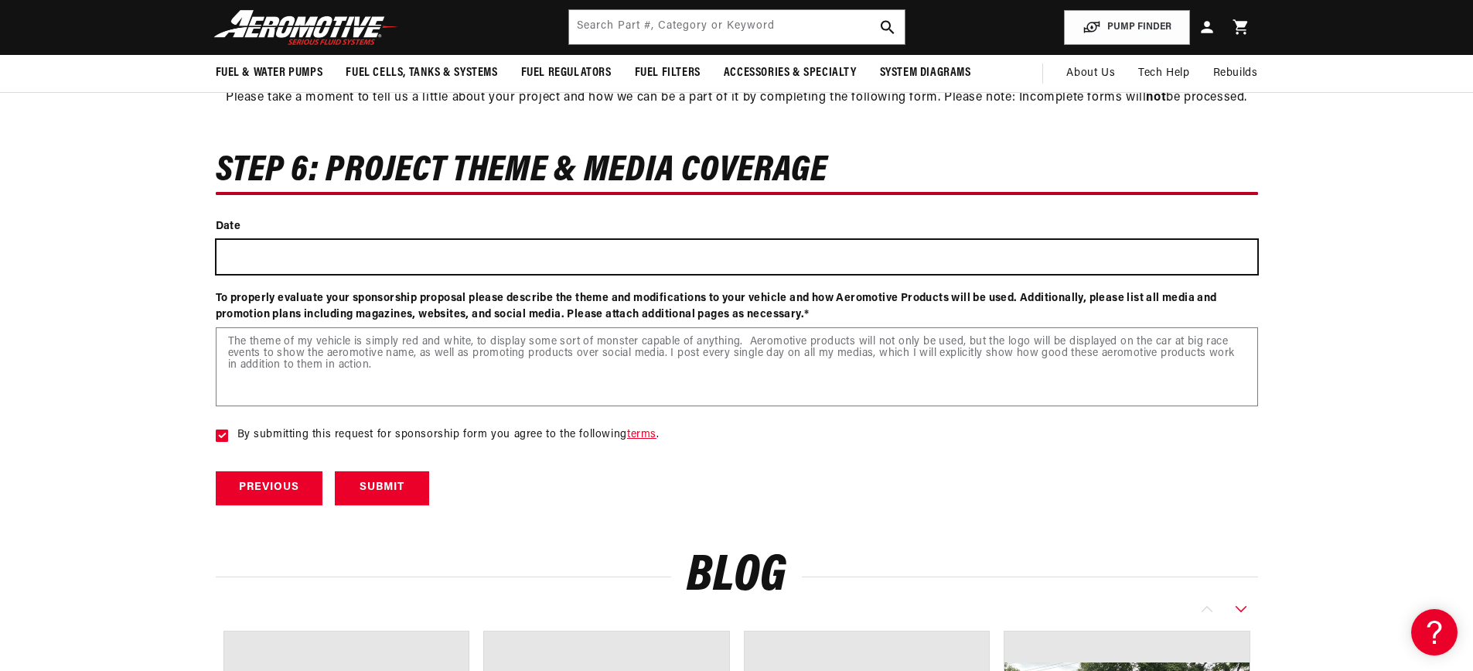
click at [374, 249] on input "text" at bounding box center [737, 257] width 1041 height 34
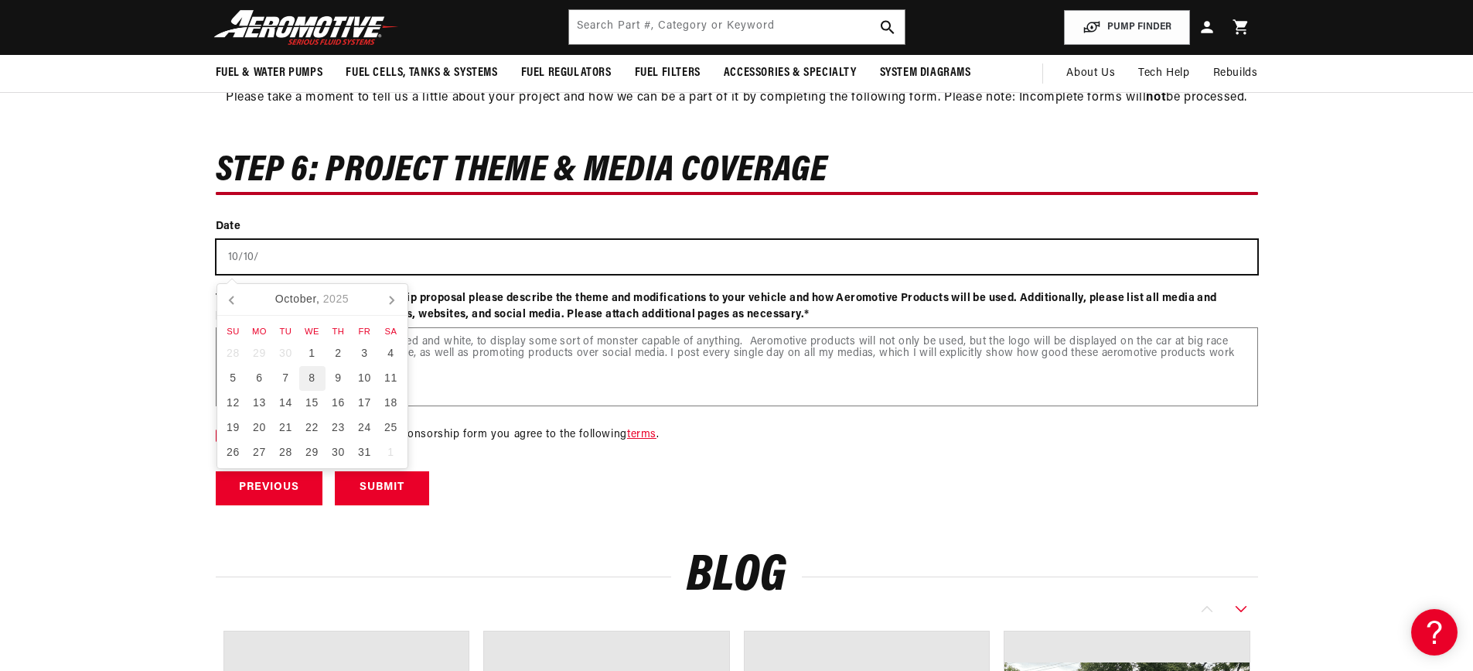
click at [310, 370] on div "8" at bounding box center [312, 378] width 26 height 25
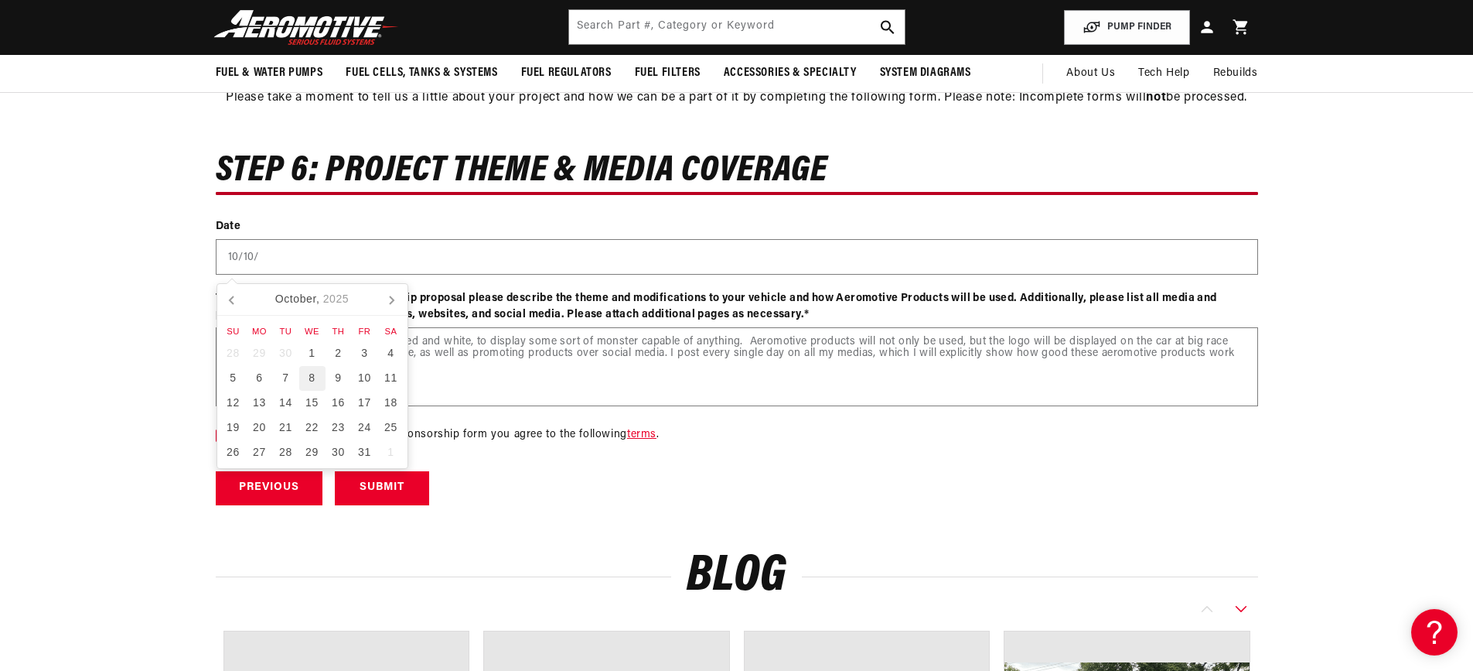
type input "10/08/2025"
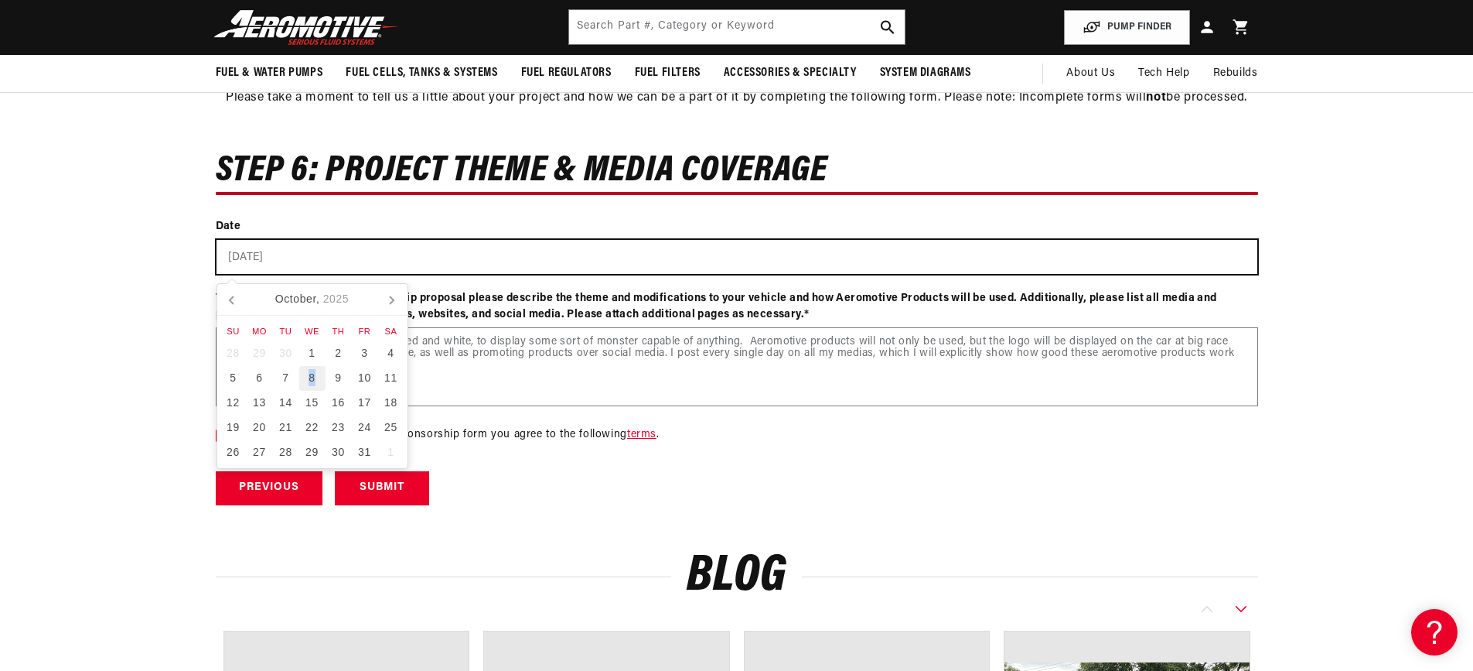
click at [310, 370] on div "8" at bounding box center [312, 378] width 26 height 25
click at [311, 370] on div "8" at bounding box center [312, 378] width 26 height 25
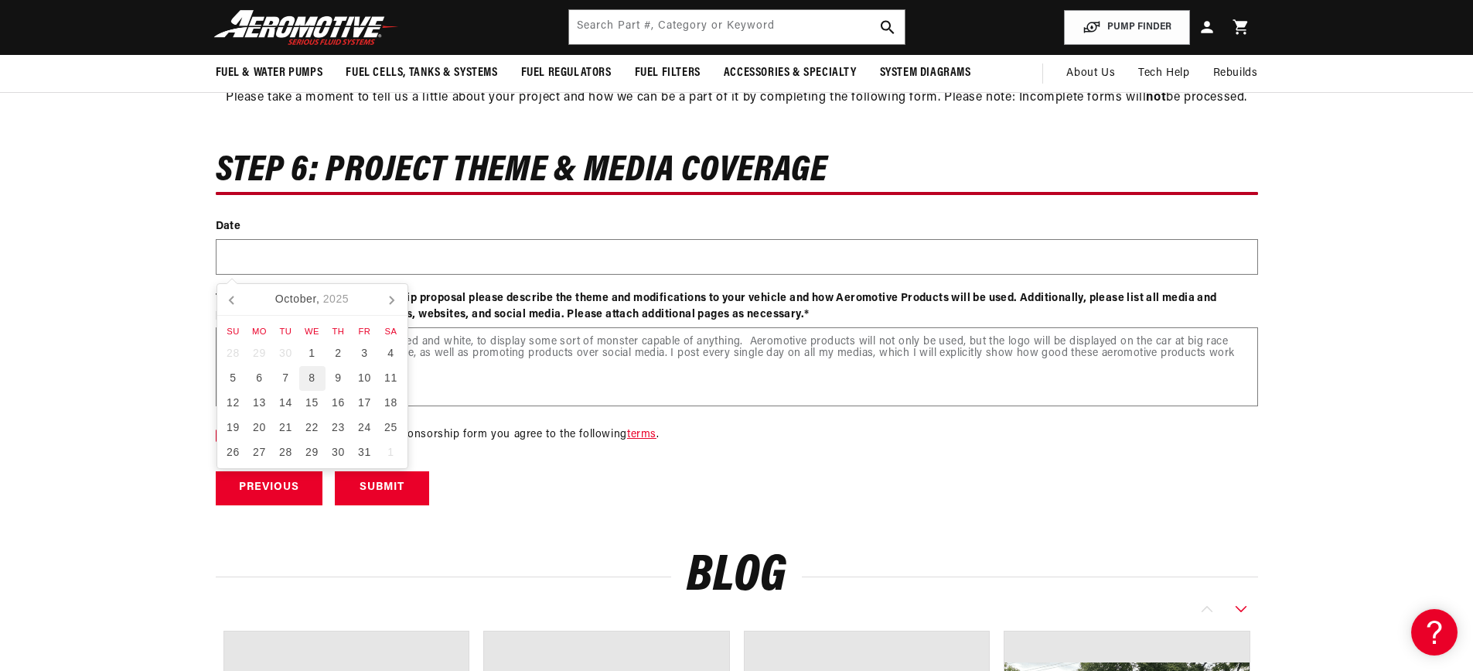
type input "10/08/2025"
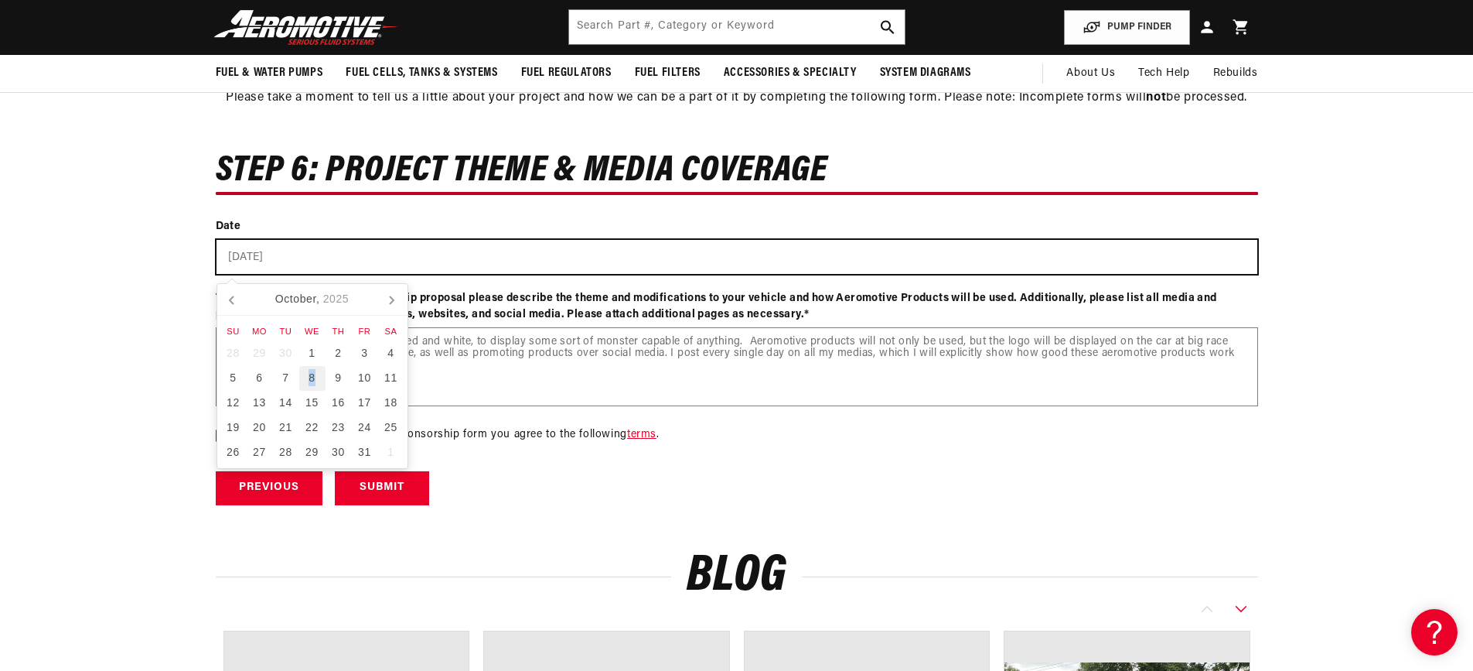
click at [311, 370] on div "8" at bounding box center [312, 378] width 26 height 25
click at [312, 241] on input "text" at bounding box center [737, 257] width 1041 height 34
drag, startPoint x: 335, startPoint y: 250, endPoint x: 340, endPoint y: 237, distance: 13.5
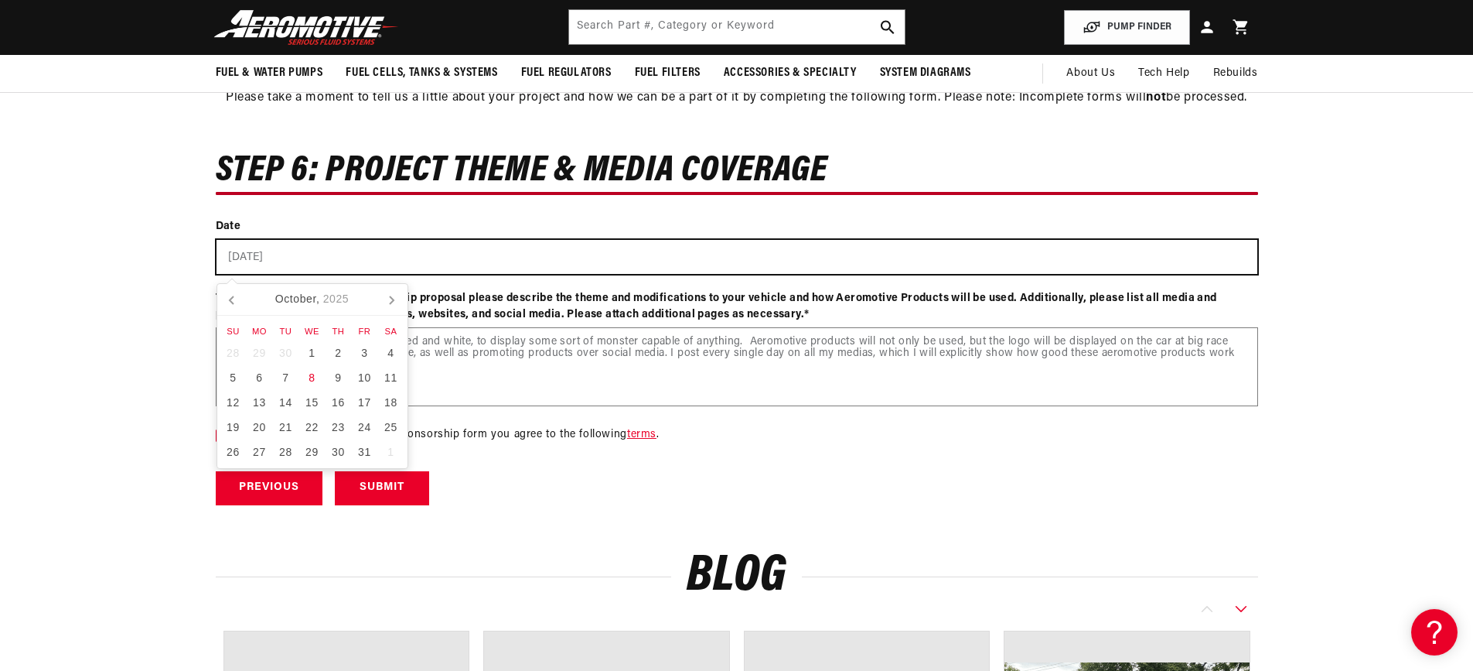
click at [340, 237] on div "Date 10/8/25" at bounding box center [737, 254] width 1043 height 72
type input "10/8/25"
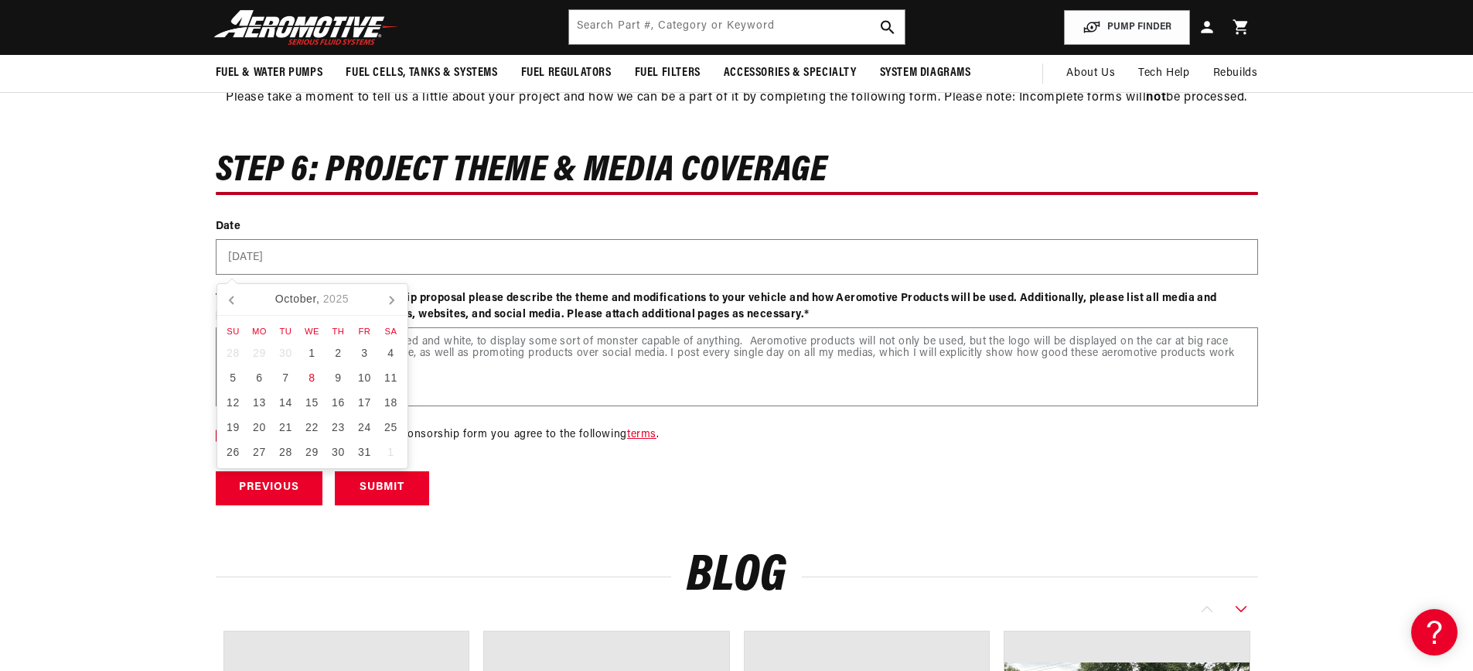
click at [340, 237] on div "Date 10/8/25" at bounding box center [737, 254] width 1043 height 72
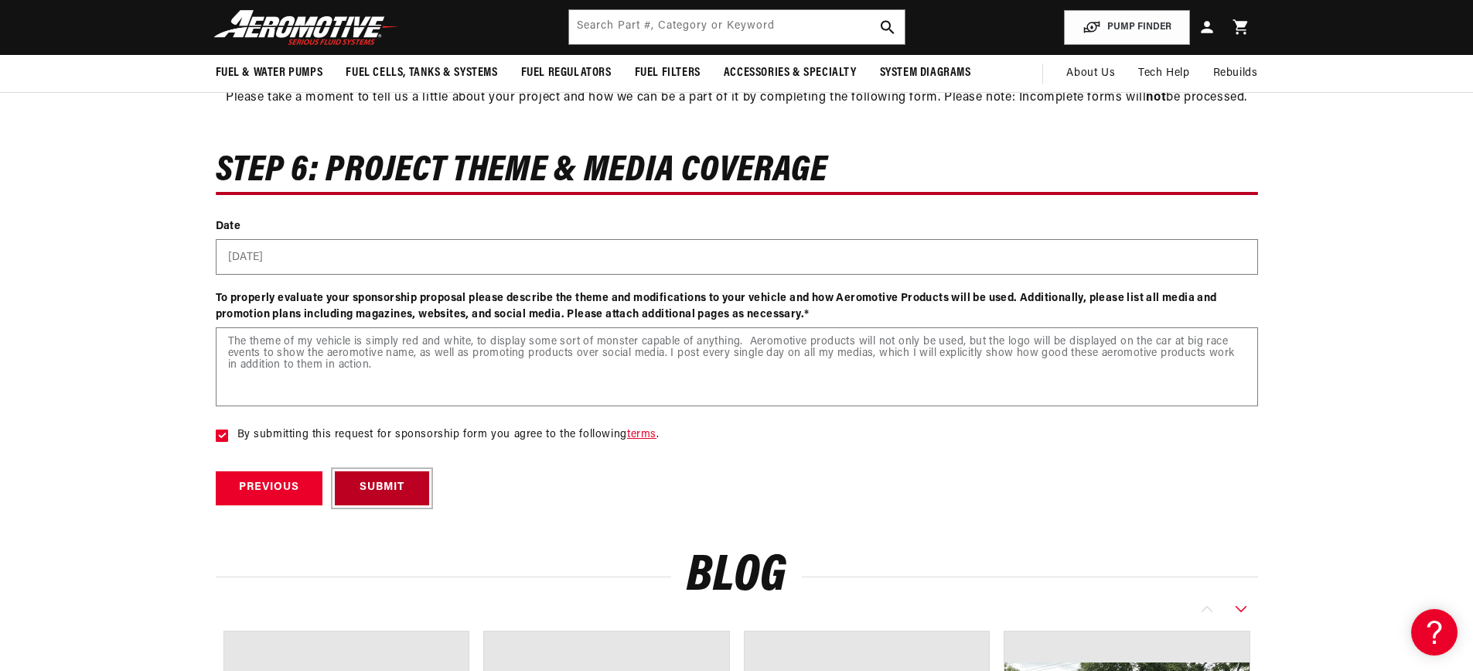
click at [385, 492] on button "Submit" at bounding box center [382, 488] width 94 height 35
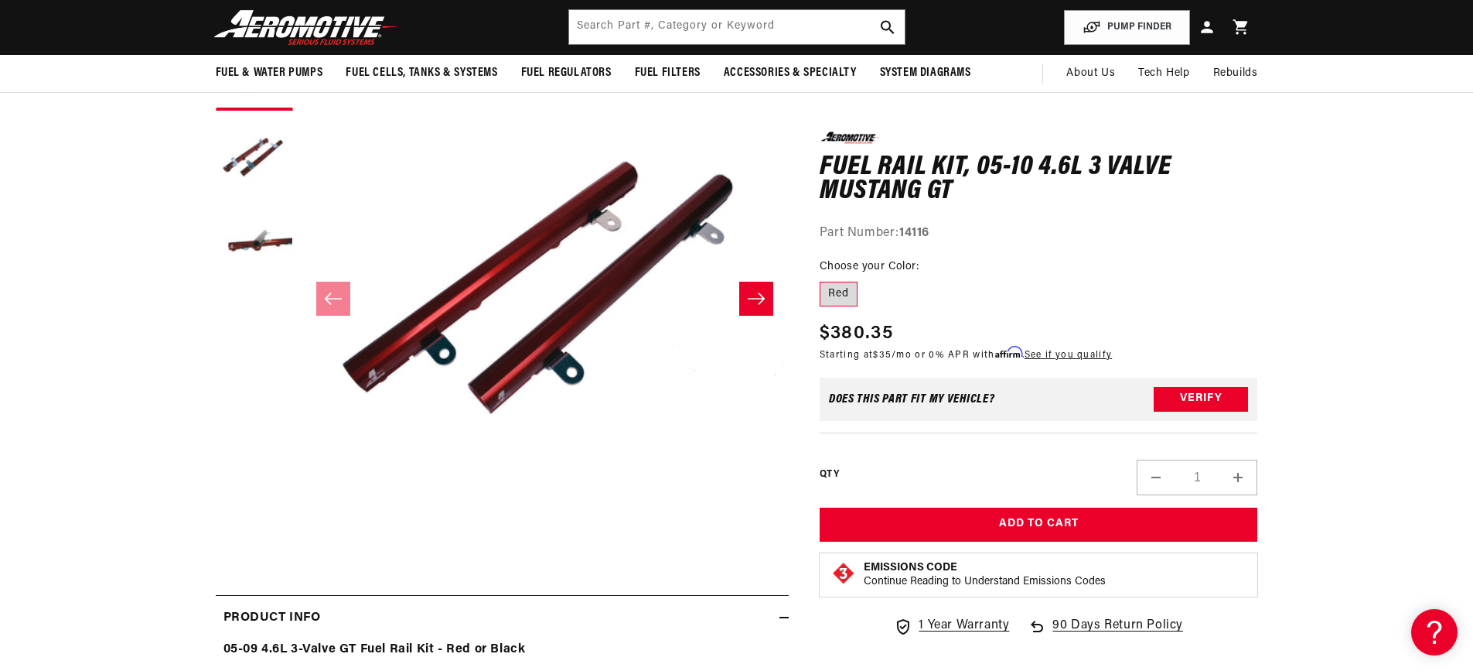
scroll to position [155, 0]
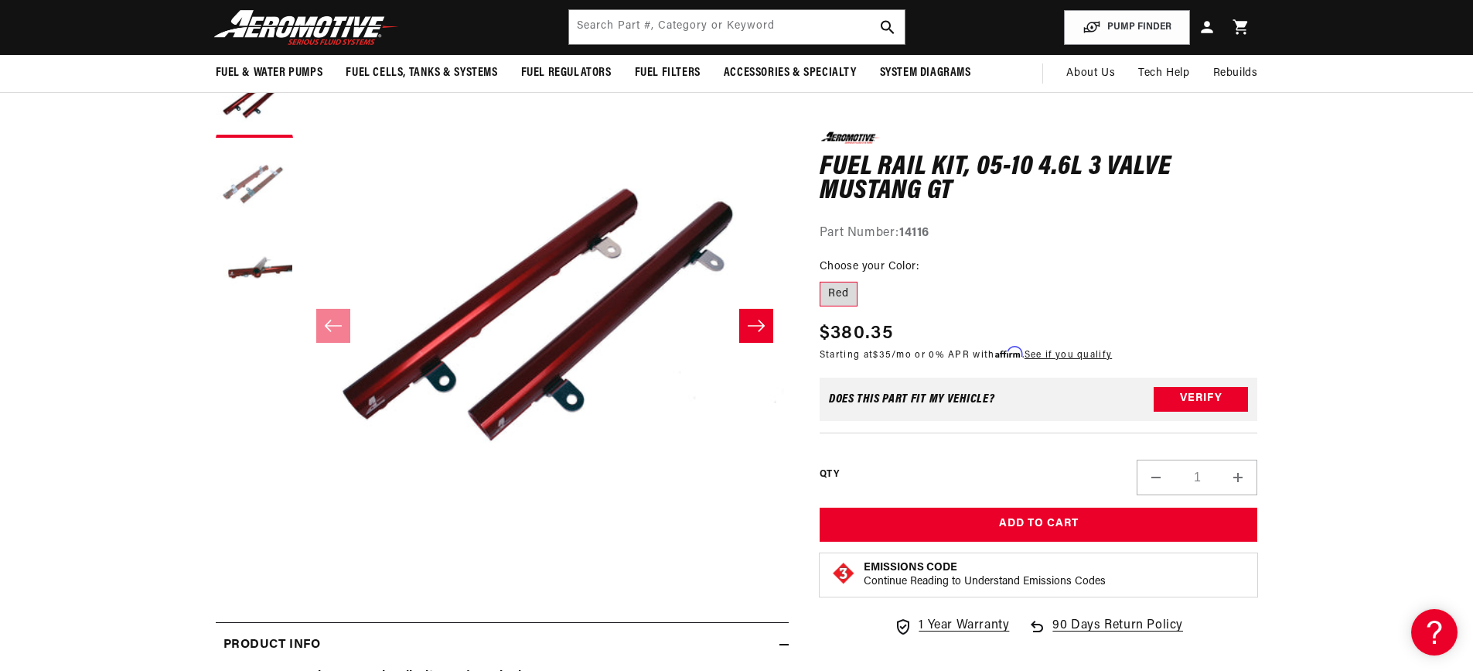
click at [258, 203] on button "Load image 2 in gallery view" at bounding box center [254, 183] width 77 height 77
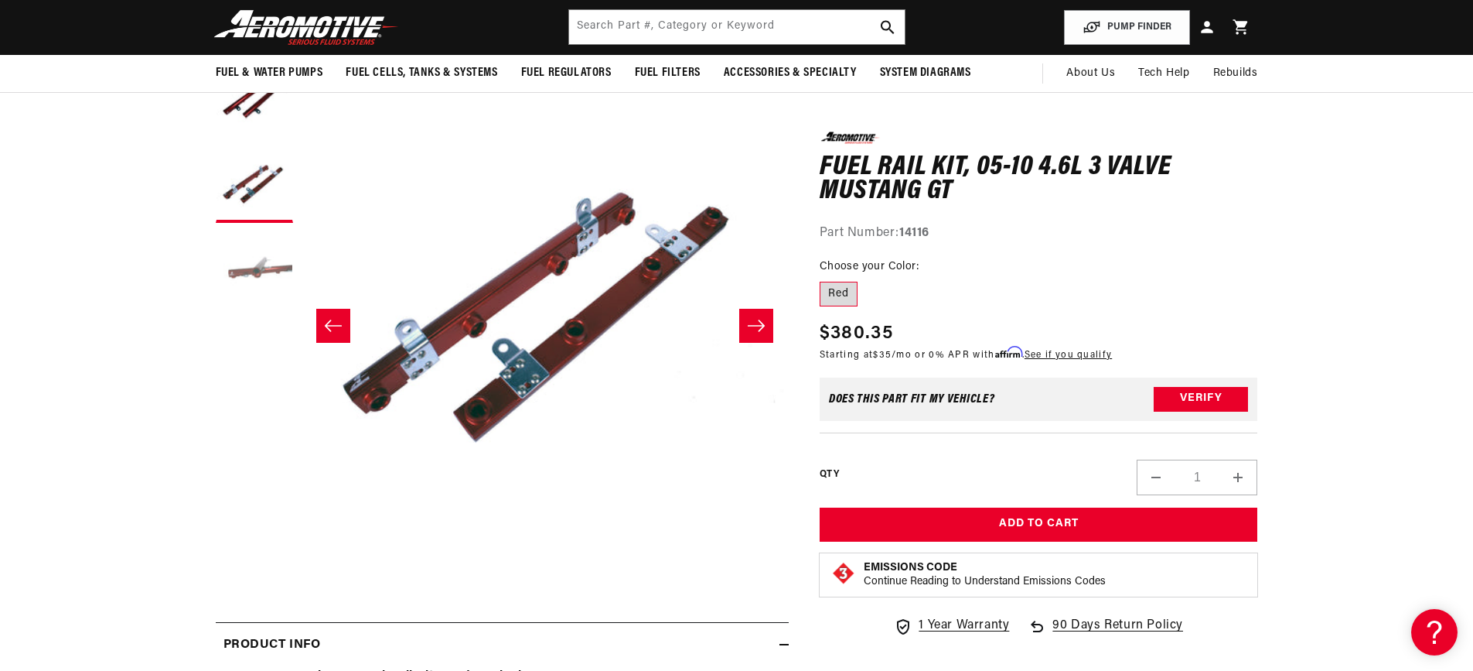
click at [259, 262] on button "Load image 3 in gallery view" at bounding box center [254, 268] width 77 height 77
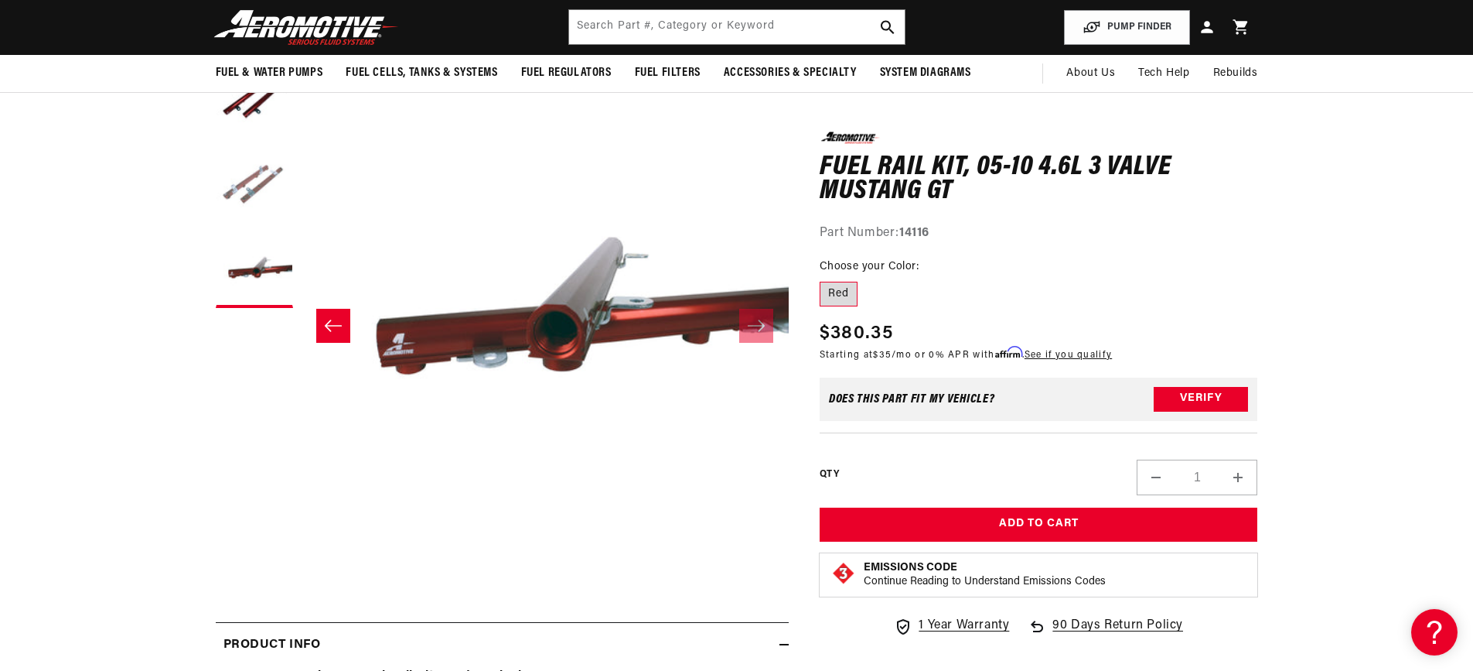
click at [248, 195] on button "Load image 2 in gallery view" at bounding box center [254, 183] width 77 height 77
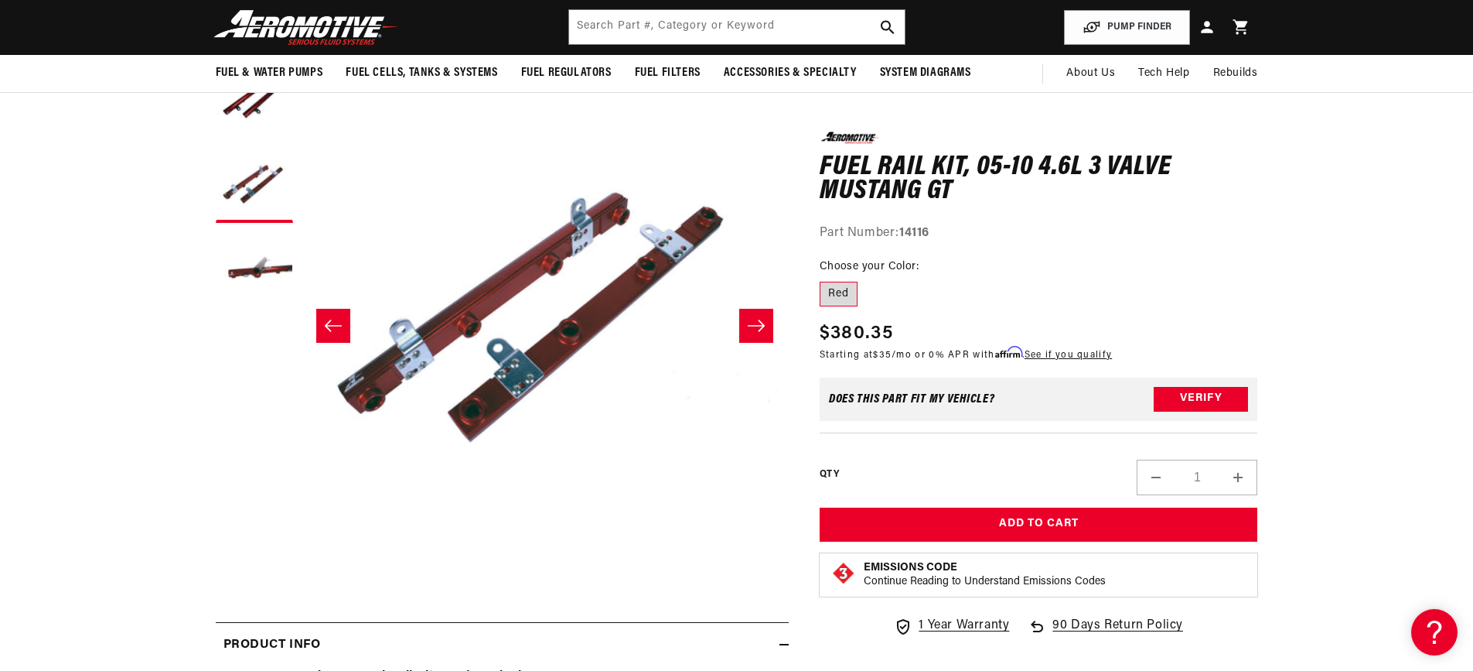
scroll to position [1, 488]
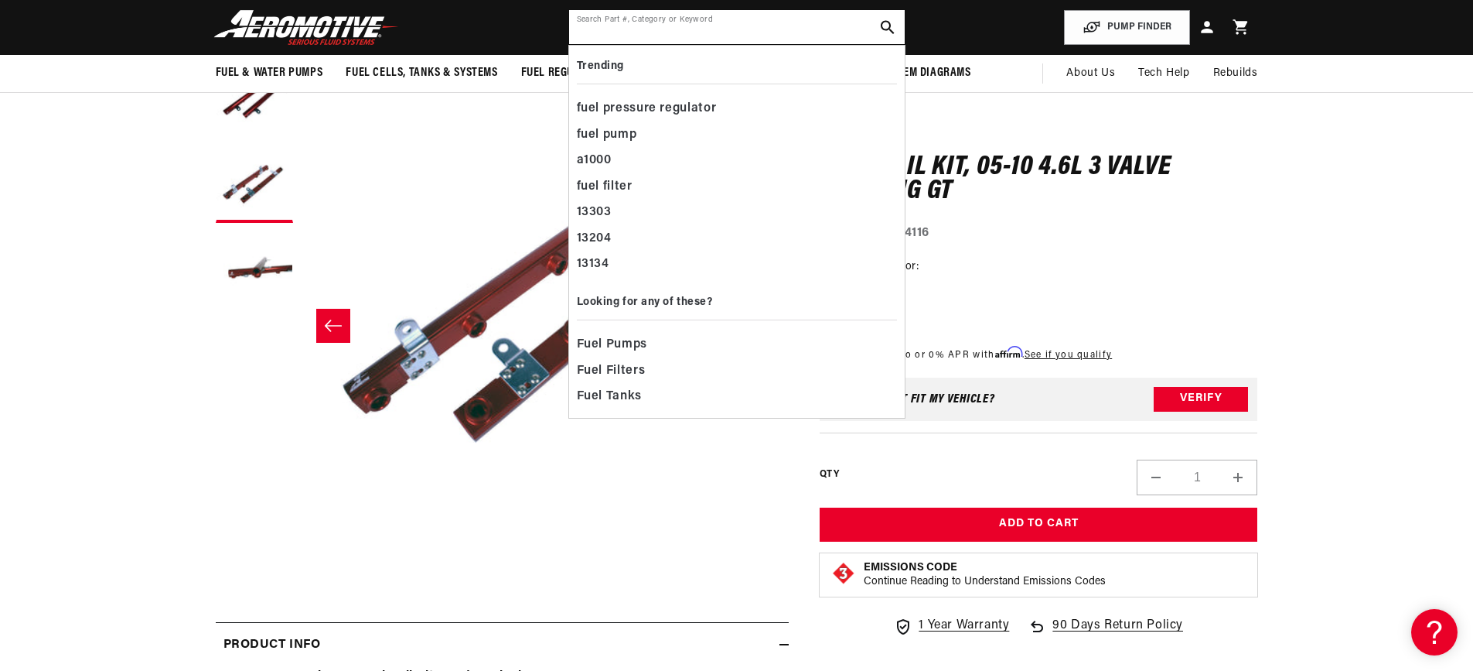
click at [667, 27] on input "text" at bounding box center [737, 27] width 336 height 34
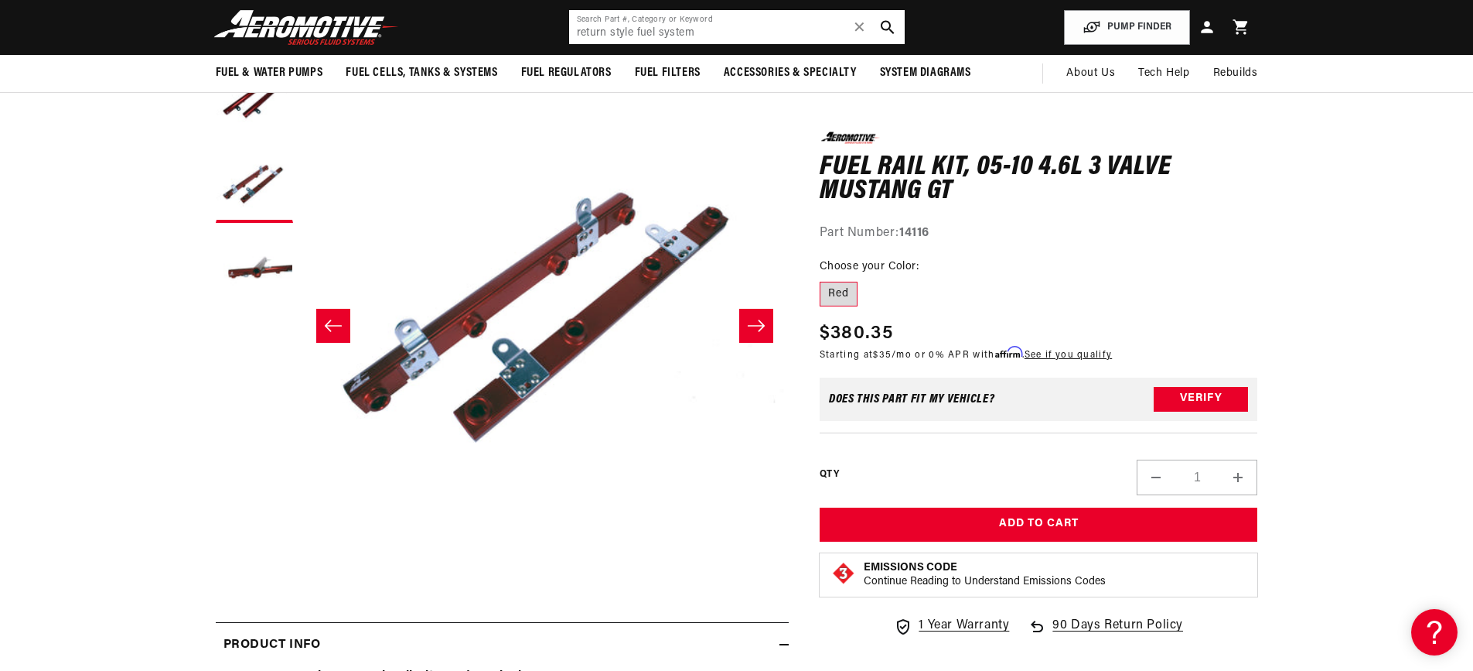
type input "return style fuel system"
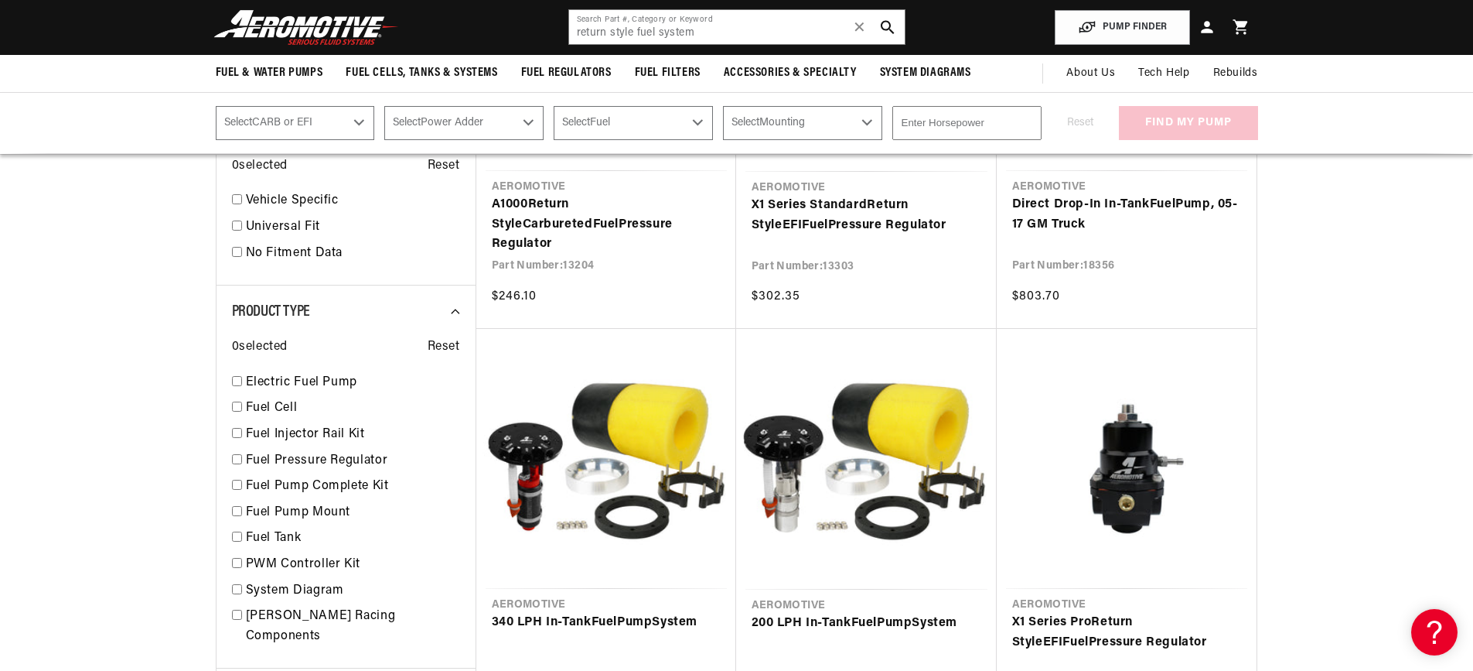
click at [302, 141] on div "Fitment" at bounding box center [346, 130] width 228 height 21
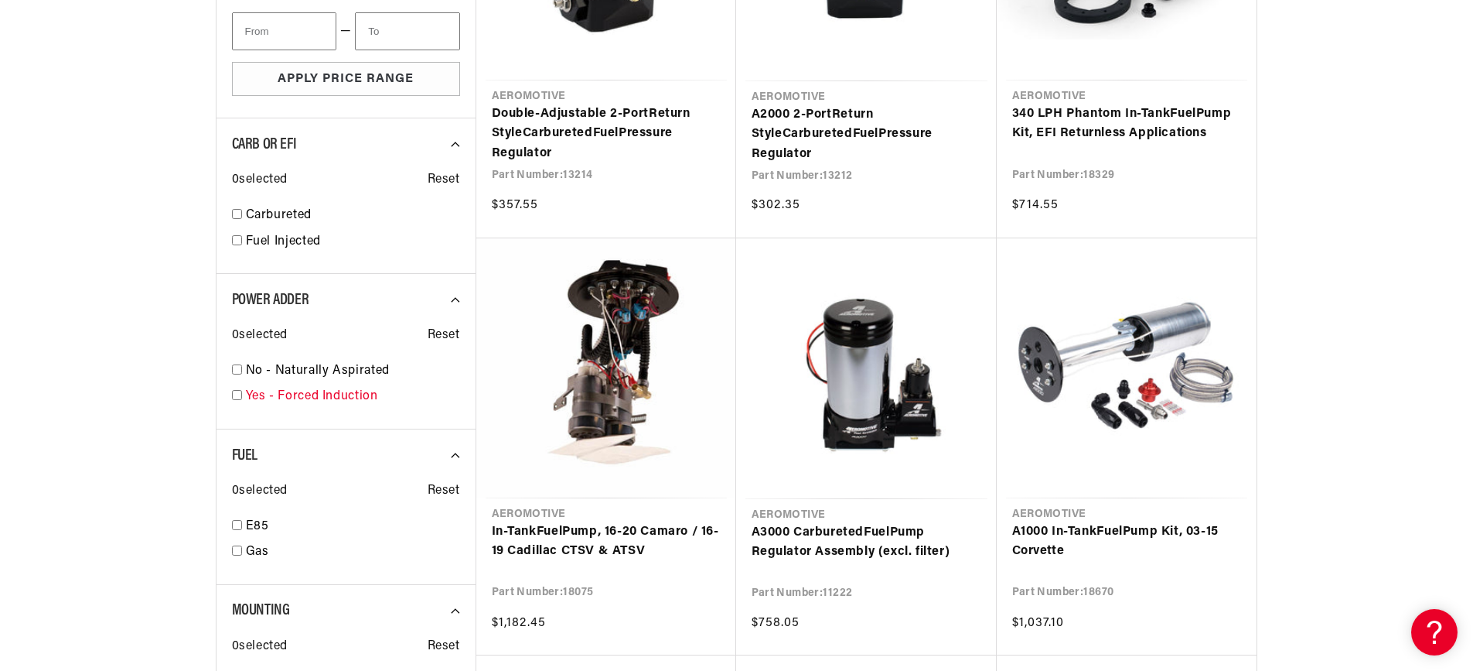
scroll to position [1934, 0]
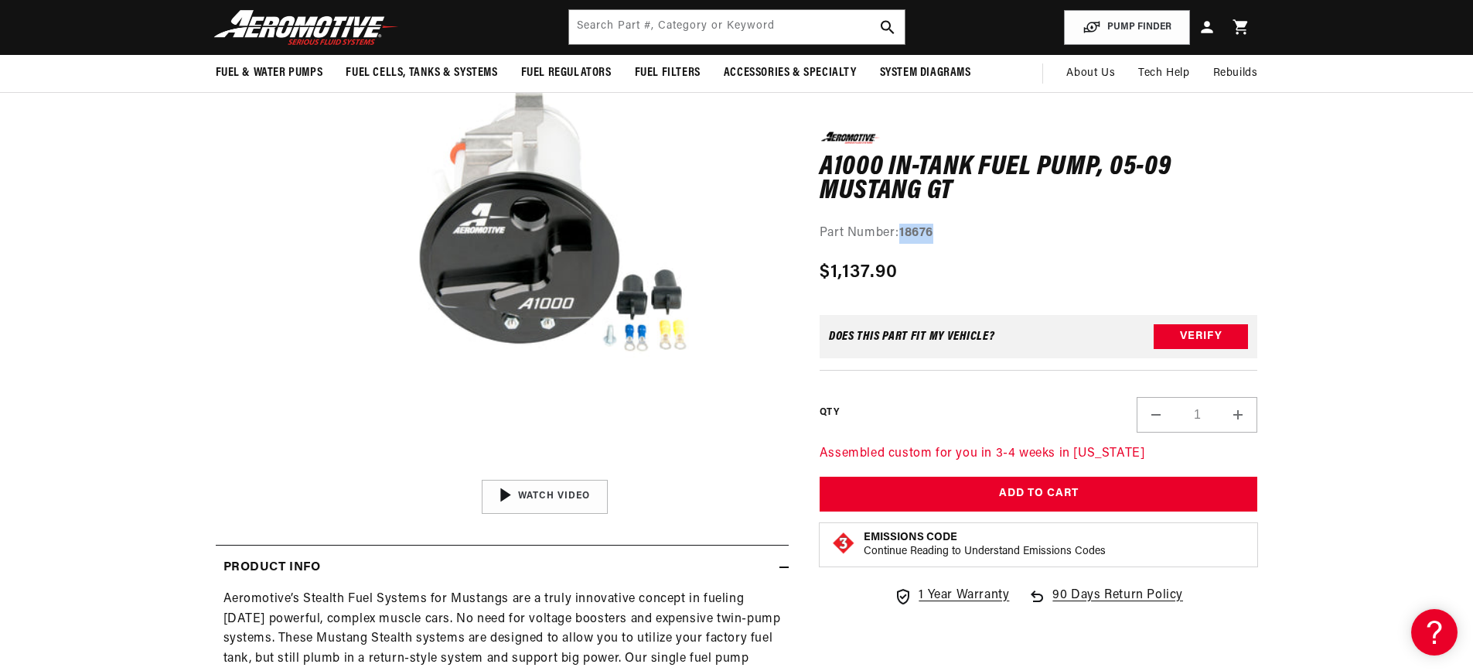
drag, startPoint x: 909, startPoint y: 231, endPoint x: 900, endPoint y: 233, distance: 8.6
click at [900, 233] on div "Part Number: 18676" at bounding box center [1039, 233] width 439 height 20
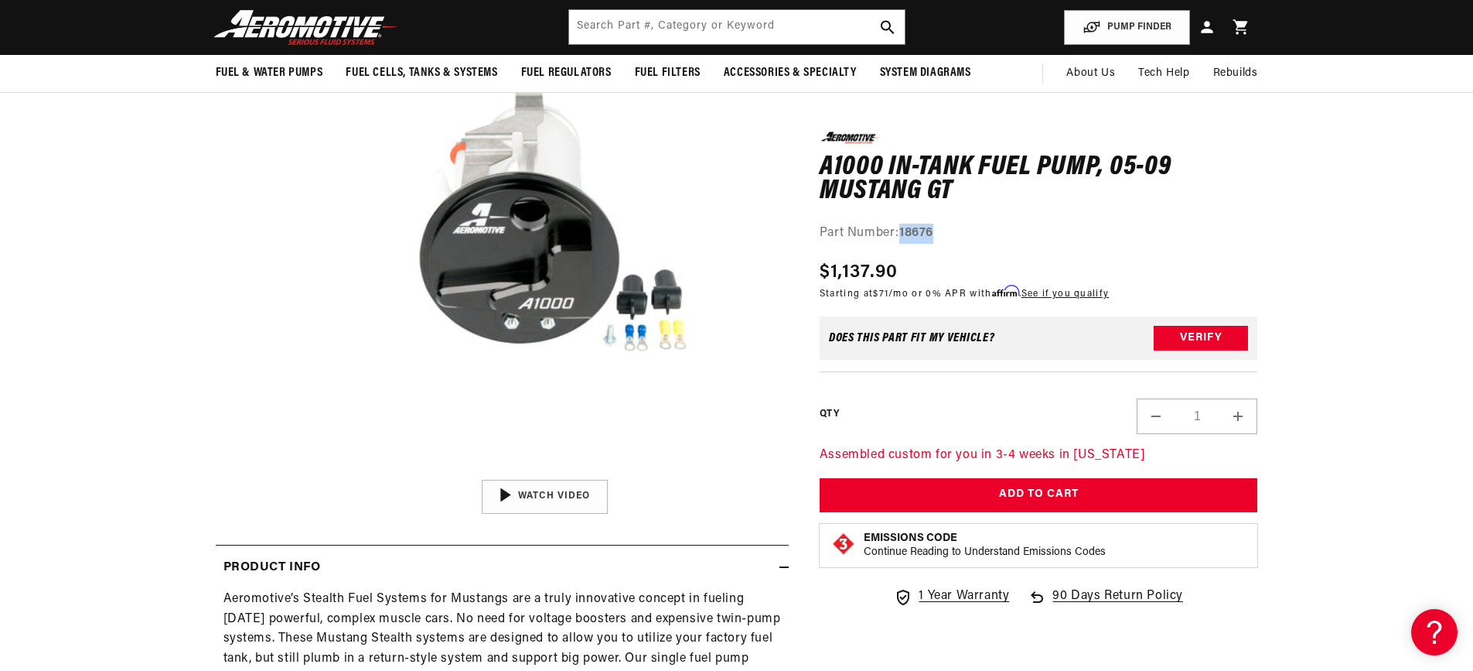
click at [1183, 255] on div "0.0 star rating Write a review A1000 In-Tank Fuel Pump, 05-09 Mustang GT A1000 …" at bounding box center [1039, 376] width 439 height 490
drag, startPoint x: 916, startPoint y: 193, endPoint x: 752, endPoint y: 158, distance: 167.6
click at [752, 158] on div "0.0 star rating Write a review A1000 In-Tank Fuel Pump, 05-09 Mustang GT A1000 …" at bounding box center [737, 624] width 1043 height 1282
click at [301, 471] on button "Open media 1 in modal" at bounding box center [301, 471] width 0 height 0
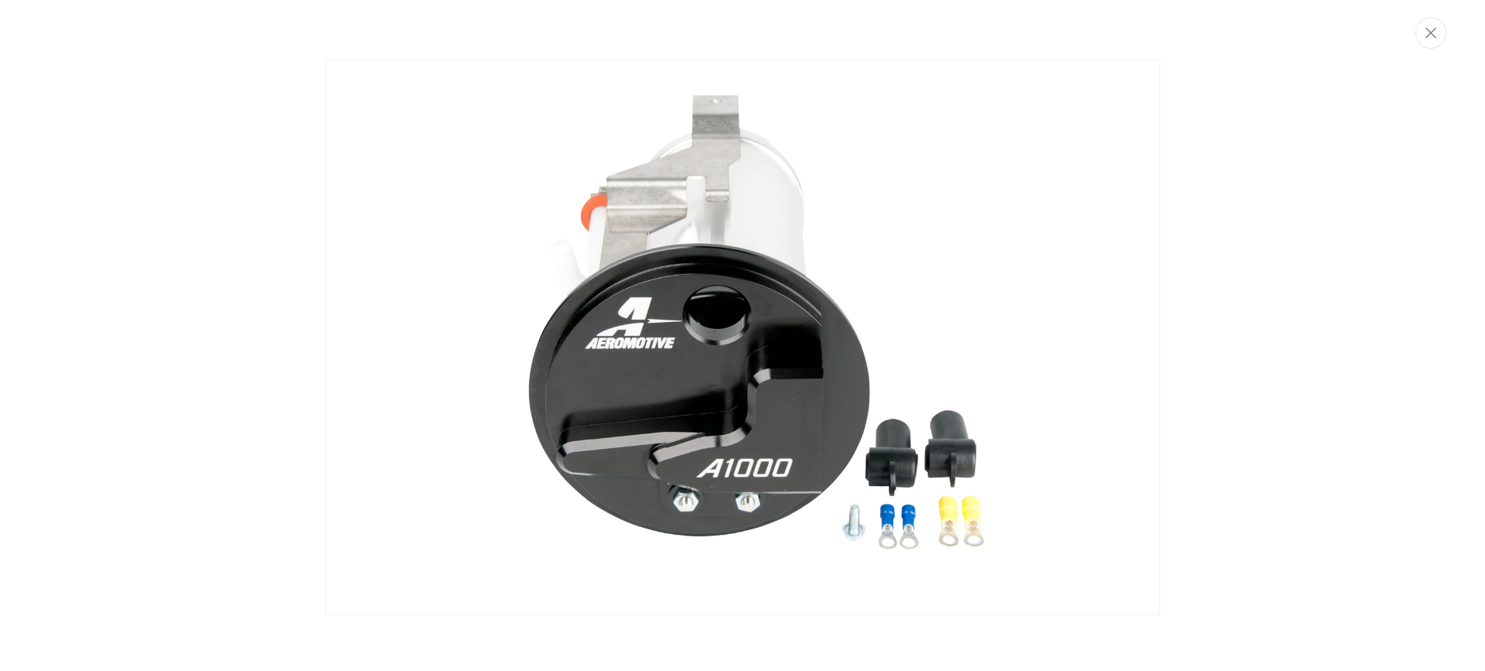
click at [580, 541] on img "Media gallery" at bounding box center [742, 337] width 835 height 555
click at [580, 539] on div "0.0 star rating Write a review A1000 In-Tank Fuel Pump, 05-09 Mustang GT A1000 …" at bounding box center [507, 616] width 573 height 1267
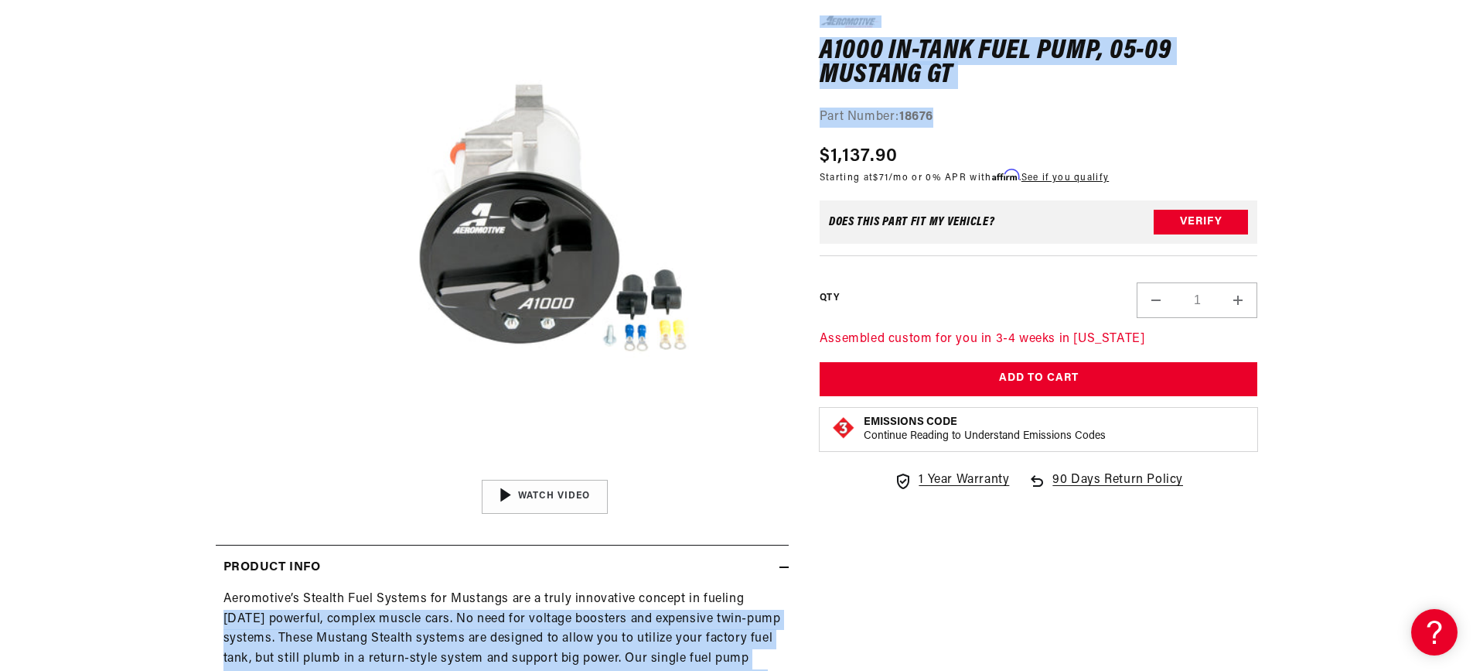
scroll to position [696, 0]
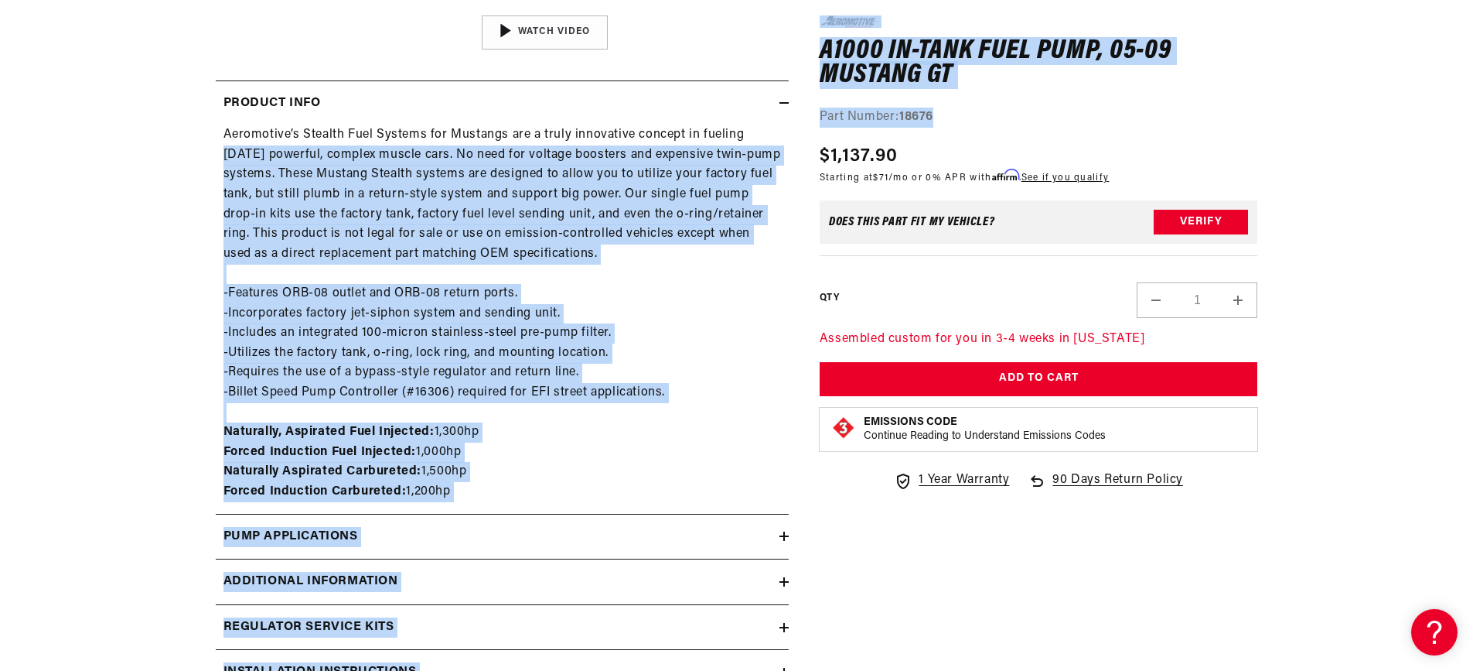
click at [754, 468] on div "Aeromotive’s Stealth Fuel Systems for Mustangs are a truly innovative concept i…" at bounding box center [502, 313] width 573 height 376
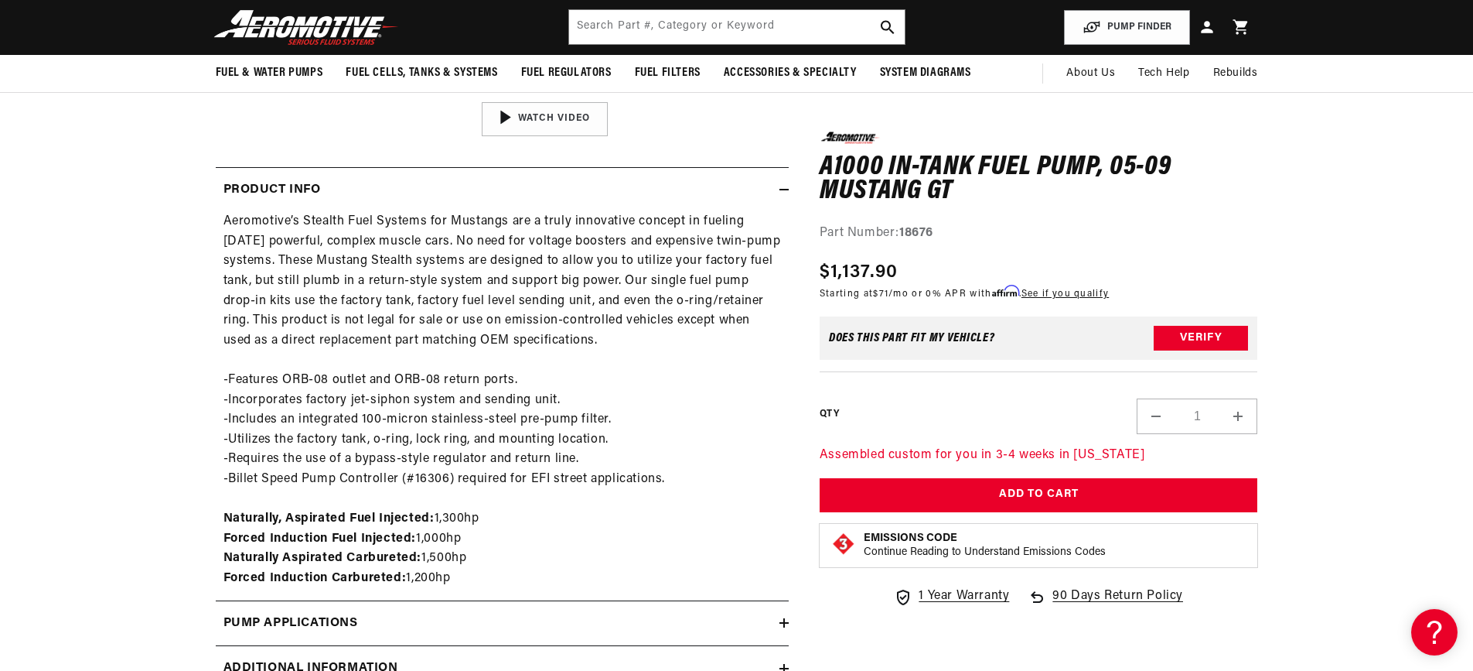
scroll to position [541, 0]
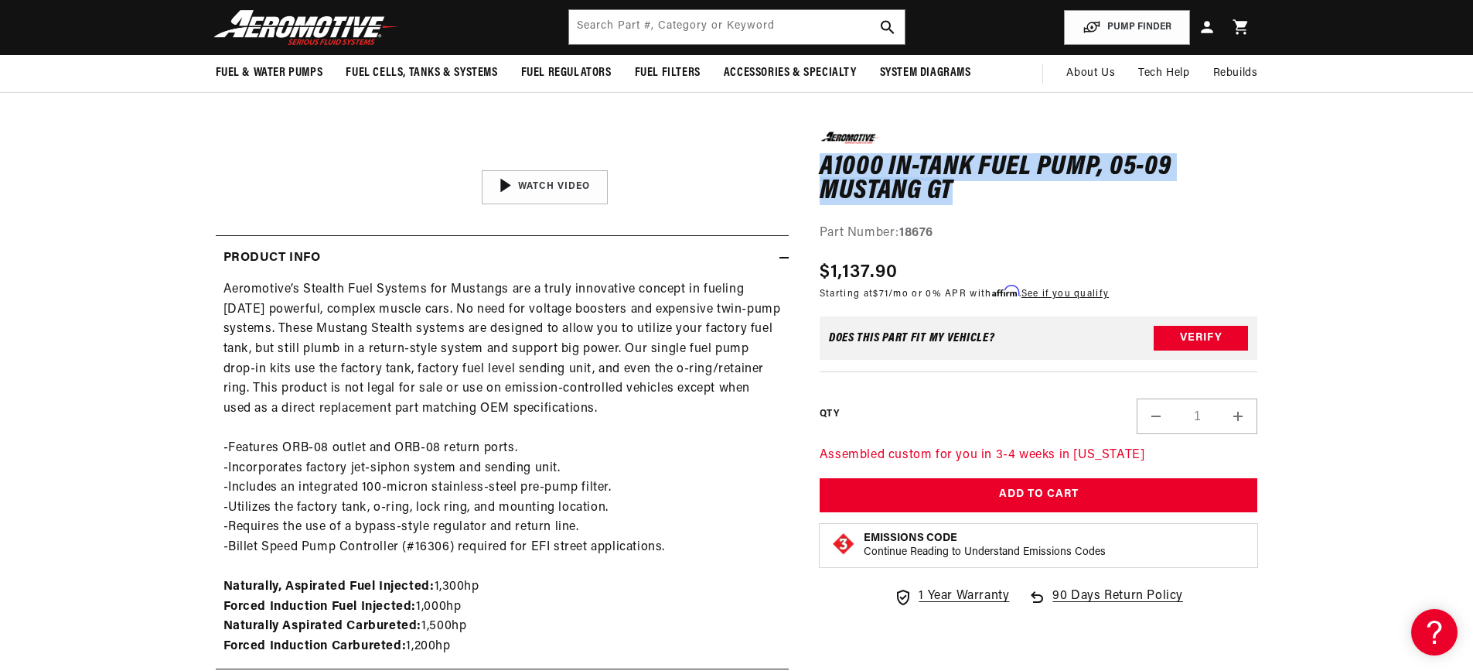
drag, startPoint x: 985, startPoint y: 197, endPoint x: 824, endPoint y: 165, distance: 164.9
click at [823, 165] on h1 "A1000 In-Tank Fuel Pump, 05-09 Mustang GT" at bounding box center [1039, 179] width 439 height 49
copy h1 "A1000 In-Tank Fuel Pump, 05-09 Mustang GT"
